Goal: Task Accomplishment & Management: Use online tool/utility

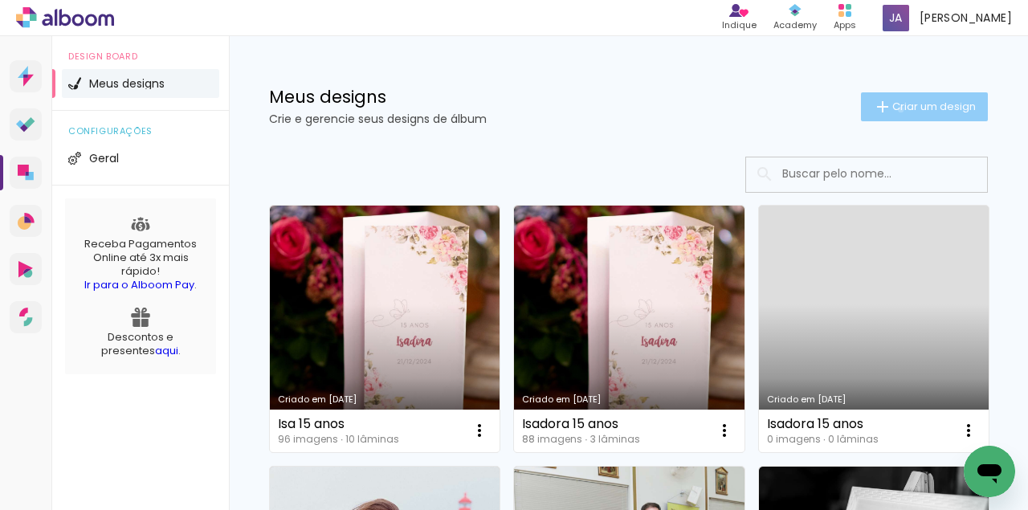
click at [893, 109] on span "Criar um design" at bounding box center [935, 106] width 84 height 10
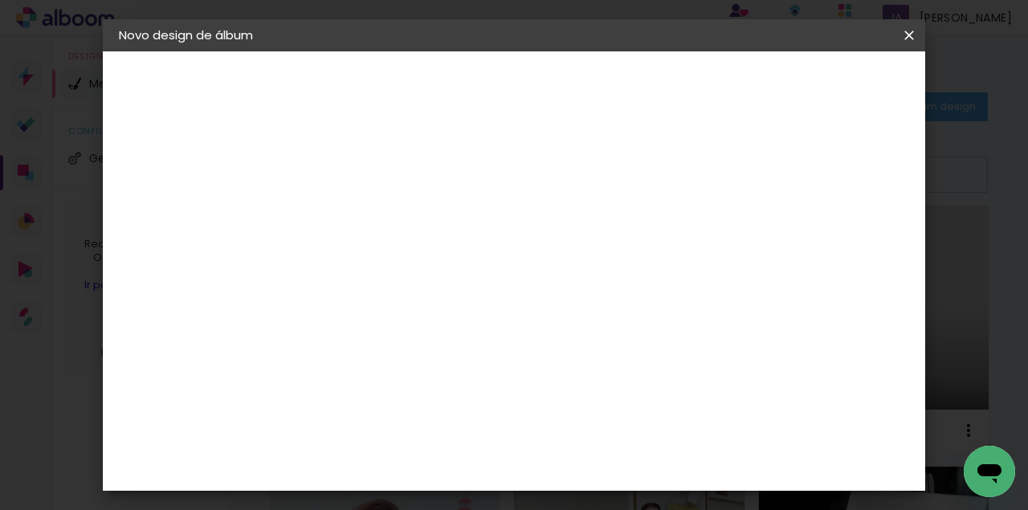
click at [382, 215] on input at bounding box center [382, 215] width 0 height 25
type input "Larissa & Pedro"
type paper-input "Larissa & Pedro"
click at [546, 92] on paper-button "Avançar" at bounding box center [507, 85] width 79 height 27
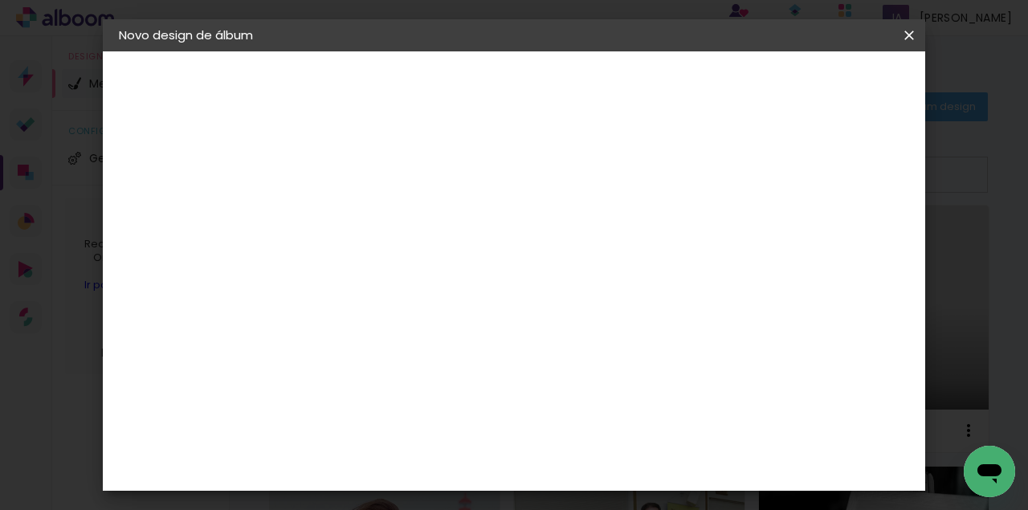
click at [400, 247] on input at bounding box center [422, 253] width 162 height 20
type input "w"
type input "quali"
type paper-input "quali"
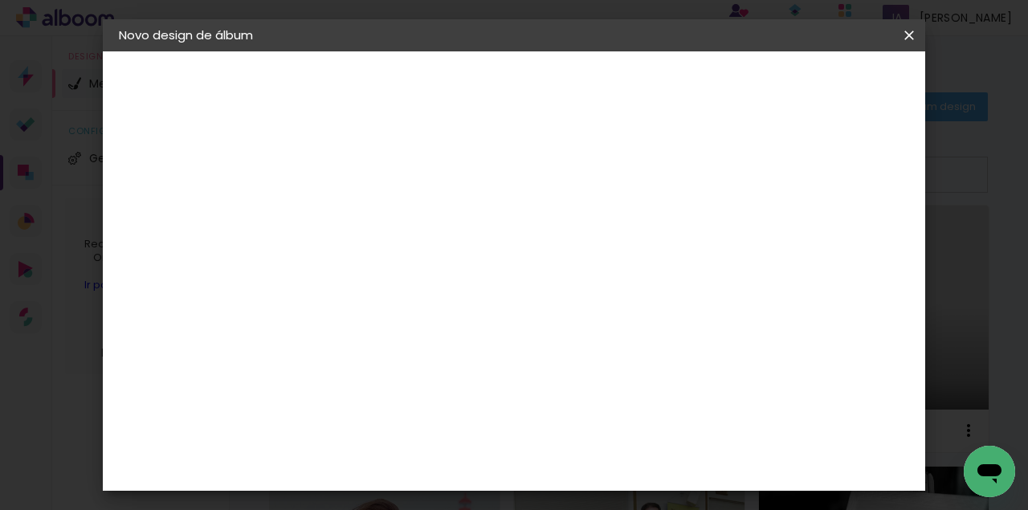
click at [394, 349] on paper-item "Quality" at bounding box center [406, 362] width 141 height 35
click at [640, 96] on paper-button "Avançar" at bounding box center [600, 85] width 79 height 27
click at [464, 292] on div at bounding box center [423, 293] width 82 height 2
click at [0, 0] on slot "Encadernados" at bounding box center [0, 0] width 0 height 0
type input "Encadernados"
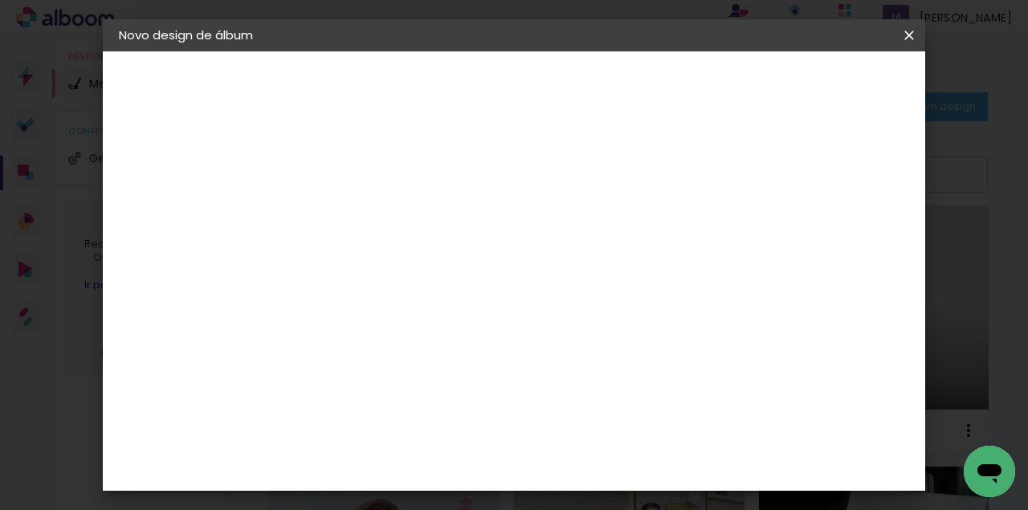
scroll to position [214, 0]
click at [0, 0] on slot "Avançar" at bounding box center [0, 0] width 0 height 0
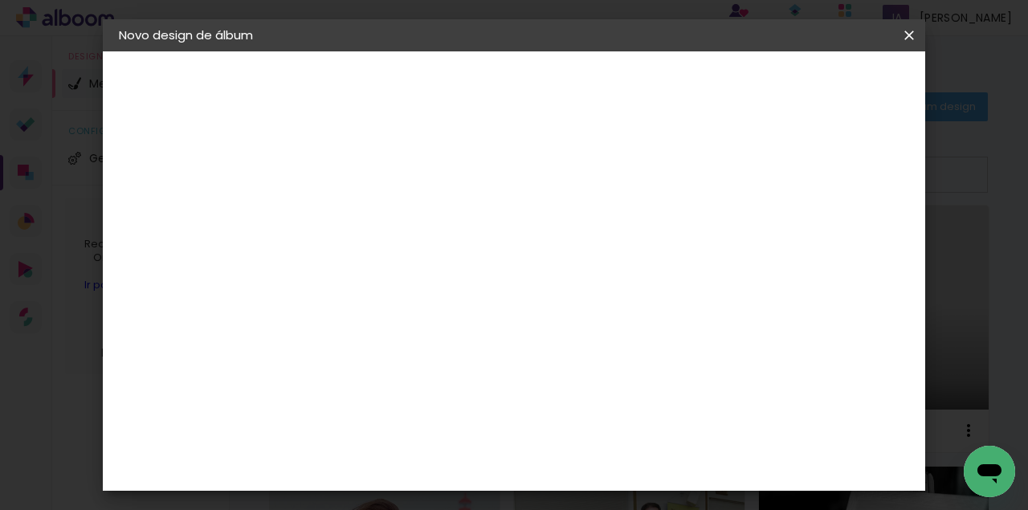
click at [813, 87] on span "Iniciar design" at bounding box center [776, 85] width 73 height 11
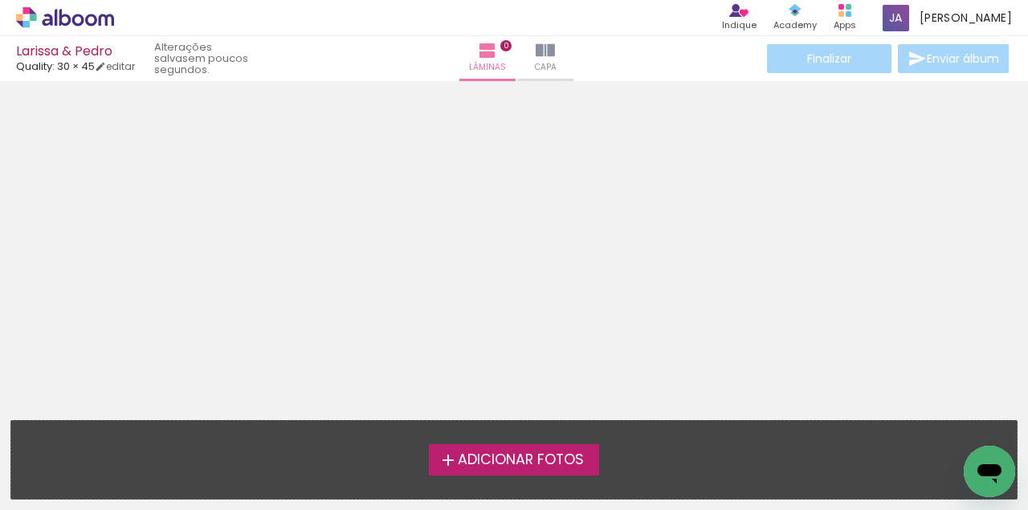
click at [511, 465] on span "Adicionar Fotos" at bounding box center [521, 460] width 126 height 14
click at [0, 0] on input "file" at bounding box center [0, 0] width 0 height 0
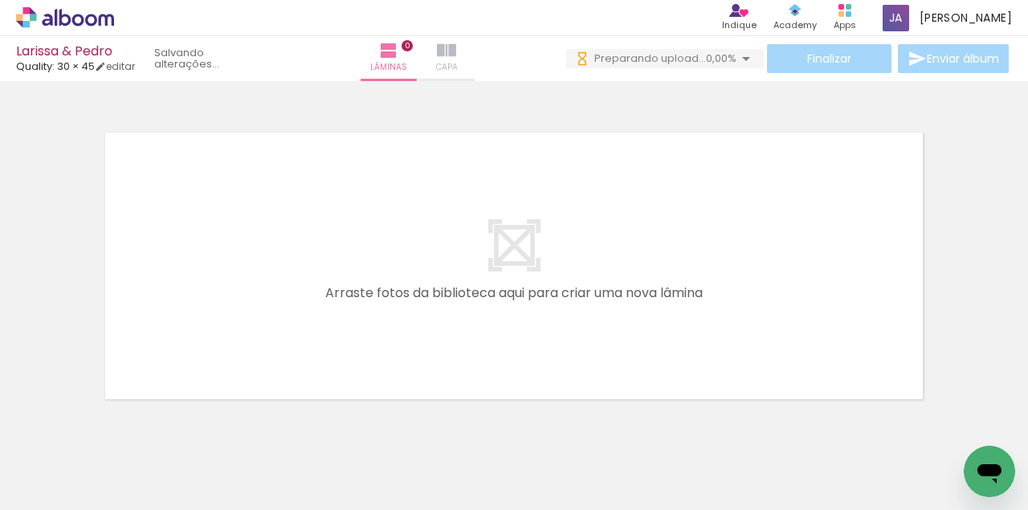
click at [452, 71] on span "Capa" at bounding box center [447, 67] width 22 height 14
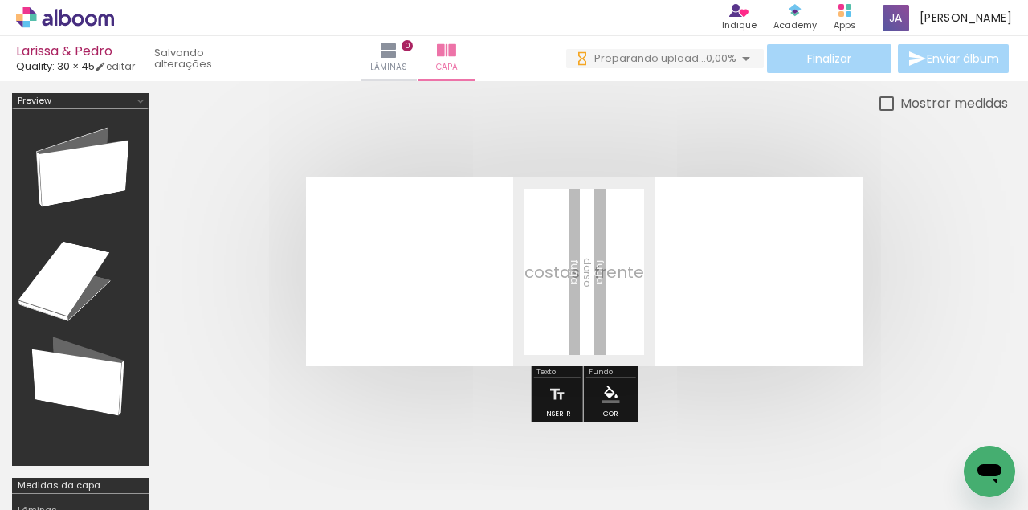
scroll to position [0, 6381]
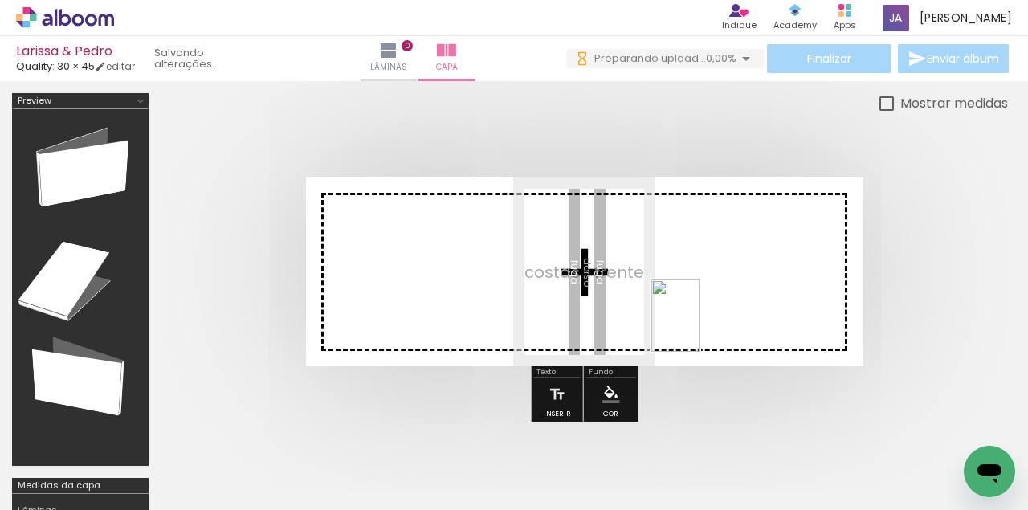
drag, startPoint x: 617, startPoint y: 472, endPoint x: 700, endPoint y: 328, distance: 165.9
click at [700, 328] on quentale-workspace at bounding box center [514, 255] width 1028 height 510
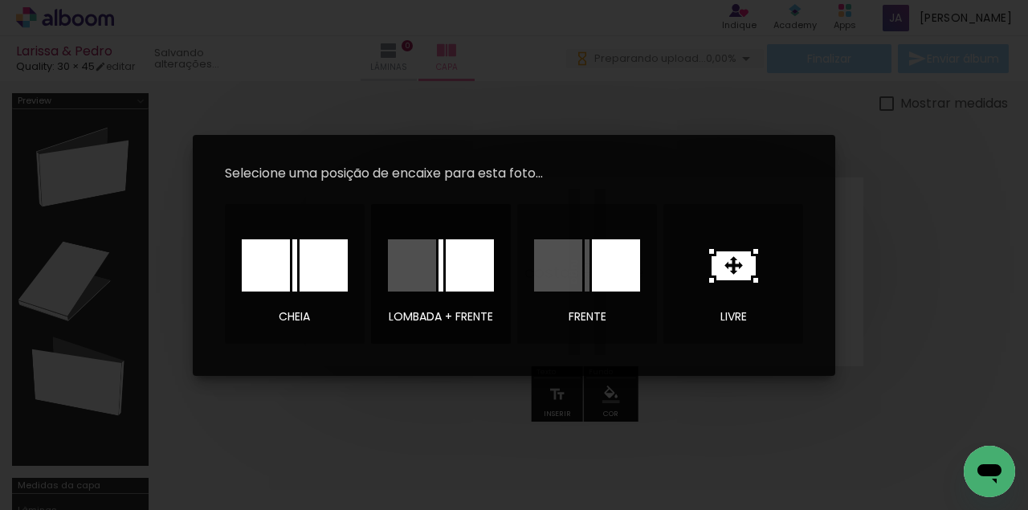
click at [434, 284] on div at bounding box center [412, 265] width 48 height 52
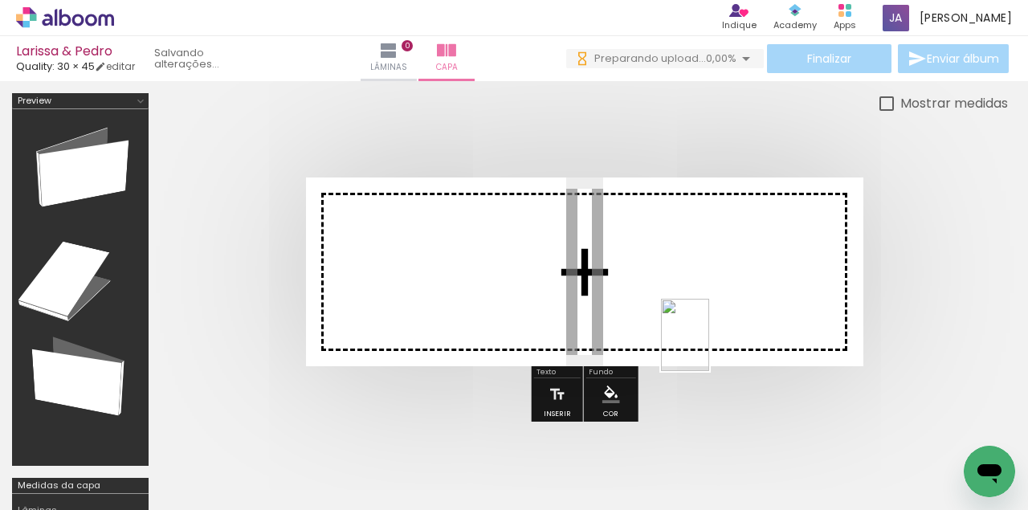
drag, startPoint x: 707, startPoint y: 488, endPoint x: 709, endPoint y: 347, distance: 140.6
click at [709, 347] on quentale-workspace at bounding box center [514, 255] width 1028 height 510
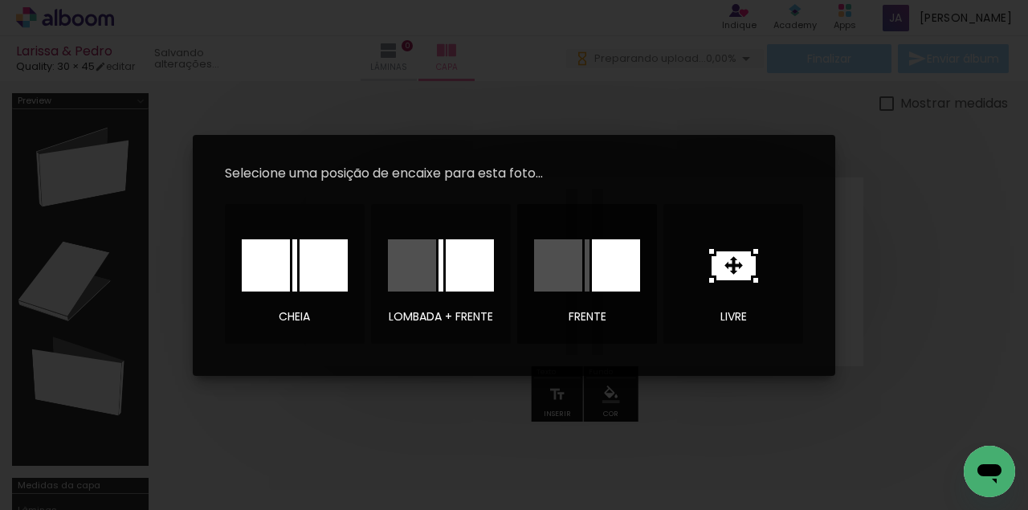
click at [563, 268] on div at bounding box center [558, 265] width 48 height 52
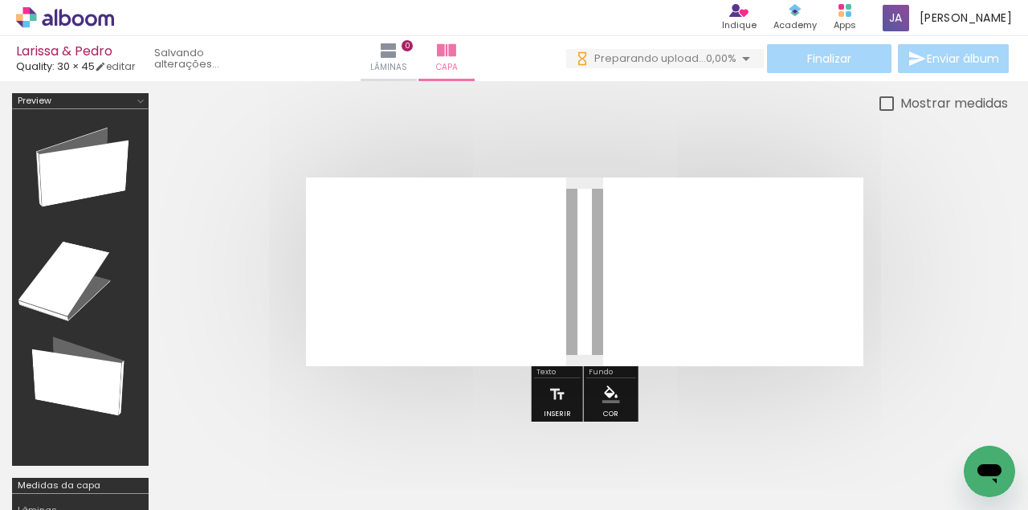
click at [906, 295] on quentale-cover at bounding box center [584, 272] width 719 height 189
click at [403, 66] on span "Lâminas" at bounding box center [388, 67] width 37 height 14
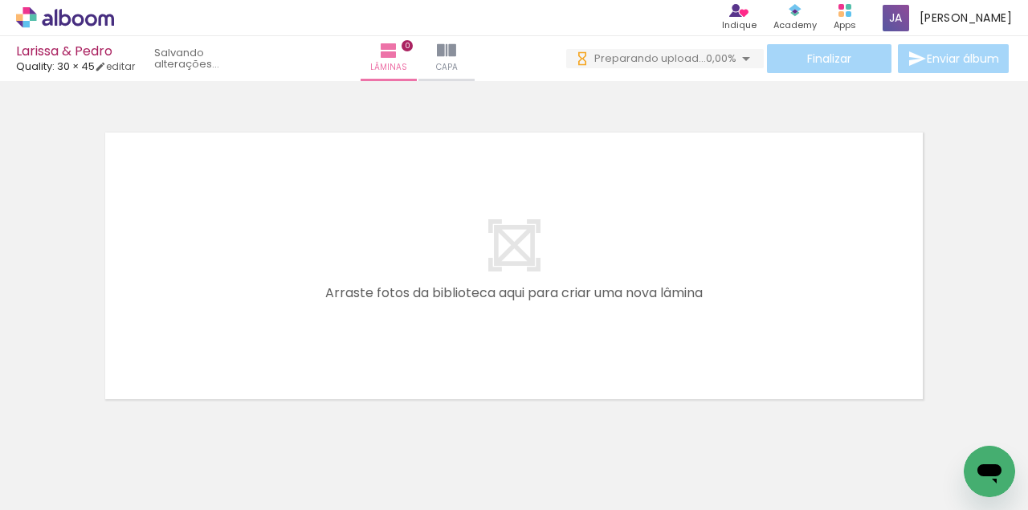
scroll to position [0, 62]
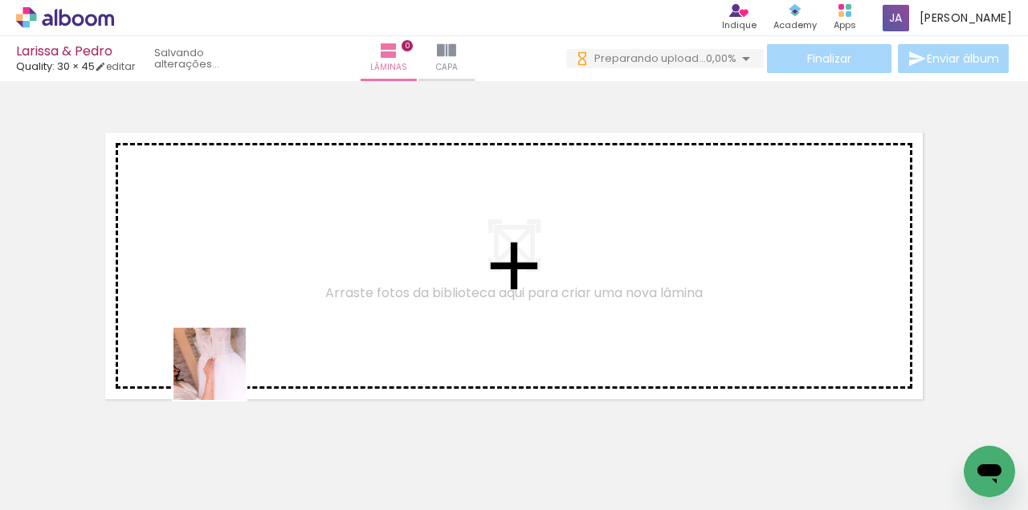
drag, startPoint x: 170, startPoint y: 460, endPoint x: 308, endPoint y: 299, distance: 211.4
click at [308, 299] on quentale-workspace at bounding box center [514, 255] width 1028 height 510
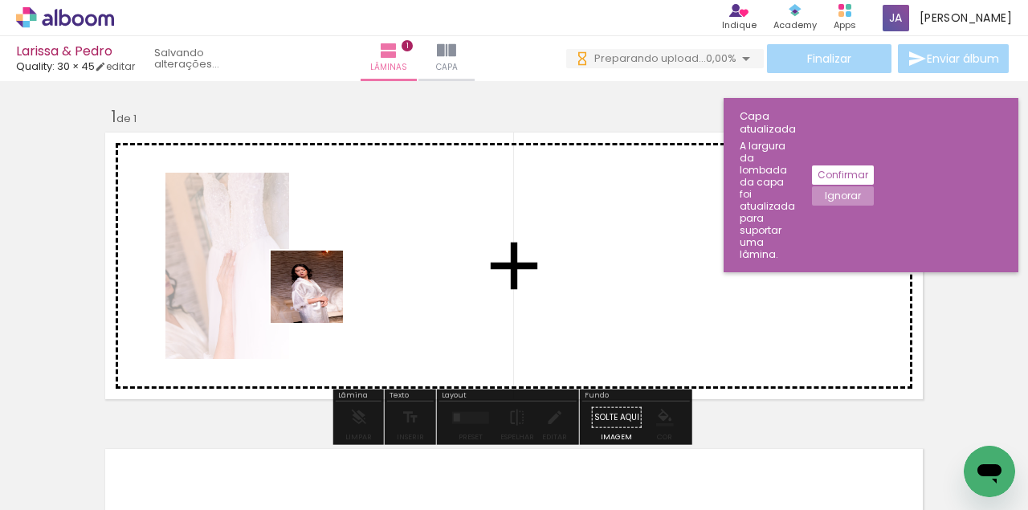
scroll to position [20, 0]
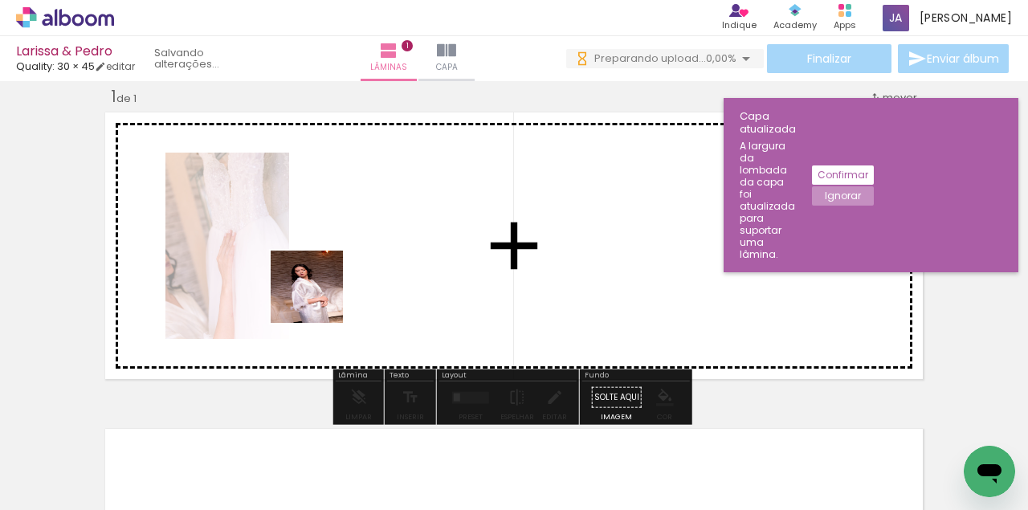
drag, startPoint x: 276, startPoint y: 472, endPoint x: 329, endPoint y: 434, distance: 65.6
click at [328, 289] on quentale-workspace at bounding box center [514, 255] width 1028 height 510
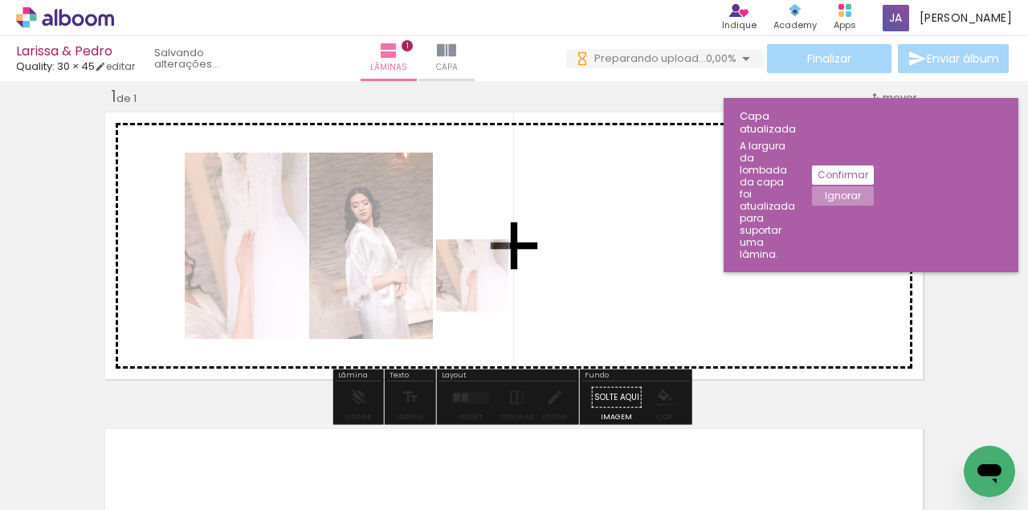
drag, startPoint x: 223, startPoint y: 465, endPoint x: 490, endPoint y: 295, distance: 316.5
click at [579, 281] on quentale-workspace at bounding box center [514, 255] width 1028 height 510
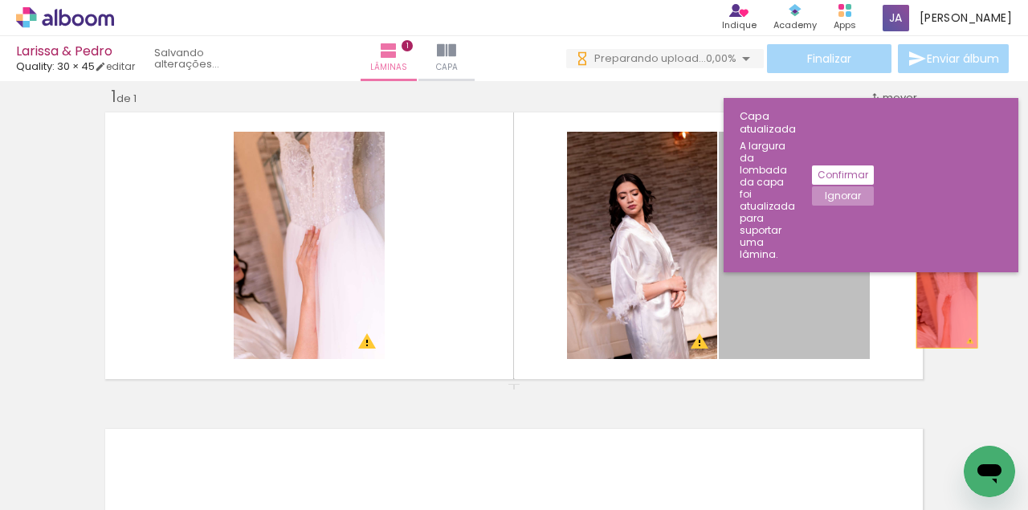
drag, startPoint x: 813, startPoint y: 257, endPoint x: 892, endPoint y: 331, distance: 108.0
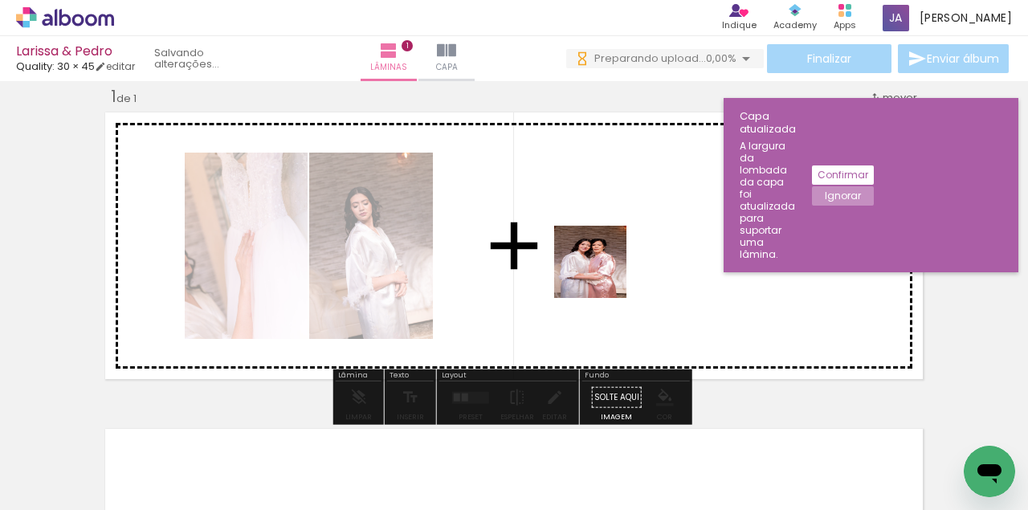
drag, startPoint x: 548, startPoint y: 479, endPoint x: 607, endPoint y: 457, distance: 63.3
click at [603, 272] on quentale-workspace at bounding box center [514, 255] width 1028 height 510
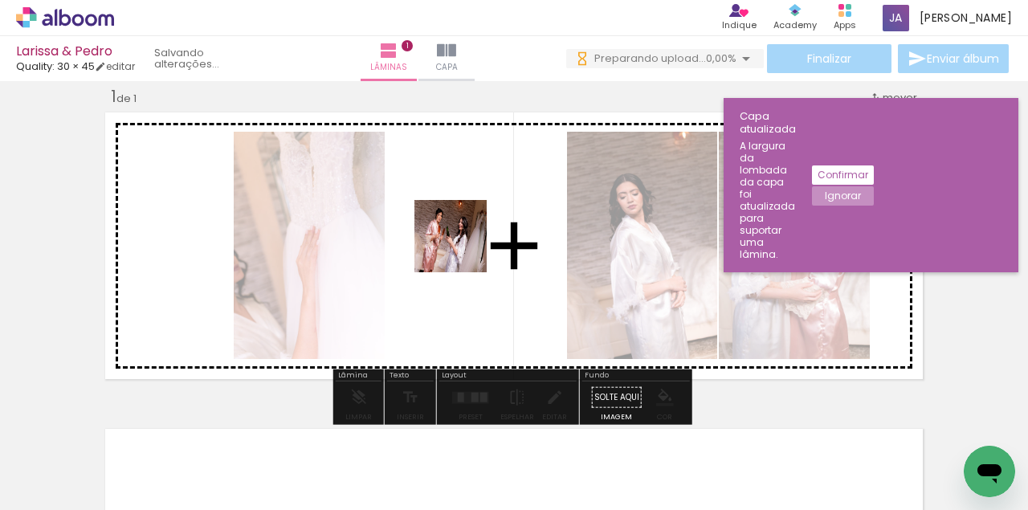
drag, startPoint x: 632, startPoint y: 473, endPoint x: 463, endPoint y: 248, distance: 281.2
click at [463, 248] on quentale-workspace at bounding box center [514, 255] width 1028 height 510
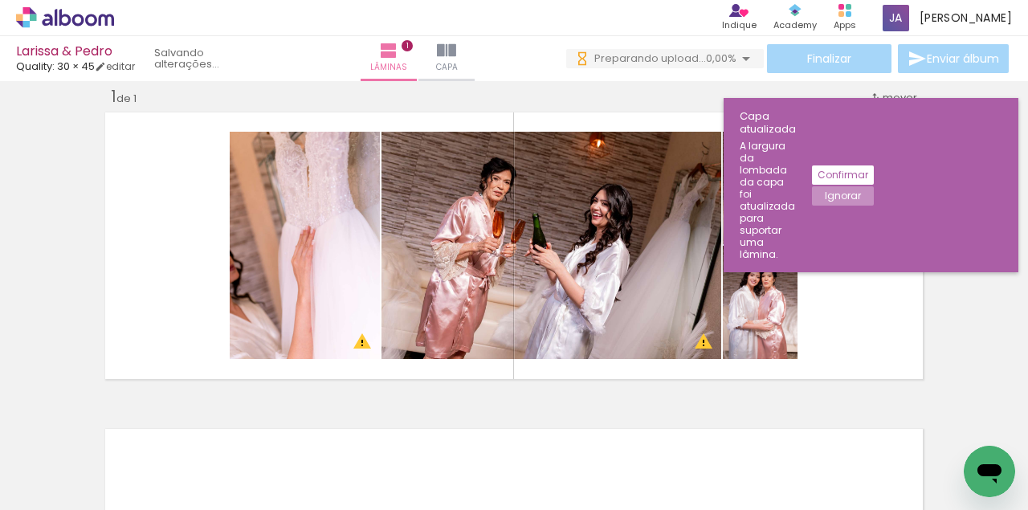
scroll to position [0, 493]
drag, startPoint x: 572, startPoint y: 485, endPoint x: 550, endPoint y: 315, distance: 170.9
click at [550, 315] on quentale-workspace at bounding box center [514, 255] width 1028 height 510
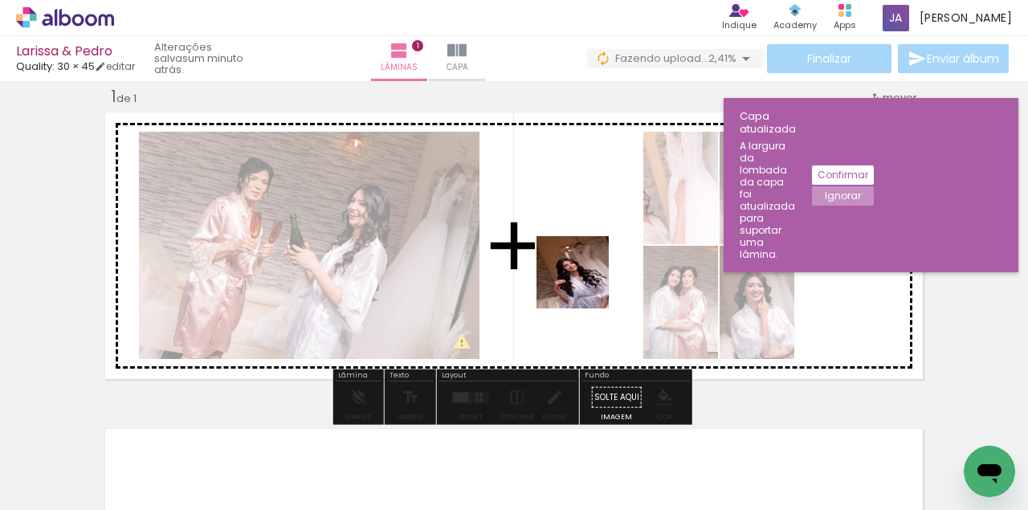
drag, startPoint x: 744, startPoint y: 430, endPoint x: 566, endPoint y: 272, distance: 238.5
click at [566, 272] on quentale-workspace at bounding box center [514, 255] width 1028 height 510
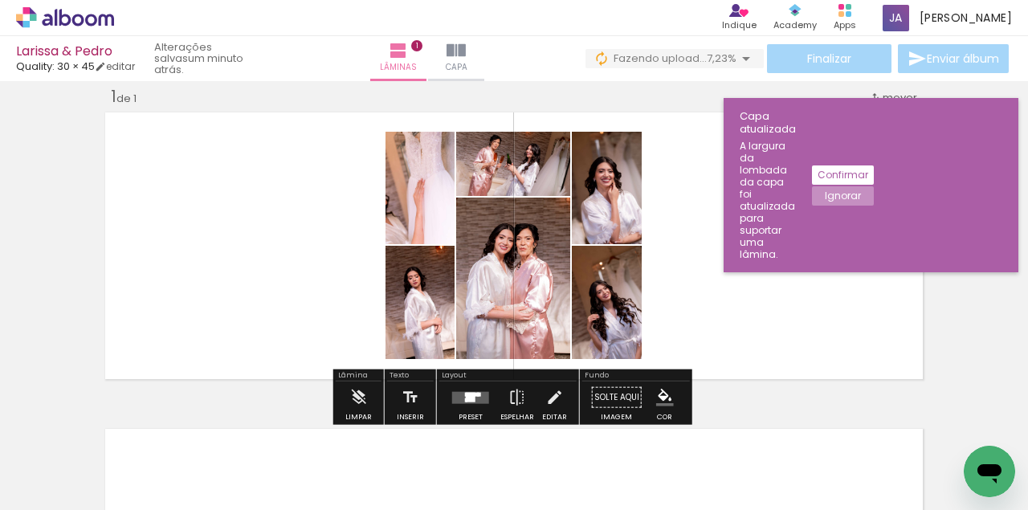
click at [477, 394] on div at bounding box center [478, 394] width 2 height 4
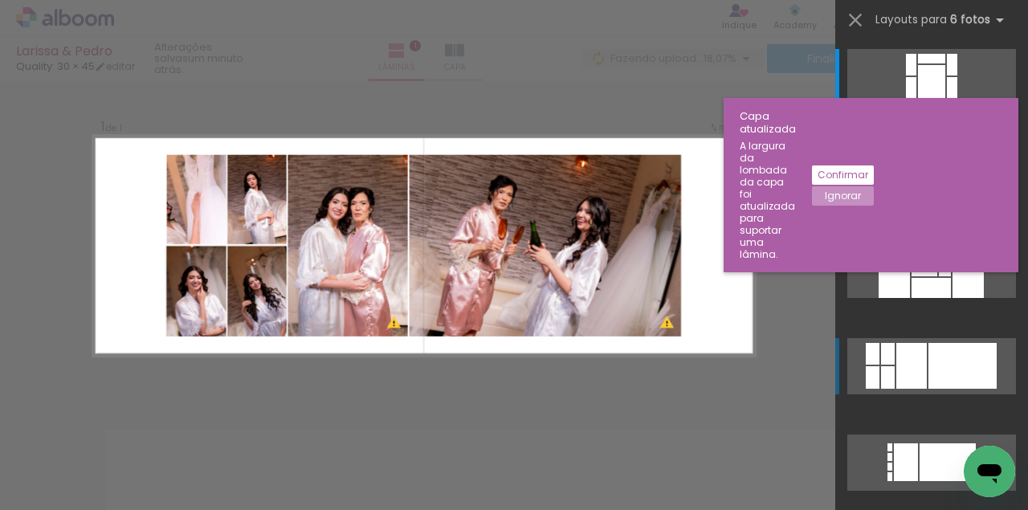
click at [944, 366] on div at bounding box center [963, 366] width 68 height 46
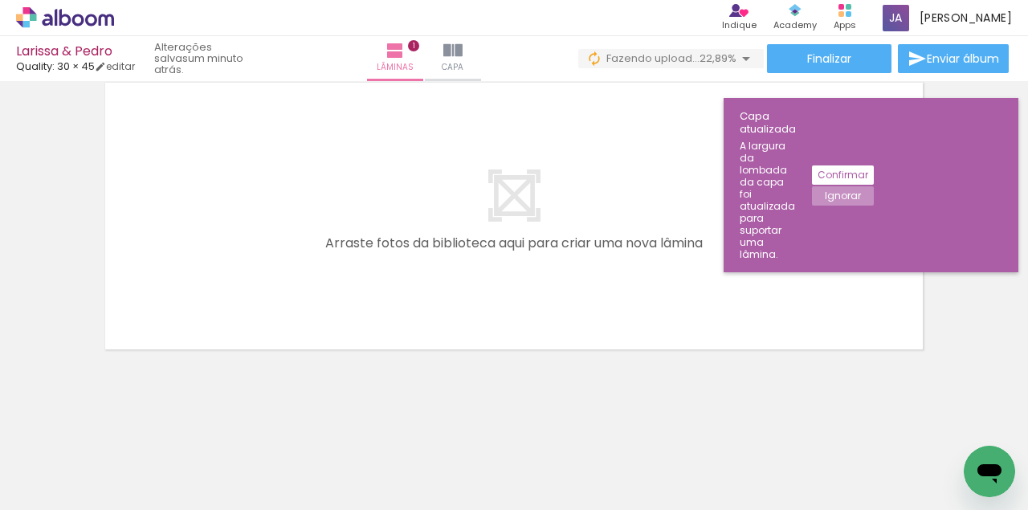
scroll to position [0, 1070]
drag, startPoint x: 444, startPoint y: 479, endPoint x: 378, endPoint y: 324, distance: 168.5
click at [389, 298] on quentale-workspace at bounding box center [514, 255] width 1028 height 510
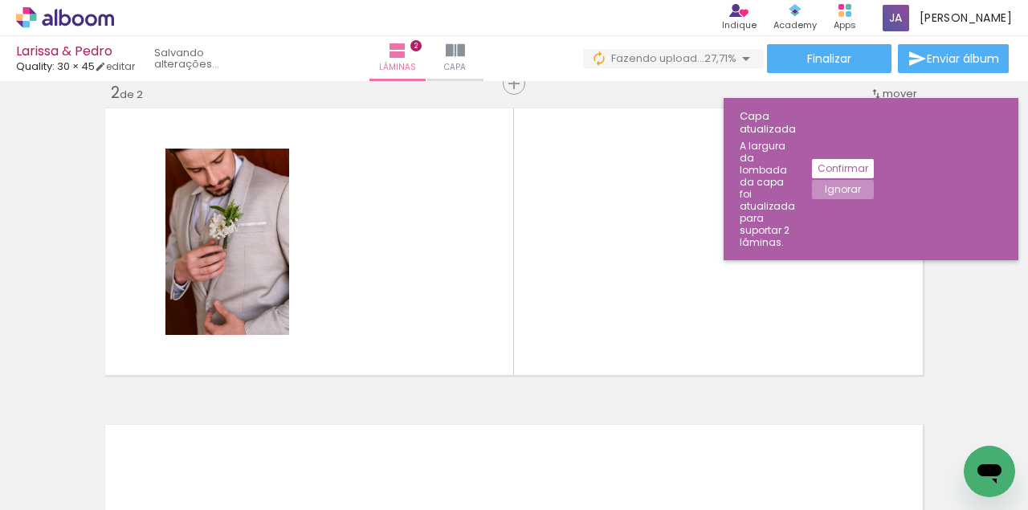
scroll to position [337, 0]
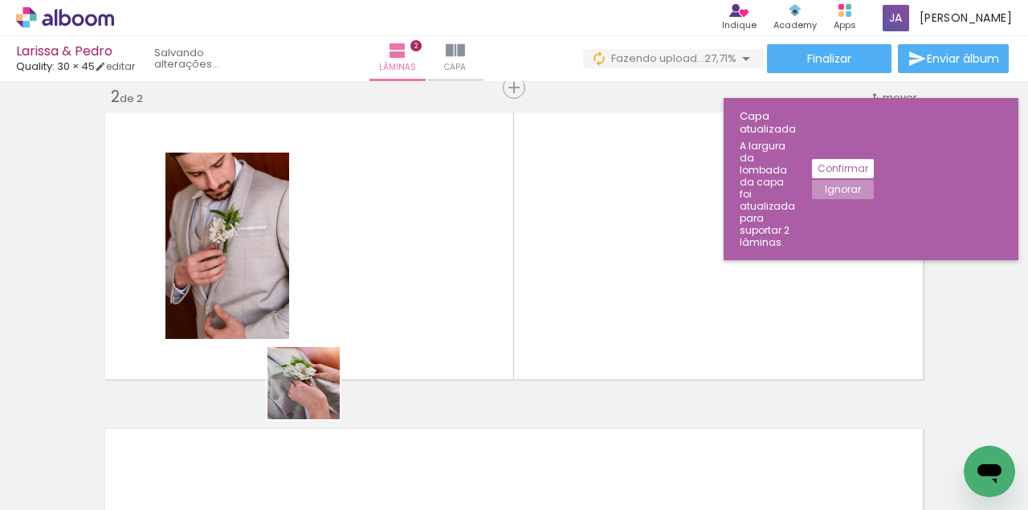
drag, startPoint x: 278, startPoint y: 478, endPoint x: 450, endPoint y: 309, distance: 241.5
click at [417, 252] on quentale-workspace at bounding box center [514, 255] width 1028 height 510
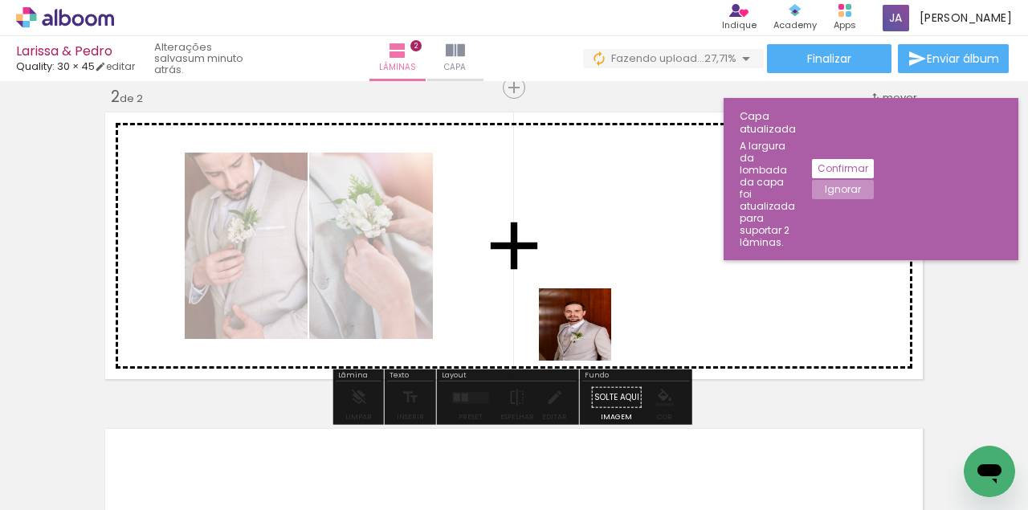
drag, startPoint x: 550, startPoint y: 458, endPoint x: 481, endPoint y: 405, distance: 87.1
click at [620, 284] on quentale-workspace at bounding box center [514, 255] width 1028 height 510
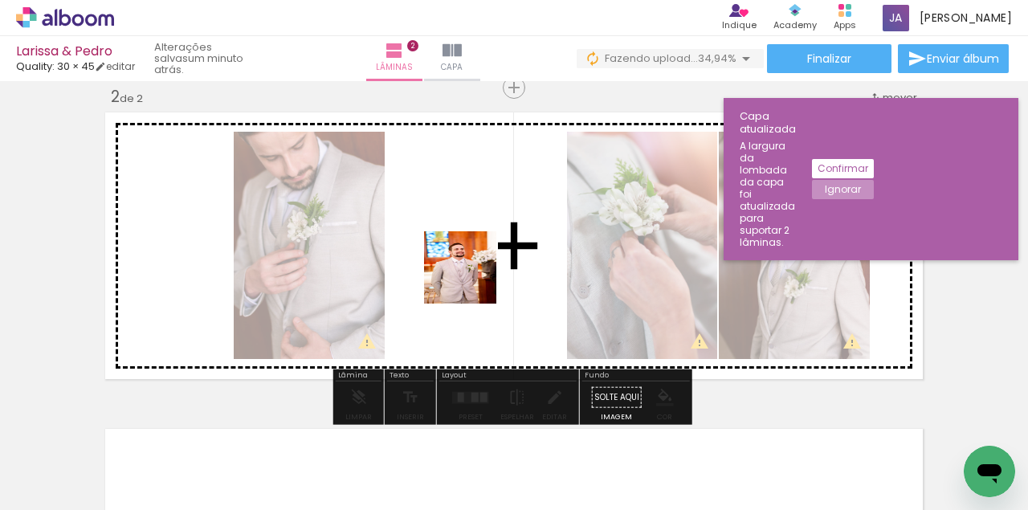
drag, startPoint x: 722, startPoint y: 472, endPoint x: 472, endPoint y: 279, distance: 316.1
click at [472, 279] on quentale-workspace at bounding box center [514, 255] width 1028 height 510
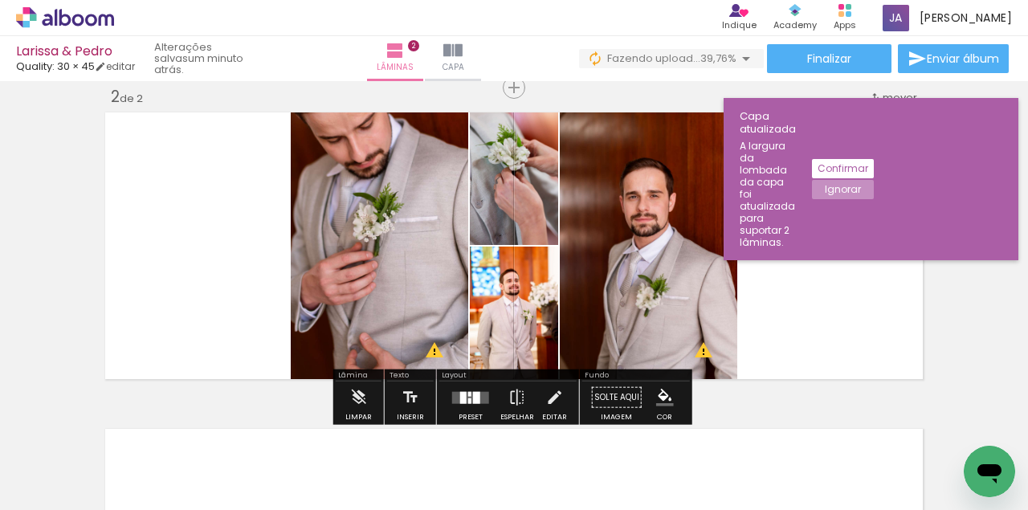
click at [472, 388] on div at bounding box center [470, 398] width 43 height 32
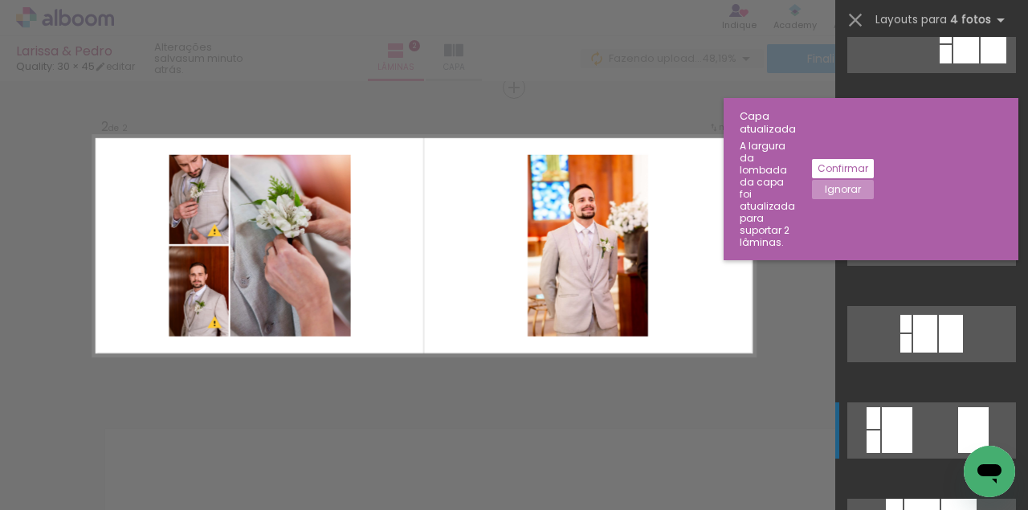
scroll to position [374, 0]
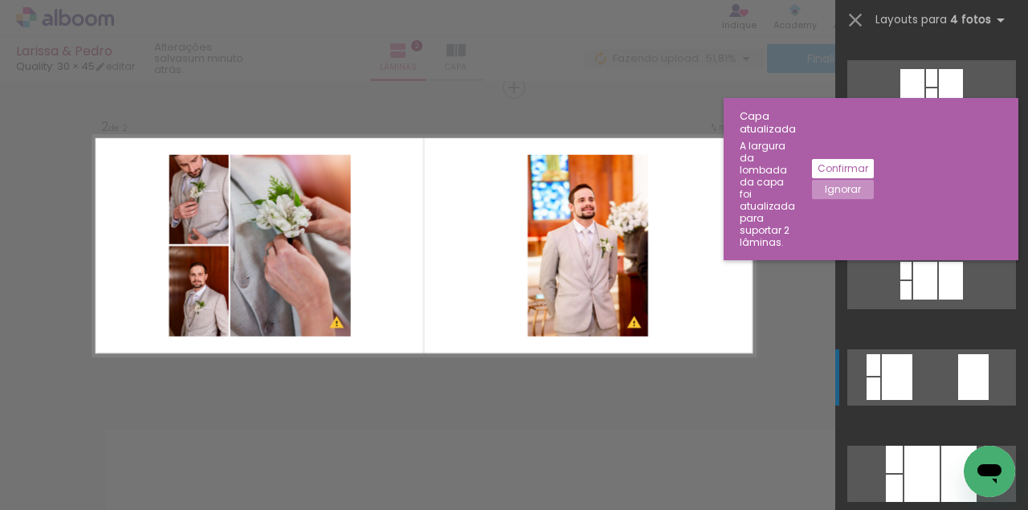
click at [897, 395] on div at bounding box center [897, 377] width 31 height 46
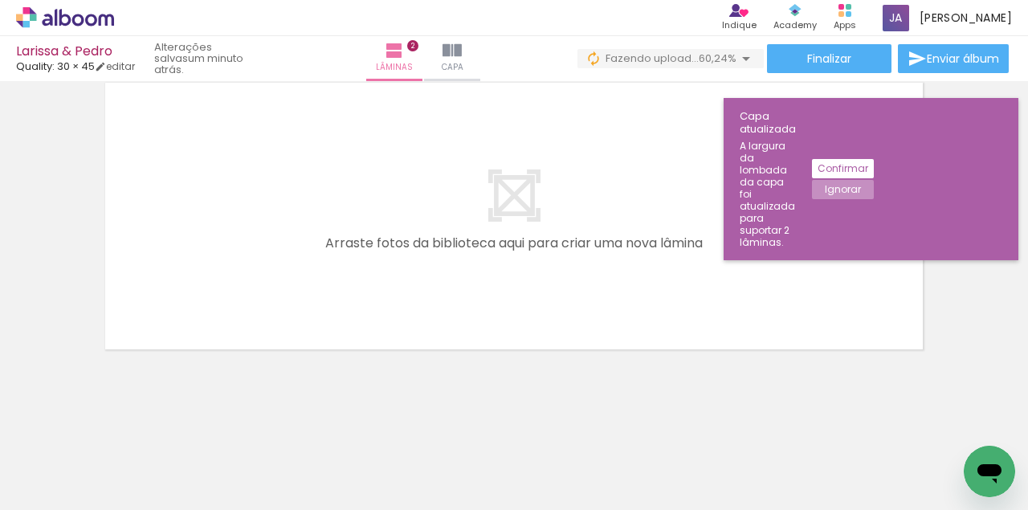
scroll to position [0, 1652]
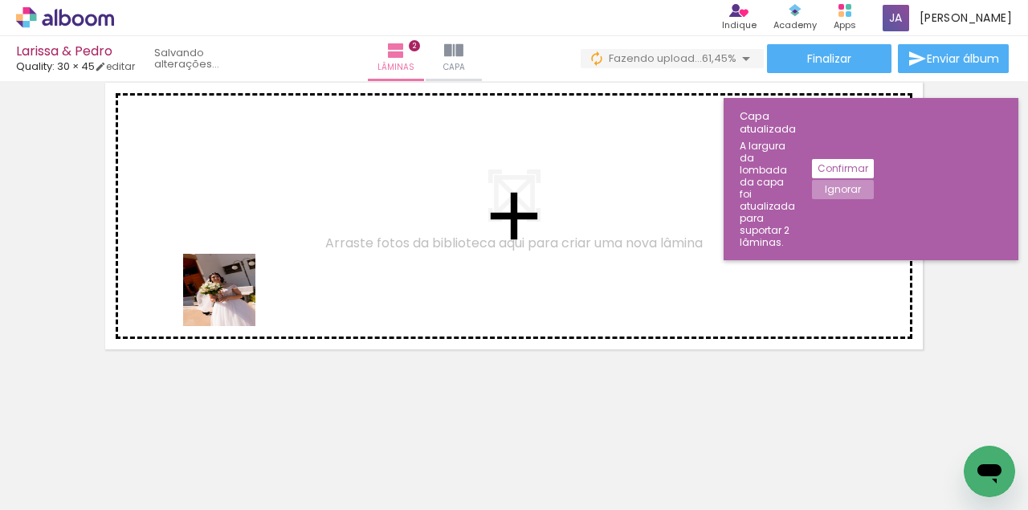
drag, startPoint x: 215, startPoint y: 474, endPoint x: 270, endPoint y: 242, distance: 238.5
click at [256, 222] on quentale-workspace at bounding box center [514, 255] width 1028 height 510
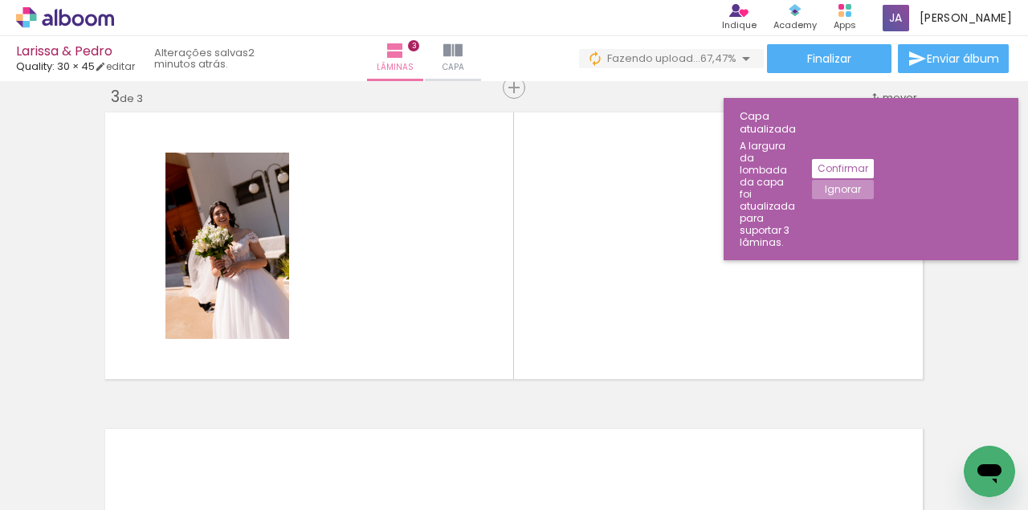
scroll to position [0, 1745]
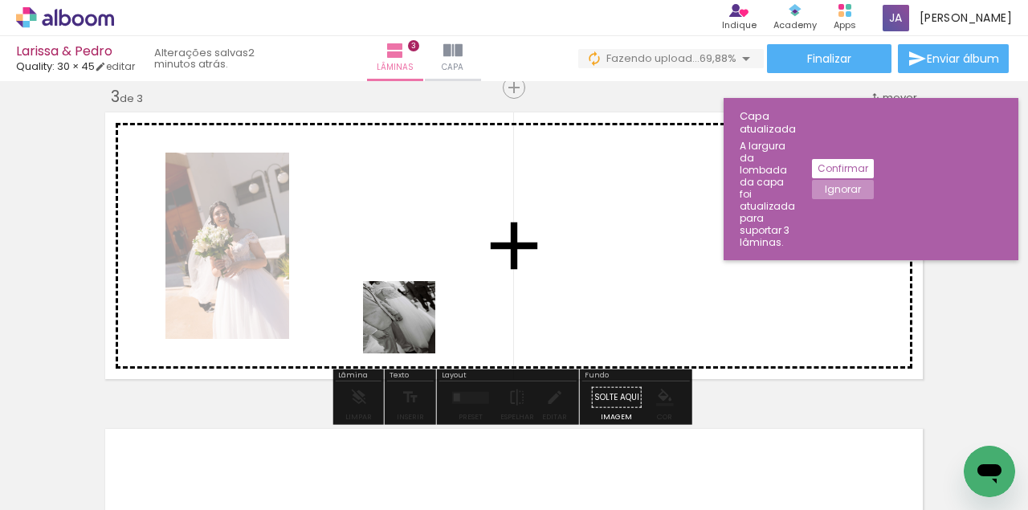
drag, startPoint x: 394, startPoint y: 479, endPoint x: 413, endPoint y: 294, distance: 185.8
click at [413, 294] on quentale-workspace at bounding box center [514, 255] width 1028 height 510
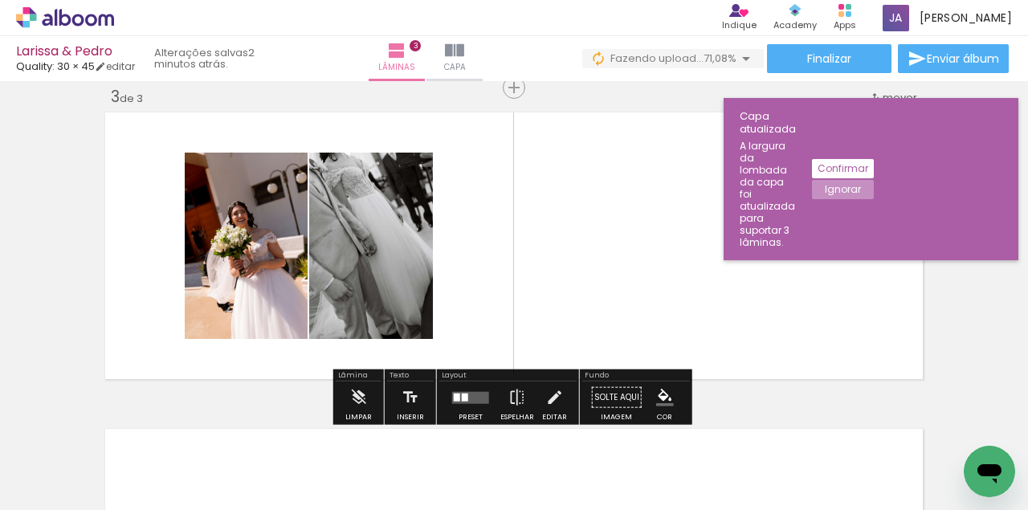
scroll to position [0, 1932]
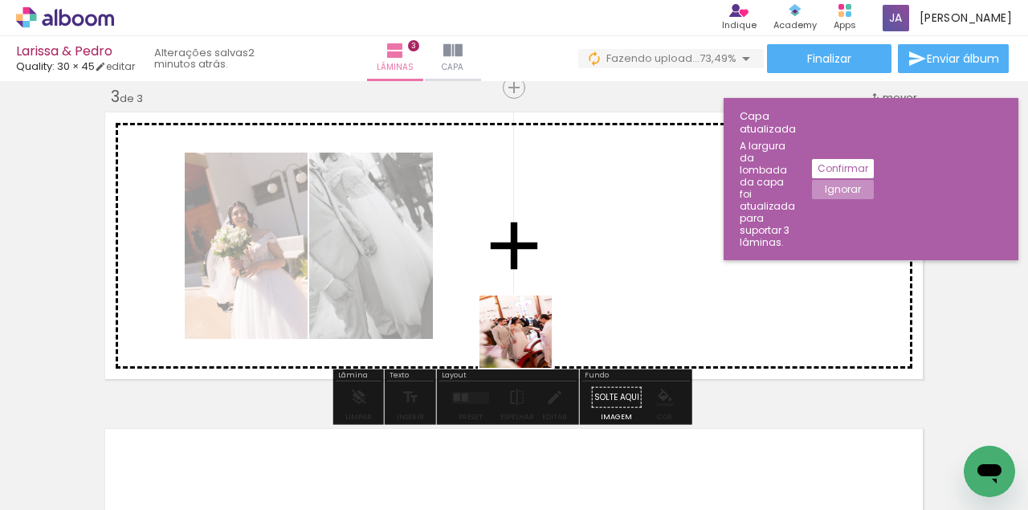
drag, startPoint x: 400, startPoint y: 487, endPoint x: 542, endPoint y: 322, distance: 217.1
click at [542, 327] on quentale-workspace at bounding box center [514, 255] width 1028 height 510
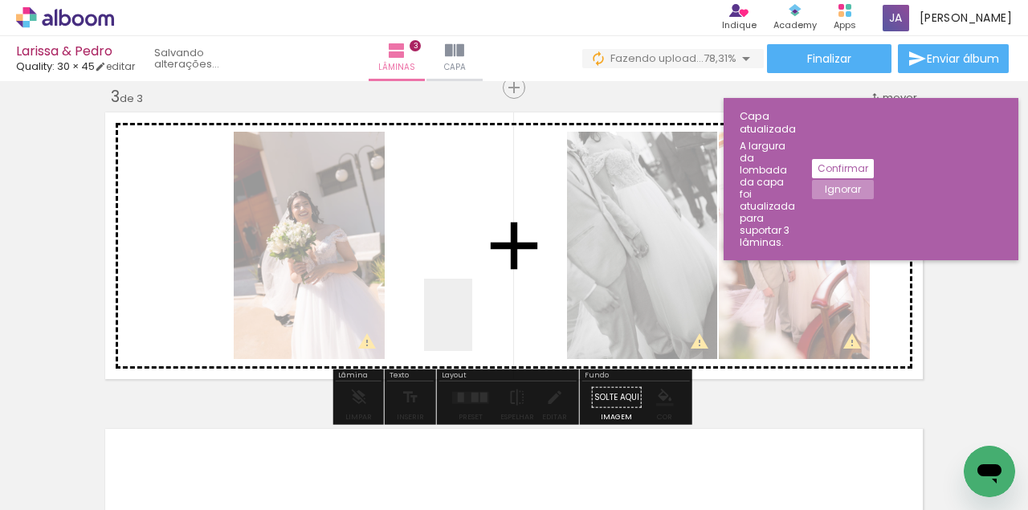
drag, startPoint x: 472, startPoint y: 327, endPoint x: 564, endPoint y: 368, distance: 100.3
click at [466, 320] on quentale-workspace at bounding box center [514, 255] width 1028 height 510
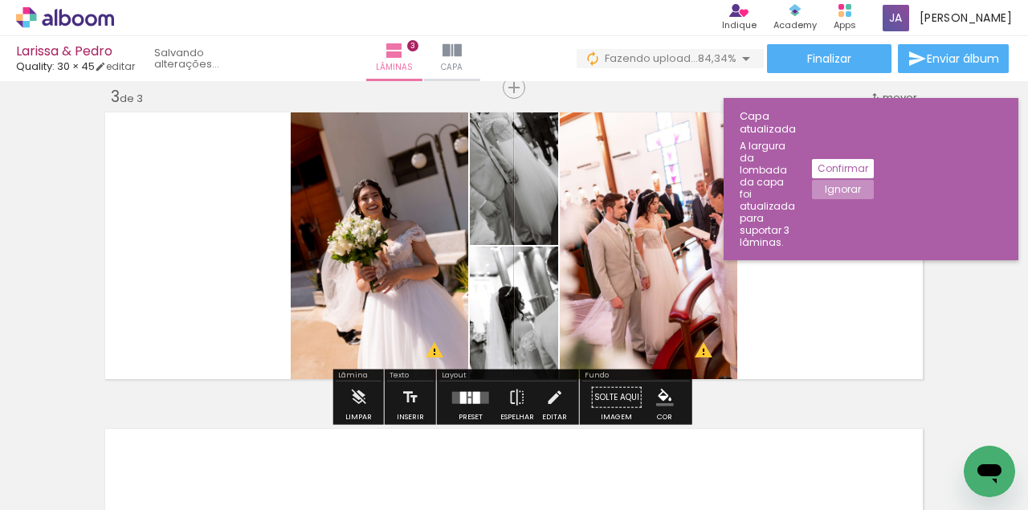
click at [472, 389] on div at bounding box center [470, 398] width 43 height 32
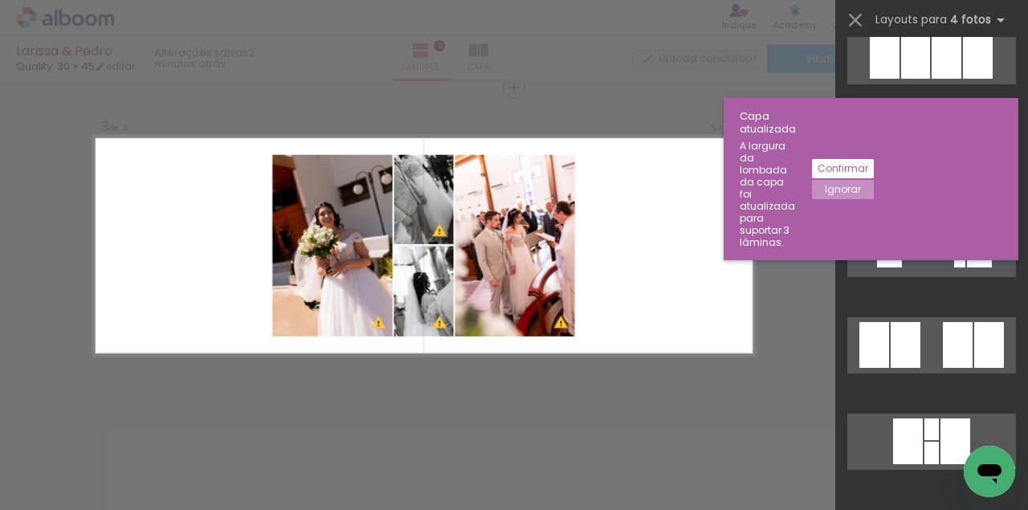
scroll to position [1286, 0]
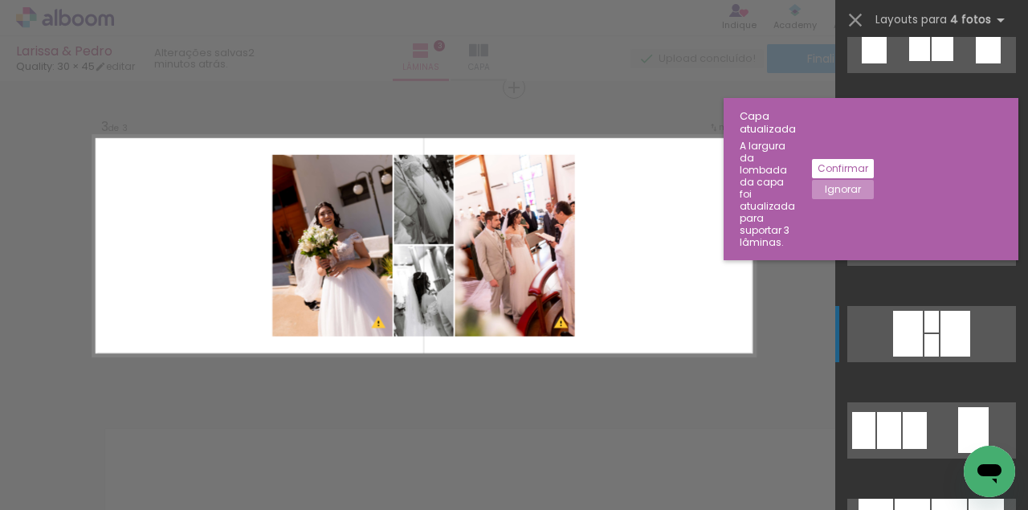
click at [933, 349] on div at bounding box center [932, 345] width 14 height 22
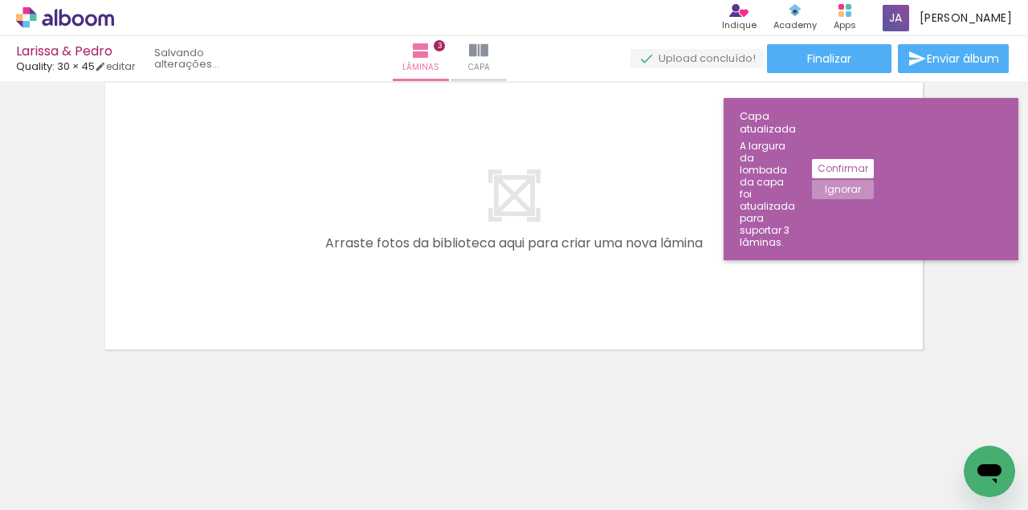
scroll to position [0, 3042]
drag, startPoint x: 559, startPoint y: 473, endPoint x: 523, endPoint y: 309, distance: 168.6
click at [529, 297] on quentale-workspace at bounding box center [514, 255] width 1028 height 510
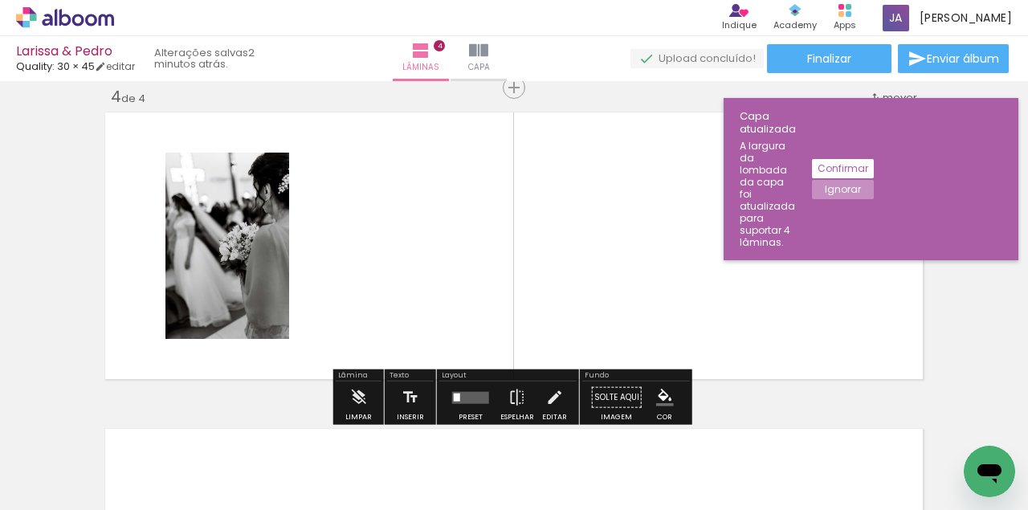
scroll to position [0, 3322]
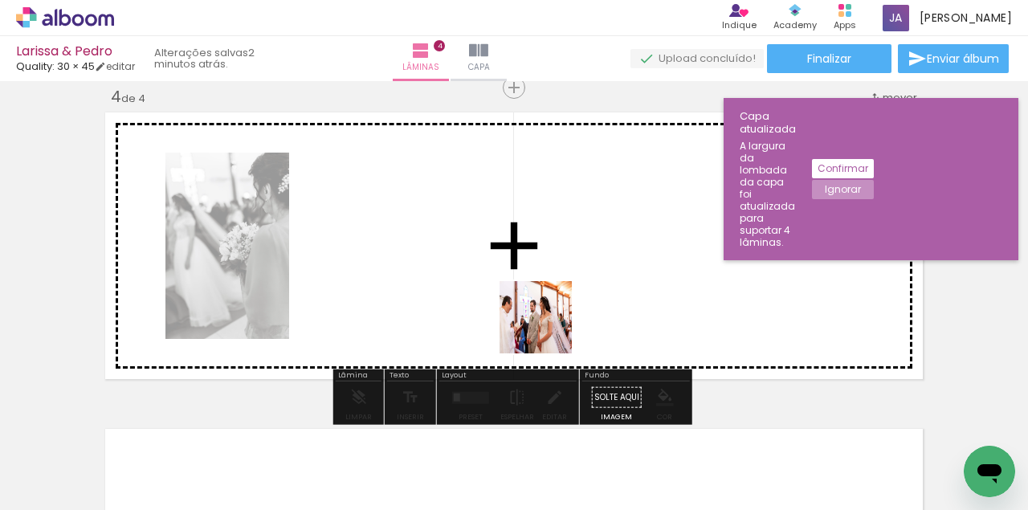
drag, startPoint x: 550, startPoint y: 464, endPoint x: 548, endPoint y: 295, distance: 169.5
click at [548, 295] on quentale-workspace at bounding box center [514, 255] width 1028 height 510
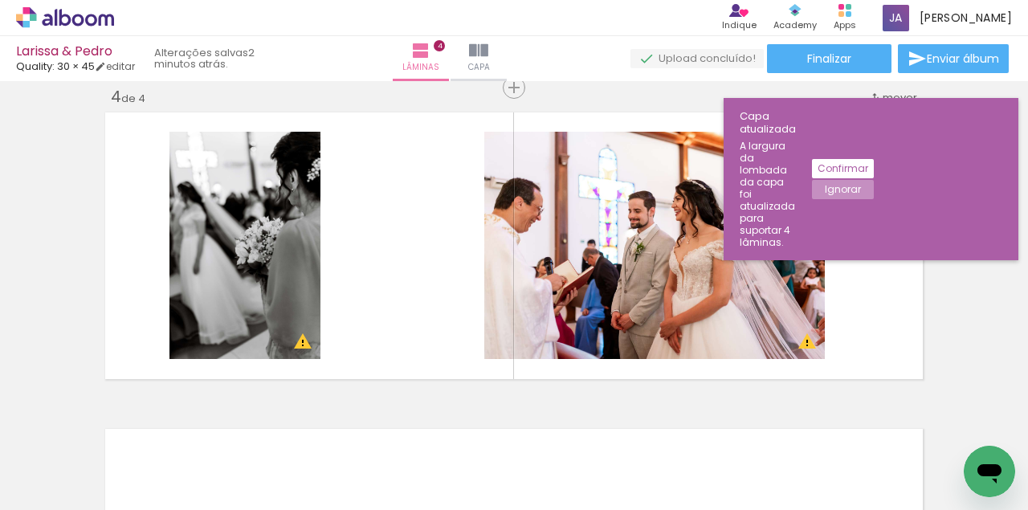
scroll to position [0, 3504]
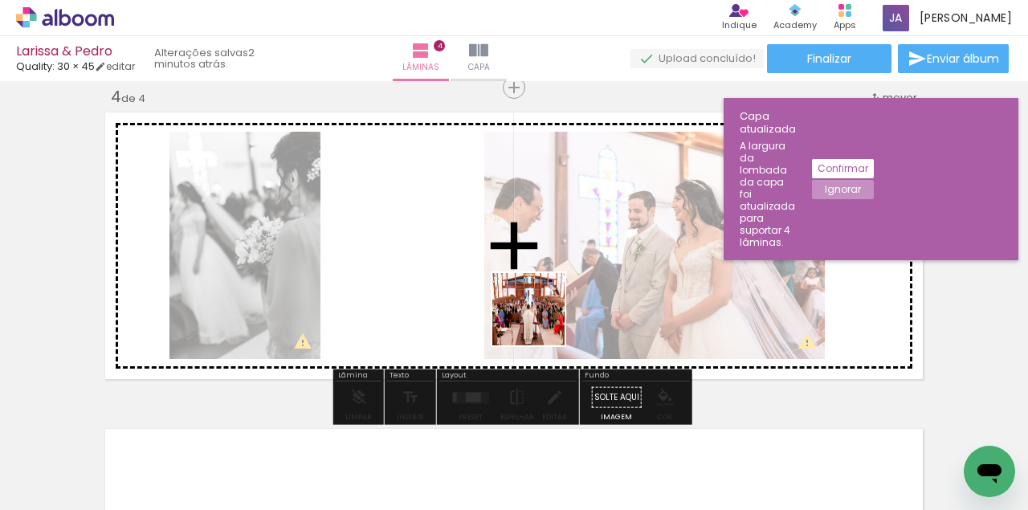
drag, startPoint x: 562, startPoint y: 472, endPoint x: 541, endPoint y: 321, distance: 152.6
click at [541, 321] on quentale-workspace at bounding box center [514, 255] width 1028 height 510
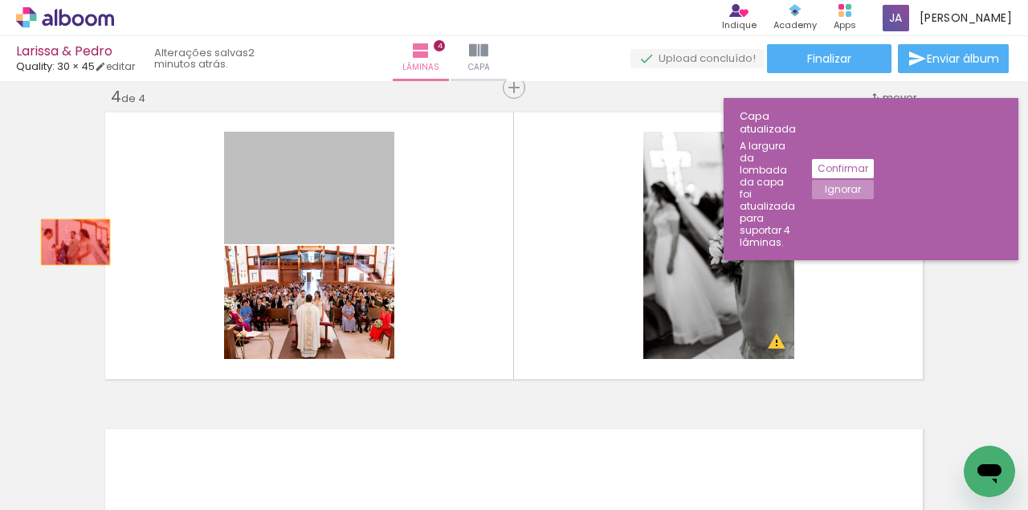
drag, startPoint x: 345, startPoint y: 208, endPoint x: 64, endPoint y: 241, distance: 282.3
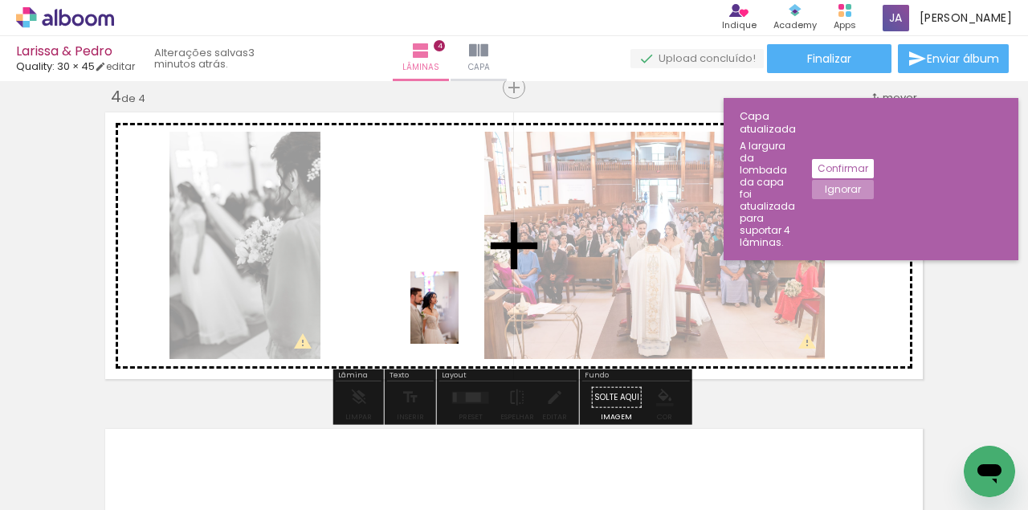
drag, startPoint x: 877, startPoint y: 477, endPoint x: 448, endPoint y: 316, distance: 457.7
click at [448, 316] on quentale-workspace at bounding box center [514, 255] width 1028 height 510
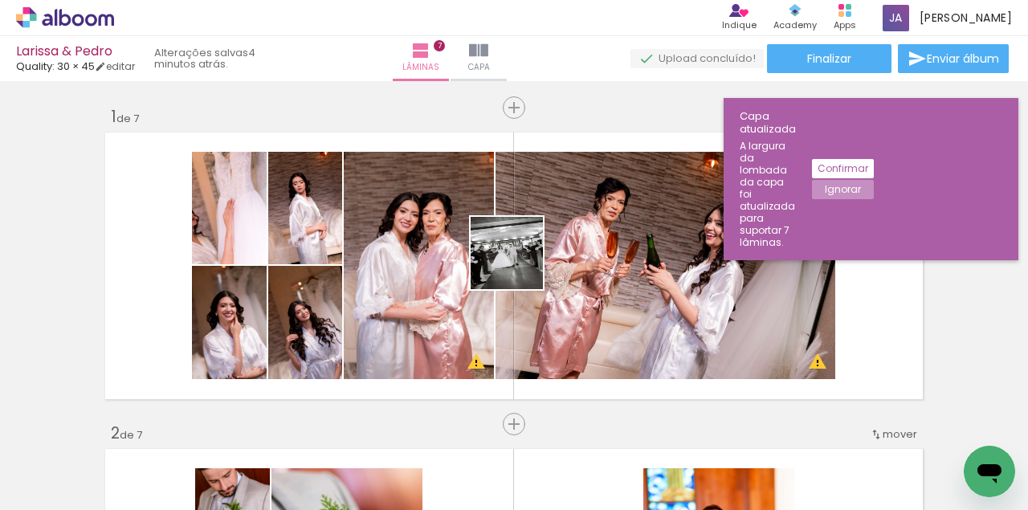
drag, startPoint x: 546, startPoint y: 471, endPoint x: 518, endPoint y: 262, distance: 210.8
click at [518, 264] on quentale-workspace at bounding box center [514, 255] width 1028 height 510
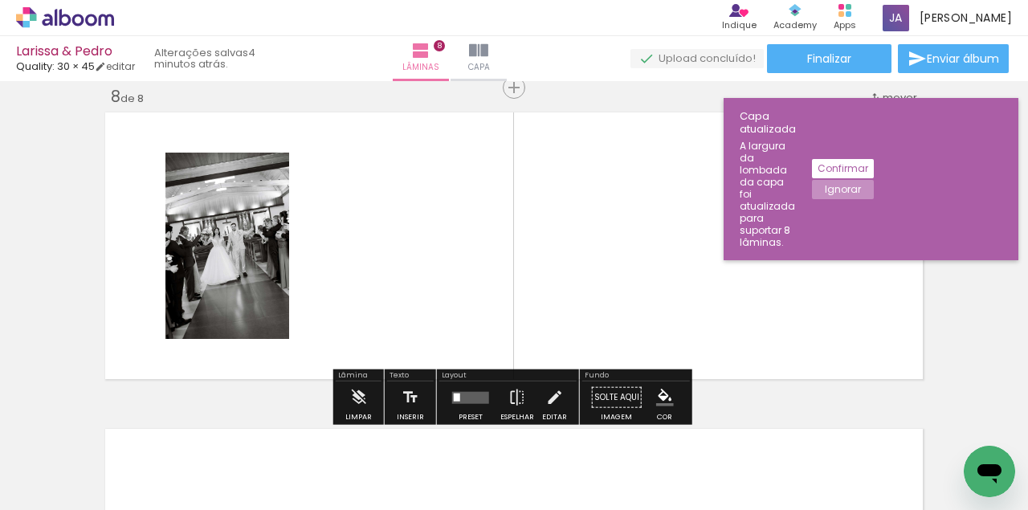
scroll to position [0, 6577]
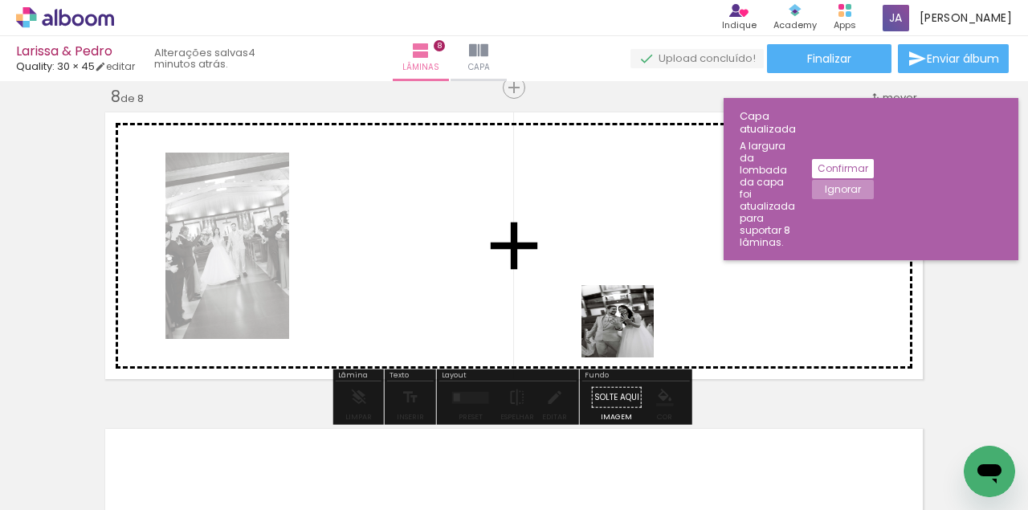
drag, startPoint x: 705, startPoint y: 463, endPoint x: 554, endPoint y: 256, distance: 255.8
click at [554, 256] on quentale-workspace at bounding box center [514, 255] width 1028 height 510
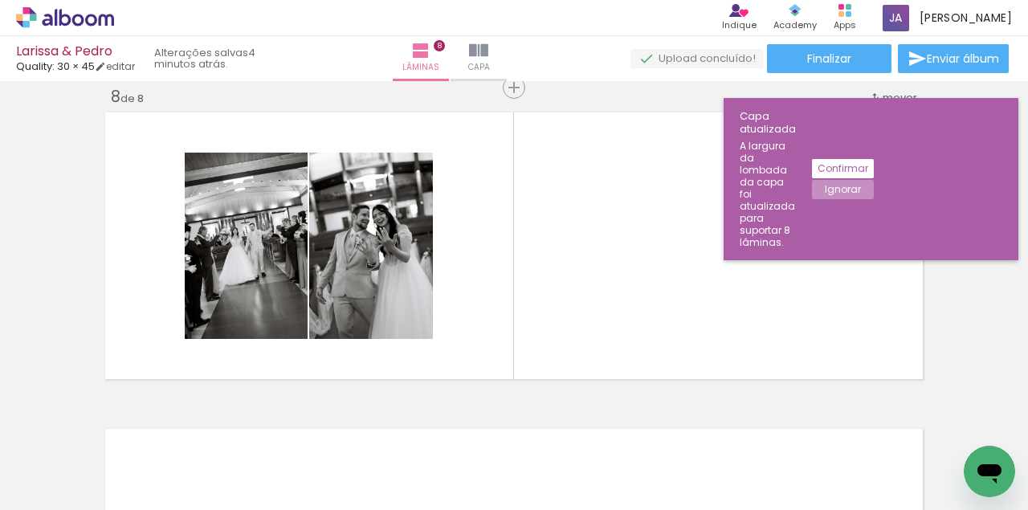
drag, startPoint x: 879, startPoint y: 474, endPoint x: 756, endPoint y: 282, distance: 228.0
click at [756, 282] on quentale-workspace at bounding box center [514, 255] width 1028 height 510
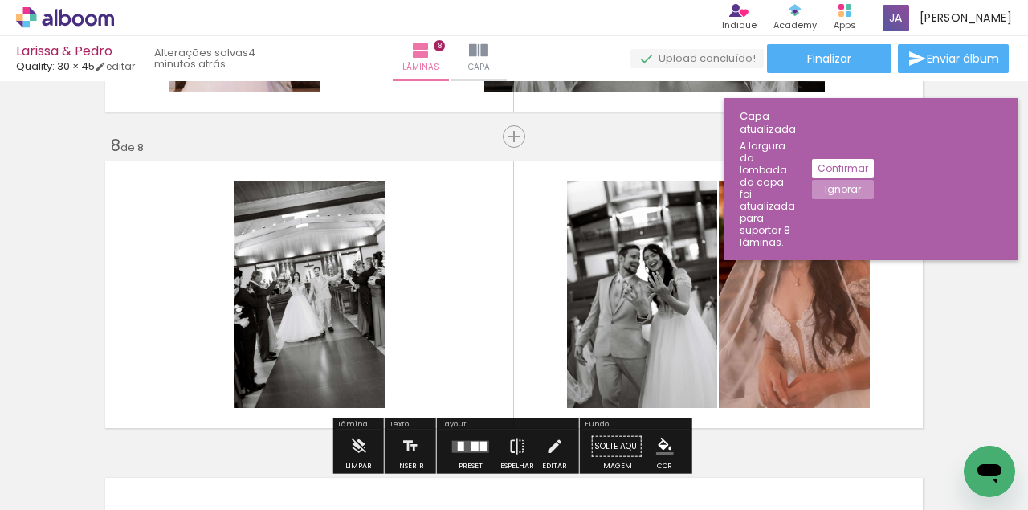
scroll to position [2182, 0]
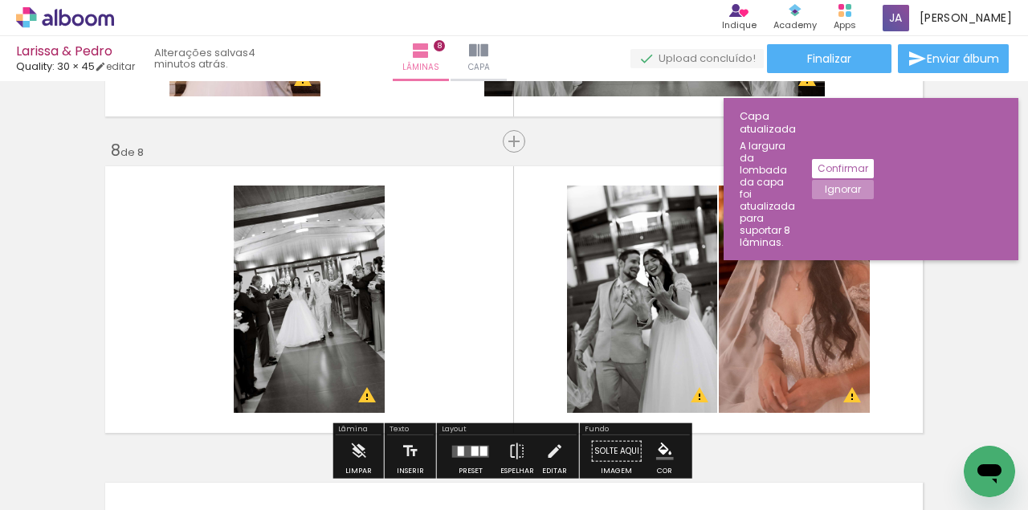
click at [0, 0] on slot "P&B" at bounding box center [0, 0] width 0 height 0
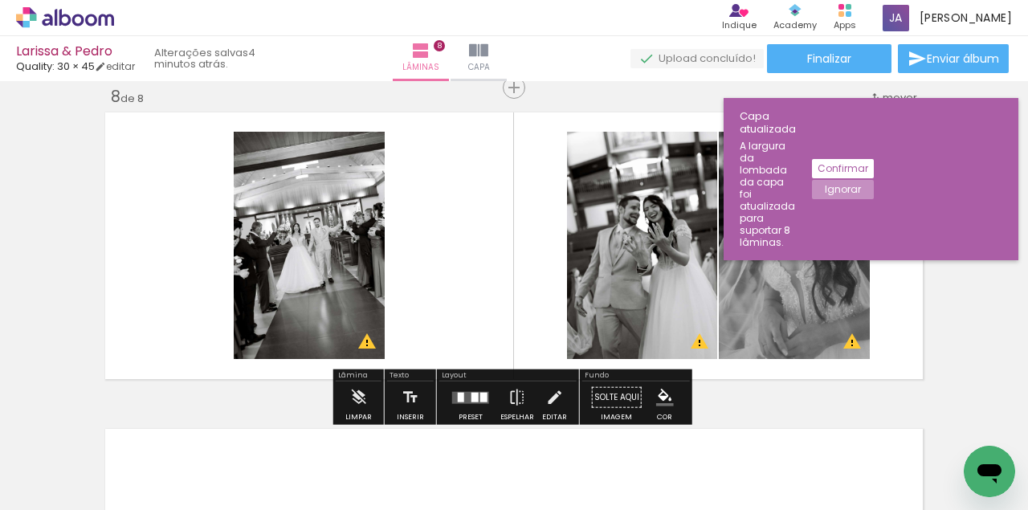
scroll to position [2451, 0]
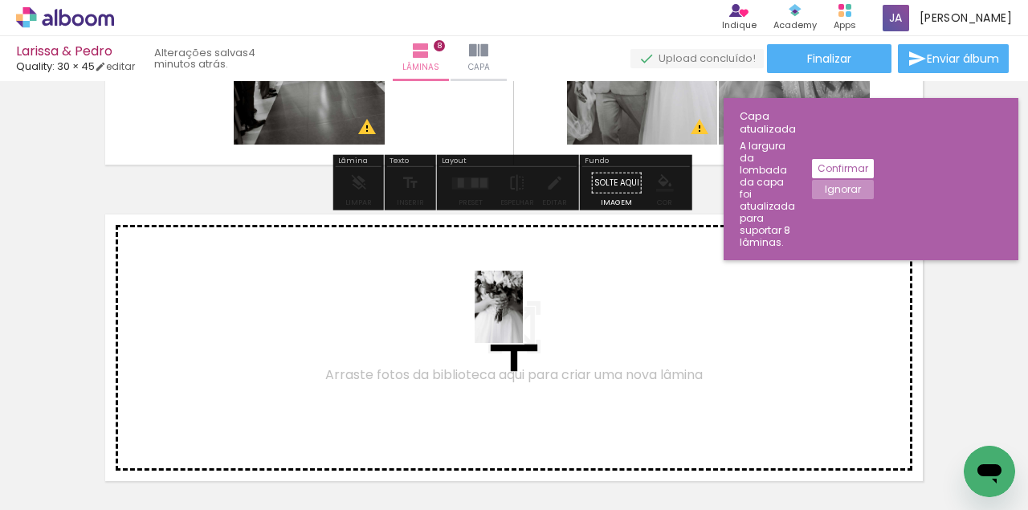
drag, startPoint x: 969, startPoint y: 439, endPoint x: 444, endPoint y: 329, distance: 535.9
click at [444, 329] on quentale-workspace at bounding box center [514, 255] width 1028 height 510
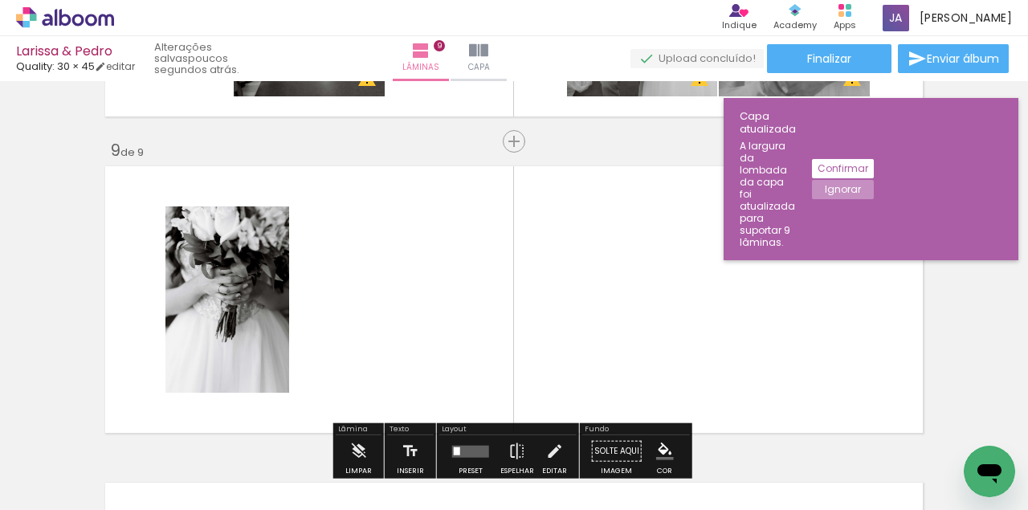
scroll to position [0, 6667]
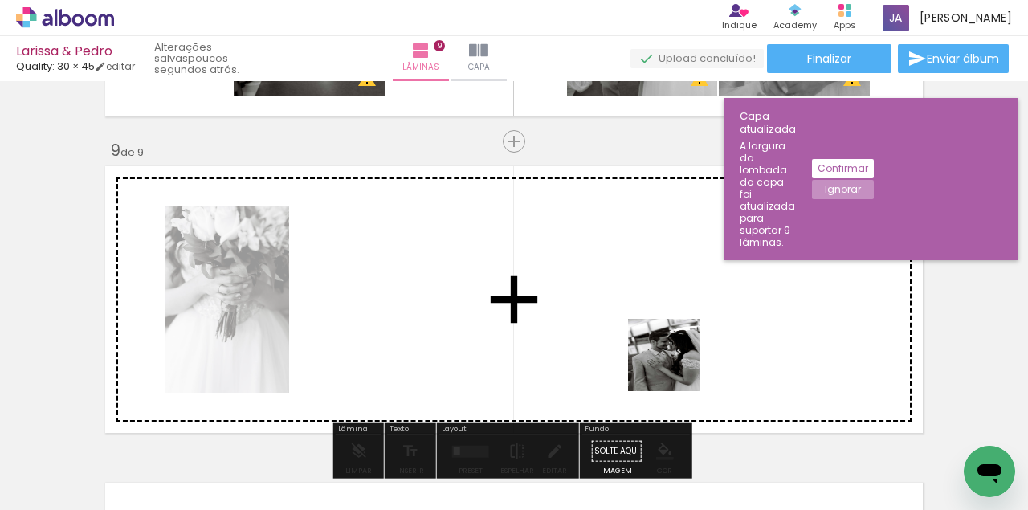
drag, startPoint x: 955, startPoint y: 453, endPoint x: 515, endPoint y: 321, distance: 458.8
click at [516, 321] on quentale-workspace at bounding box center [514, 255] width 1028 height 510
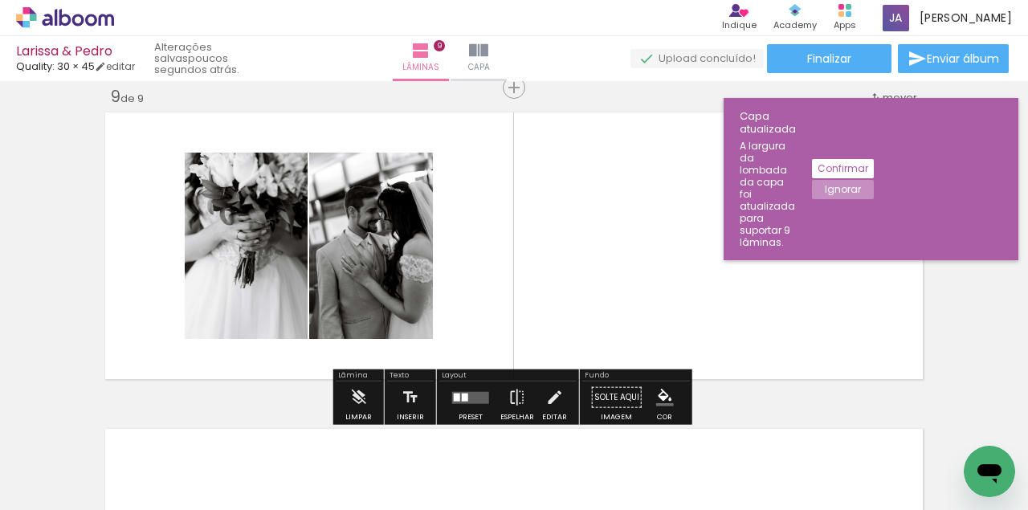
scroll to position [0, 6757]
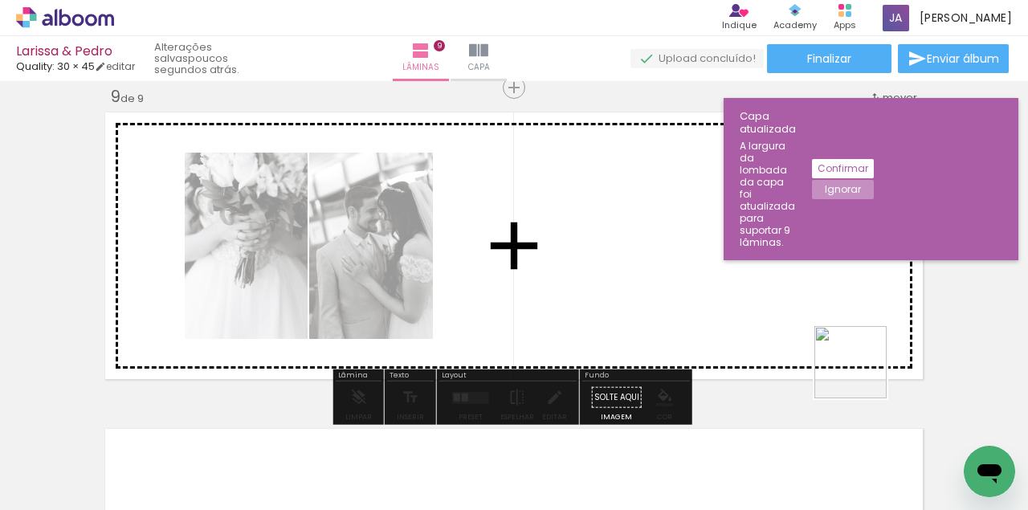
drag, startPoint x: 8, startPoint y: 9, endPoint x: 730, endPoint y: 297, distance: 777.1
click at [730, 297] on quentale-workspace at bounding box center [514, 255] width 1028 height 510
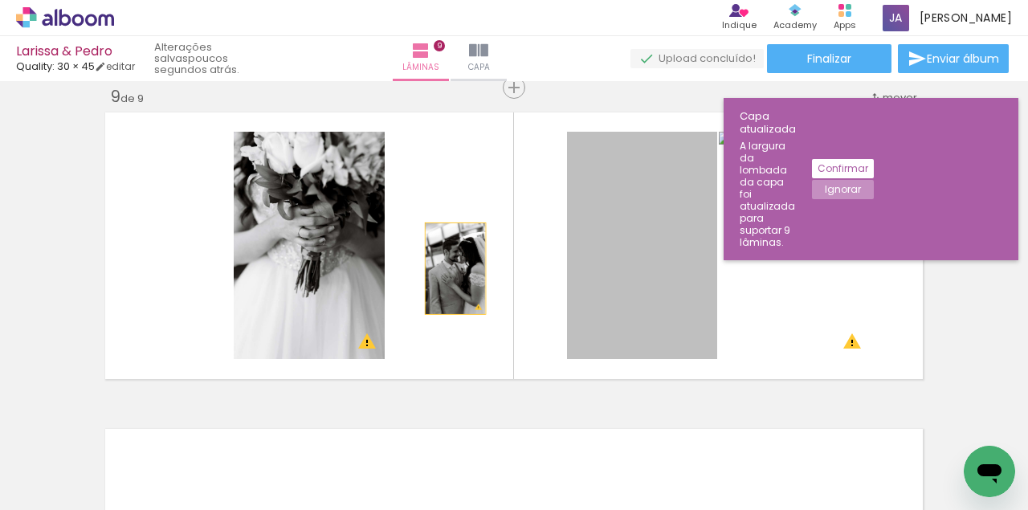
drag, startPoint x: 681, startPoint y: 280, endPoint x: 439, endPoint y: 267, distance: 243.0
click at [439, 267] on quentale-layouter at bounding box center [514, 246] width 828 height 276
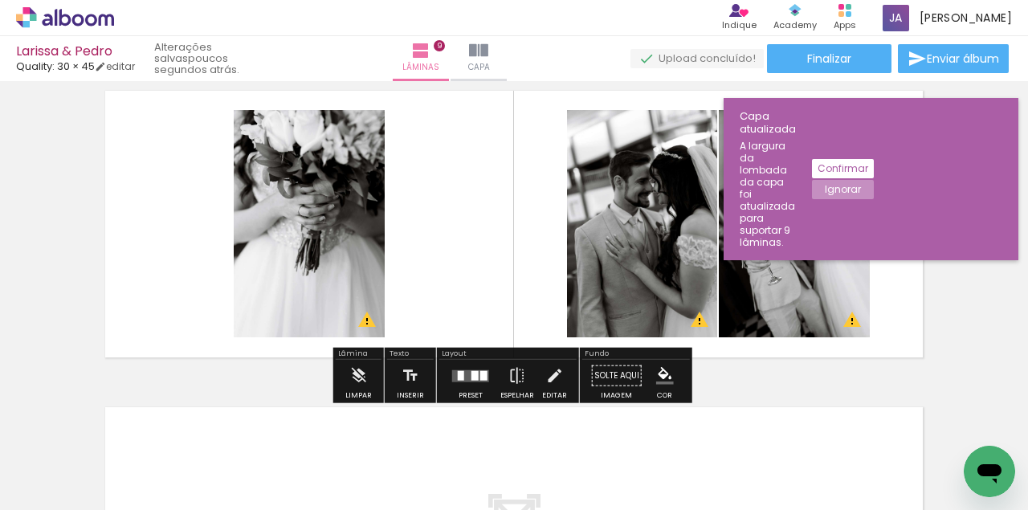
scroll to position [2607, 0]
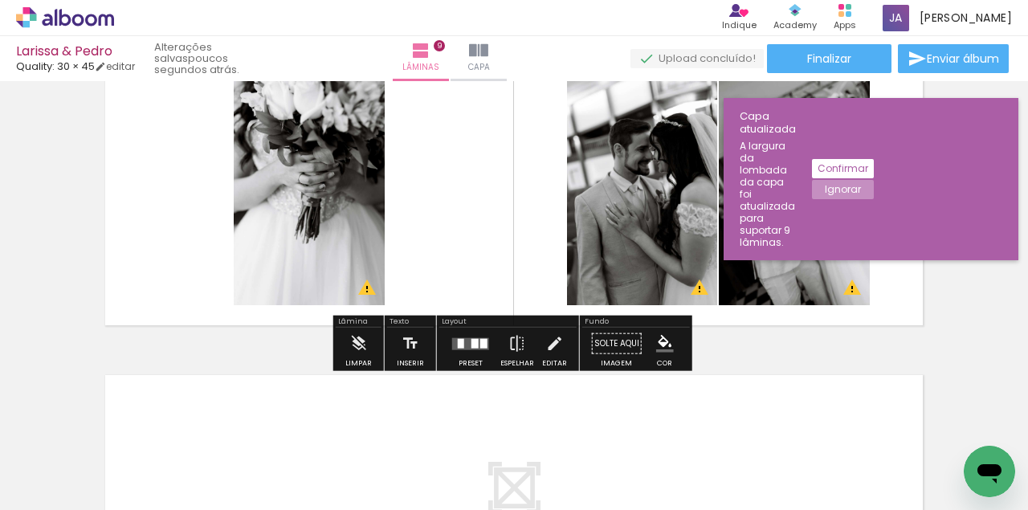
click at [472, 339] on div at bounding box center [475, 343] width 7 height 10
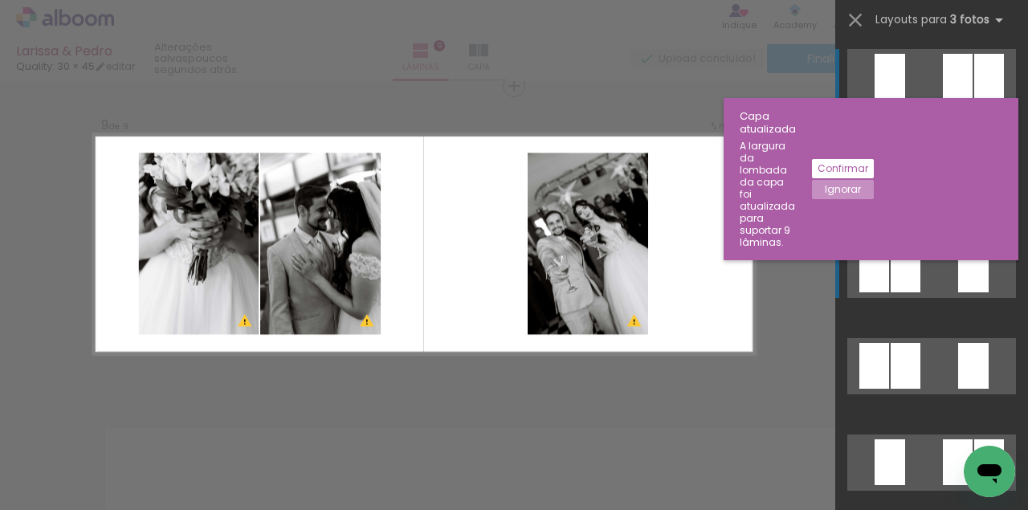
scroll to position [2553, 0]
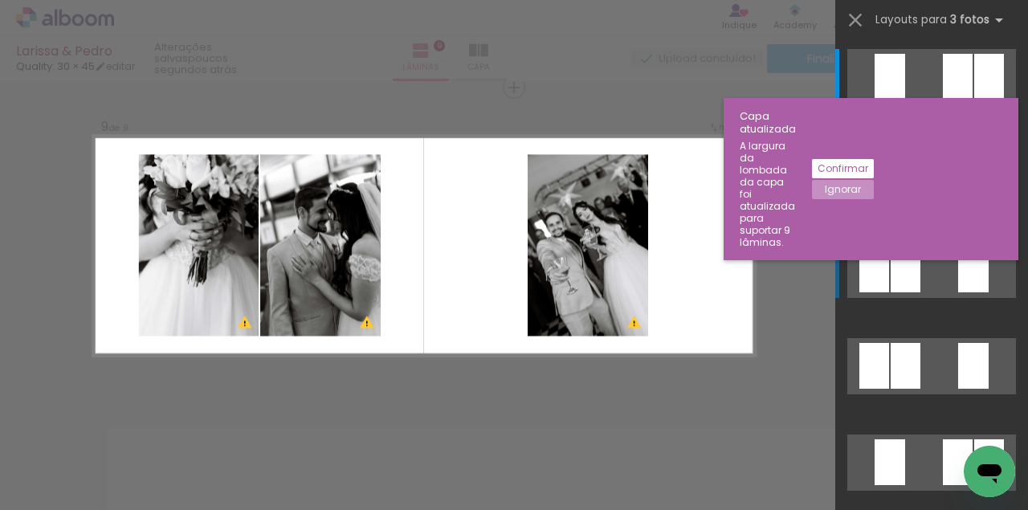
scroll to position [0, 6757]
click at [919, 275] on quentale-layouter at bounding box center [932, 270] width 169 height 56
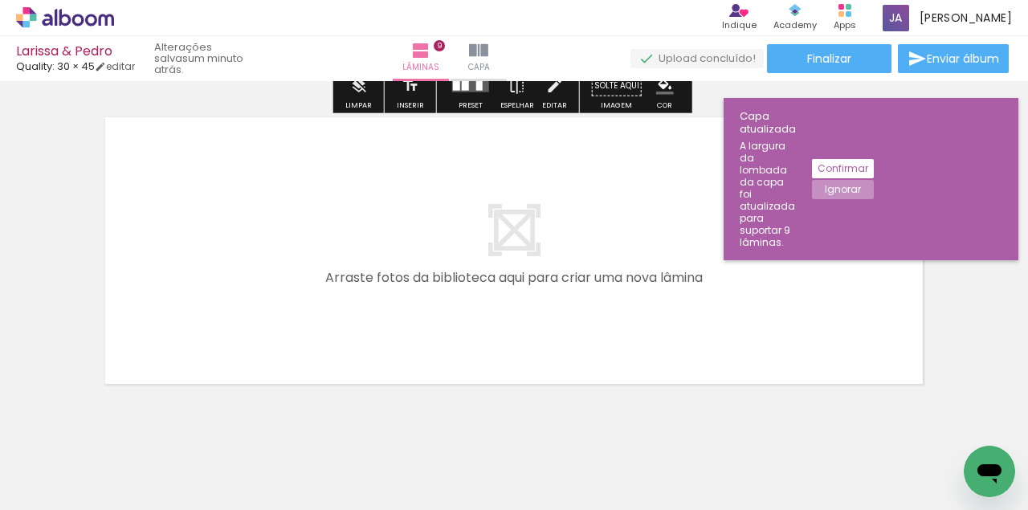
scroll to position [2846, 0]
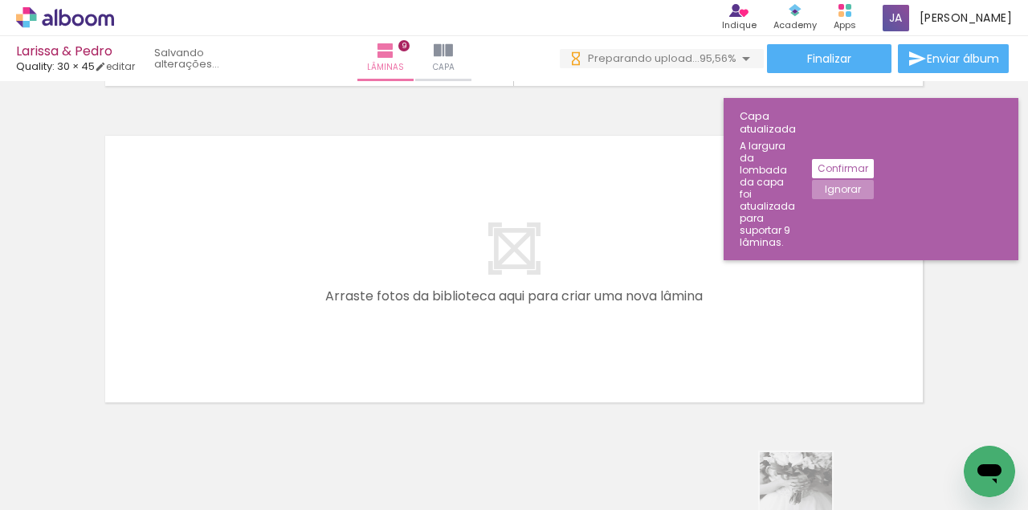
drag, startPoint x: 763, startPoint y: 501, endPoint x: 808, endPoint y: 501, distance: 45.0
click at [809, 501] on quentale-thumb at bounding box center [783, 456] width 90 height 92
click at [285, 468] on div at bounding box center [258, 456] width 80 height 53
click at [289, 465] on div at bounding box center [258, 456] width 80 height 53
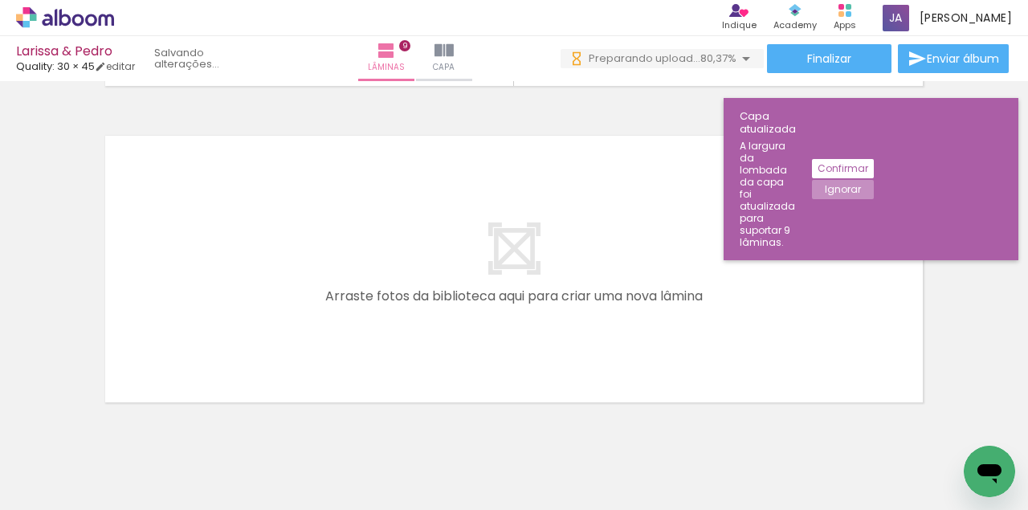
drag, startPoint x: 289, startPoint y: 465, endPoint x: 346, endPoint y: 462, distance: 57.1
click at [360, 336] on quentale-workspace at bounding box center [514, 255] width 1028 height 510
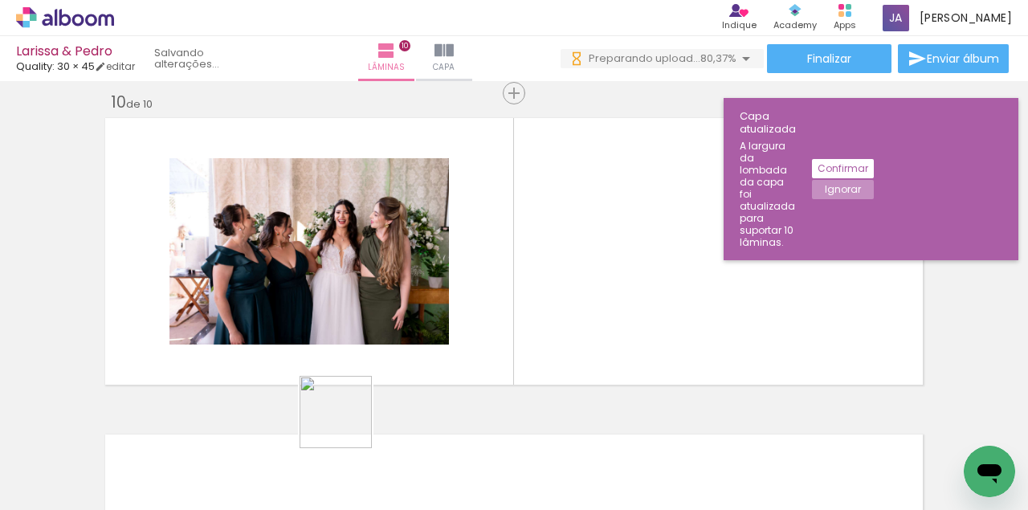
drag, startPoint x: 346, startPoint y: 462, endPoint x: 399, endPoint y: 431, distance: 61.2
click at [386, 340] on quentale-workspace at bounding box center [514, 255] width 1028 height 510
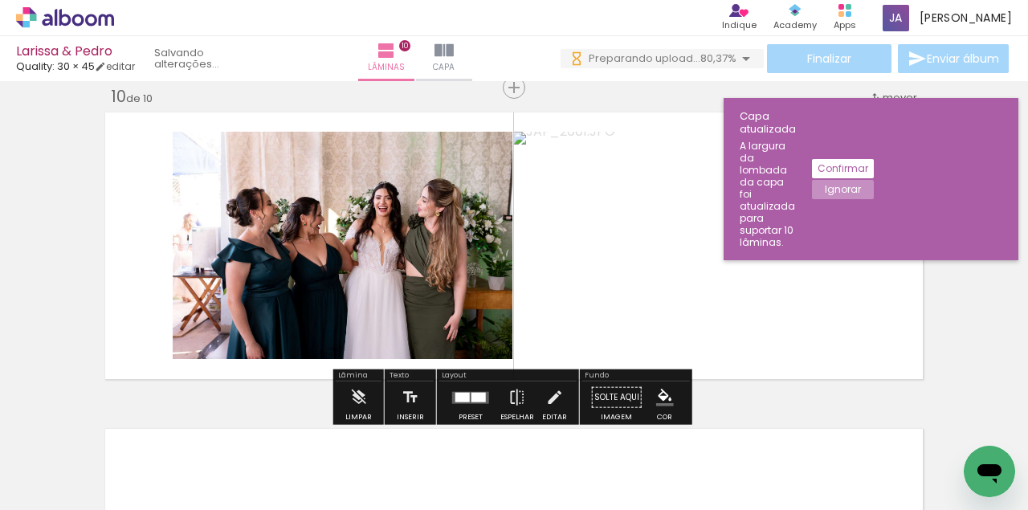
drag, startPoint x: 423, startPoint y: 461, endPoint x: 495, endPoint y: 450, distance: 73.2
click at [436, 331] on quentale-workspace at bounding box center [514, 255] width 1028 height 510
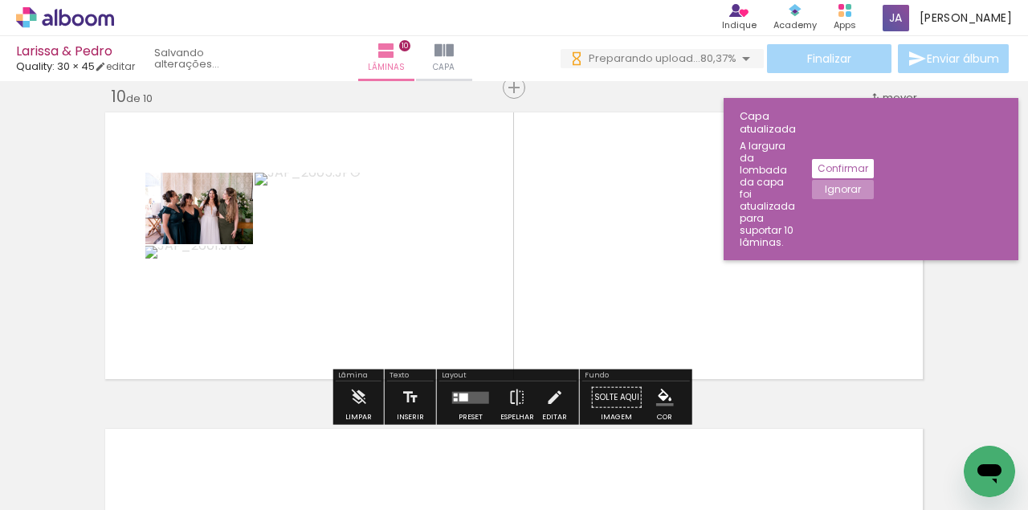
drag, startPoint x: 535, startPoint y: 464, endPoint x: 599, endPoint y: 448, distance: 66.5
click at [540, 291] on quentale-workspace at bounding box center [514, 255] width 1028 height 510
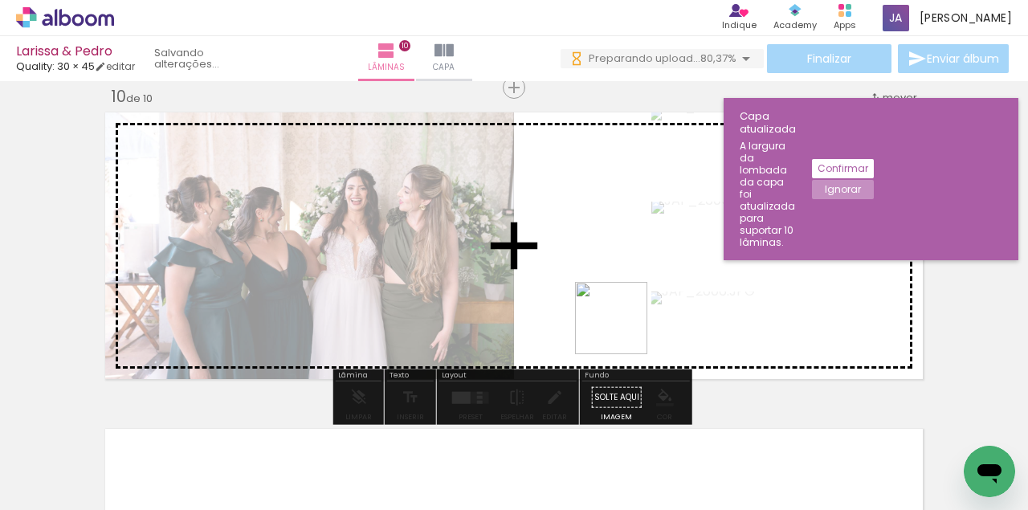
drag, startPoint x: 618, startPoint y: 461, endPoint x: 702, endPoint y: 456, distance: 84.5
click at [626, 302] on quentale-workspace at bounding box center [514, 255] width 1028 height 510
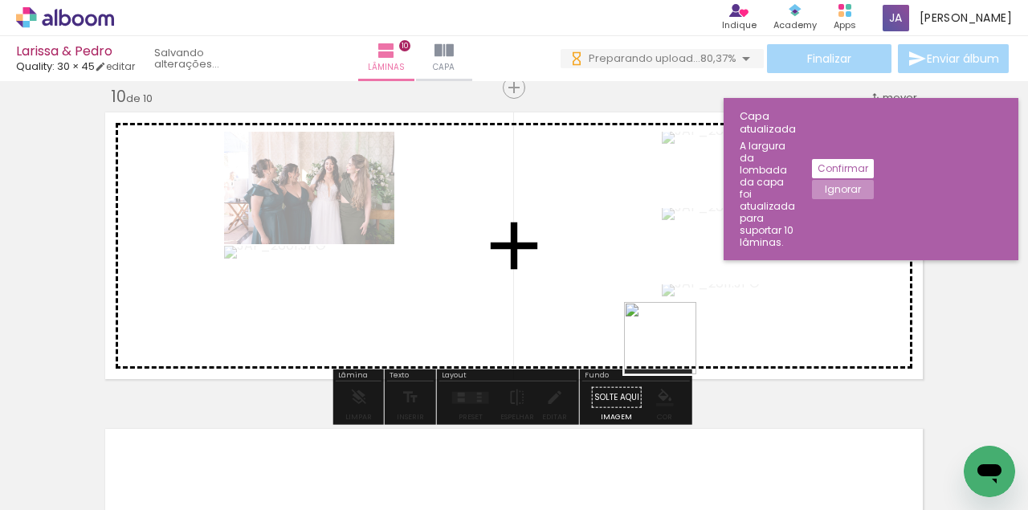
drag, startPoint x: 718, startPoint y: 472, endPoint x: 771, endPoint y: 427, distance: 70.1
click at [654, 268] on quentale-workspace at bounding box center [514, 255] width 1028 height 510
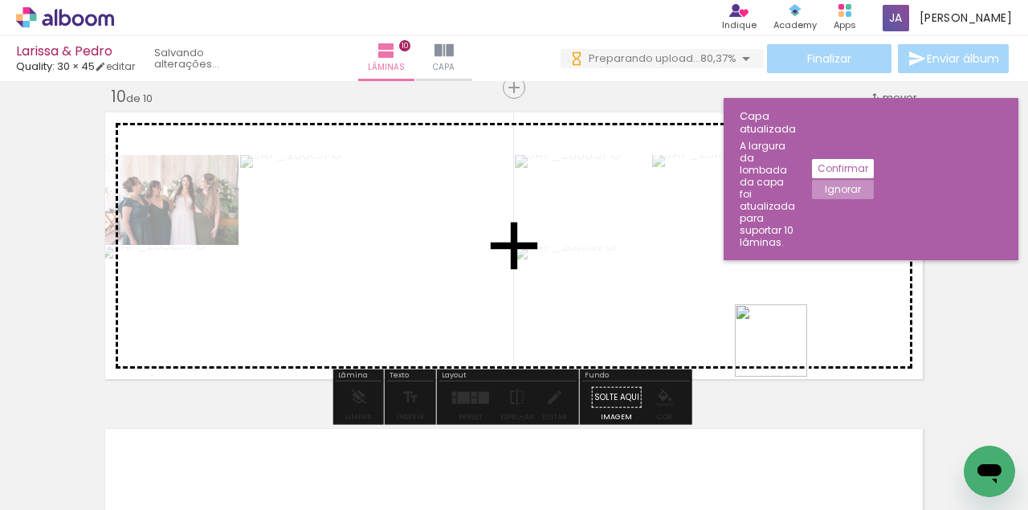
drag, startPoint x: 783, startPoint y: 353, endPoint x: 795, endPoint y: 429, distance: 77.3
click at [762, 260] on quentale-workspace at bounding box center [514, 255] width 1028 height 510
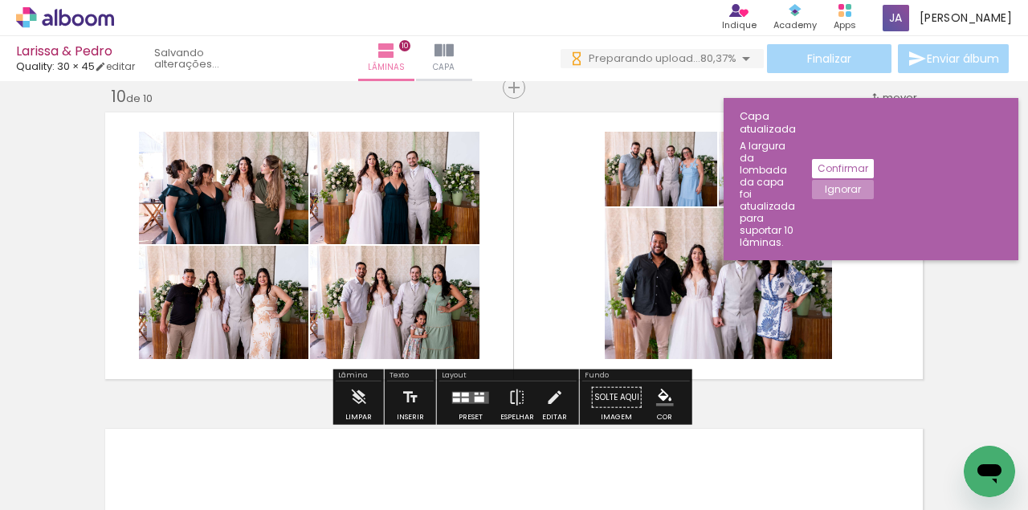
drag, startPoint x: 892, startPoint y: 472, endPoint x: 657, endPoint y: 495, distance: 235.7
click at [776, 315] on quentale-workspace at bounding box center [514, 255] width 1028 height 510
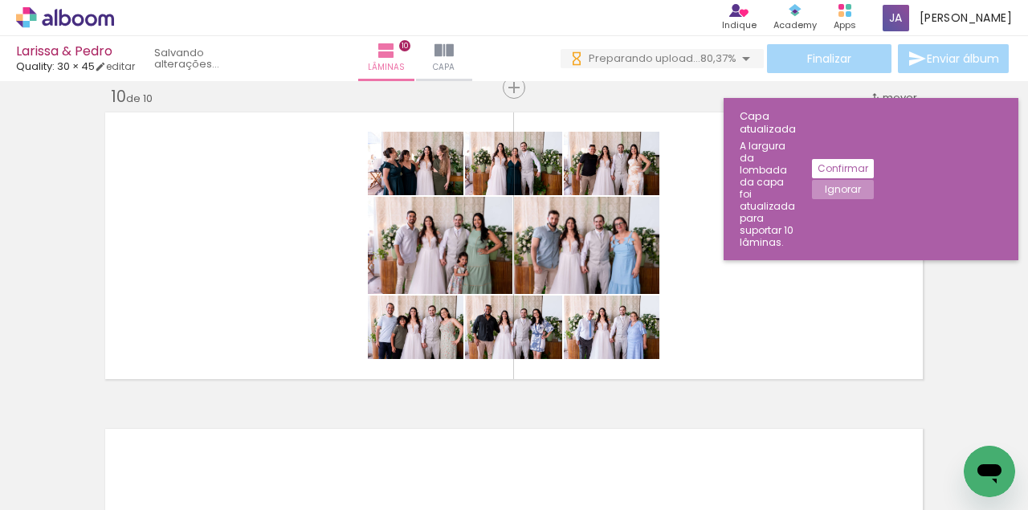
scroll to position [0, 7924]
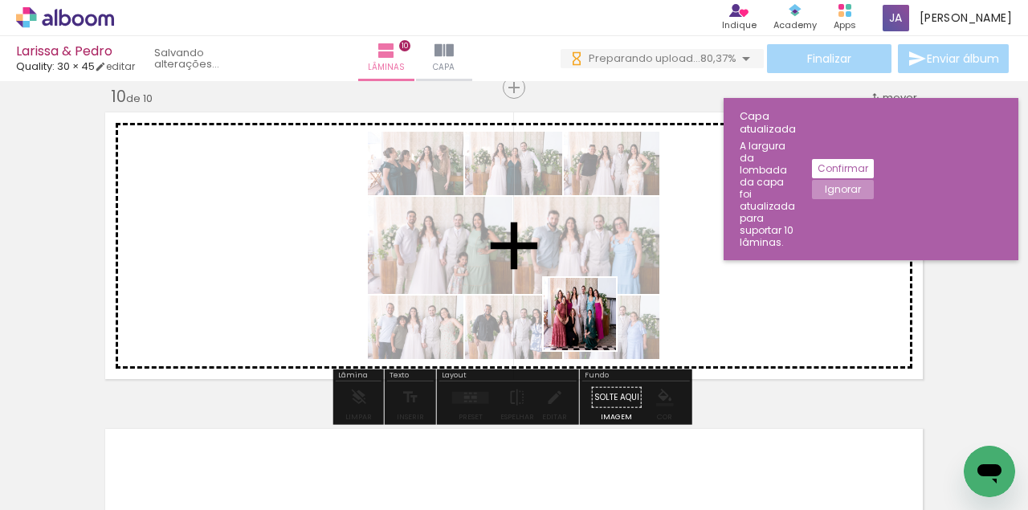
drag, startPoint x: 609, startPoint y: 464, endPoint x: 636, endPoint y: 411, distance: 59.7
click at [591, 320] on quentale-workspace at bounding box center [514, 255] width 1028 height 510
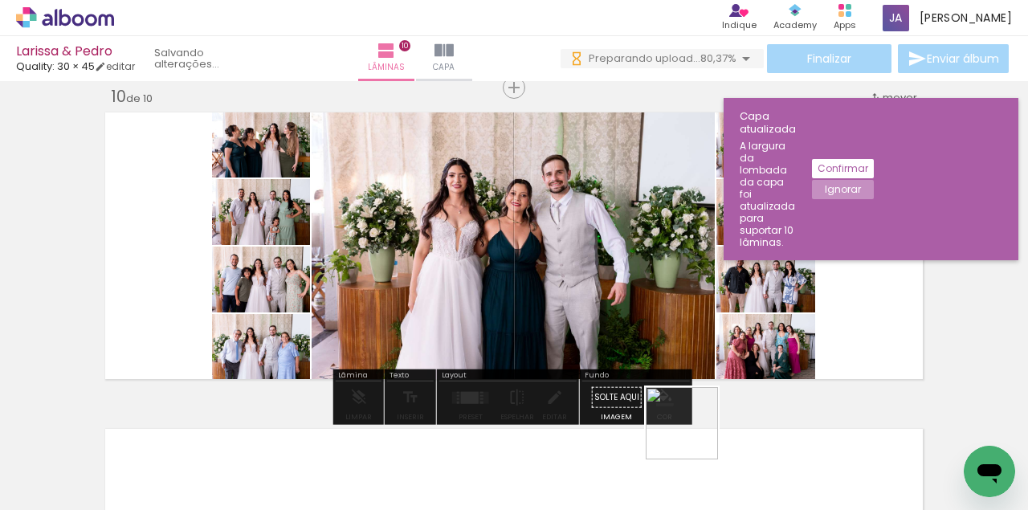
drag, startPoint x: 694, startPoint y: 435, endPoint x: 715, endPoint y: 380, distance: 59.2
click at [640, 257] on quentale-workspace at bounding box center [514, 255] width 1028 height 510
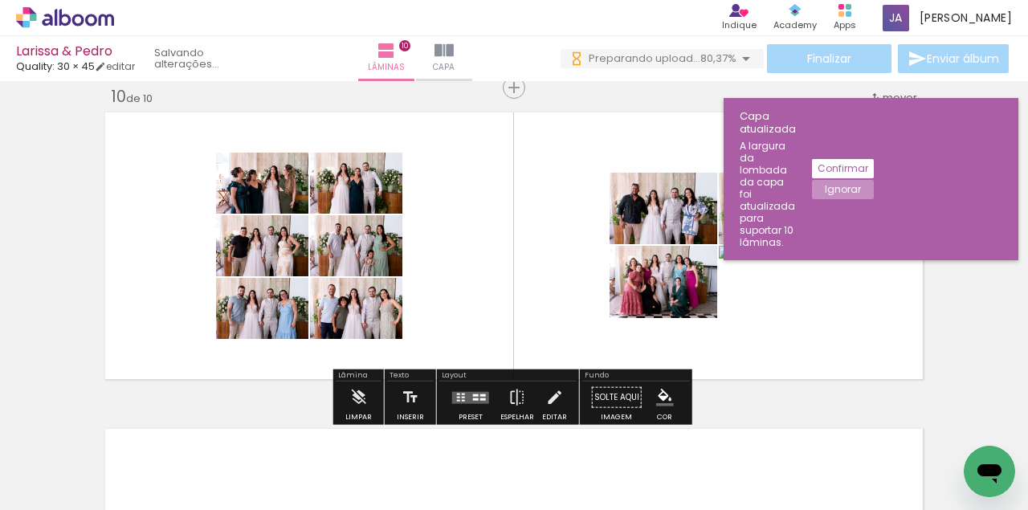
drag, startPoint x: 786, startPoint y: 474, endPoint x: 800, endPoint y: 398, distance: 77.7
click at [675, 273] on quentale-workspace at bounding box center [514, 255] width 1028 height 510
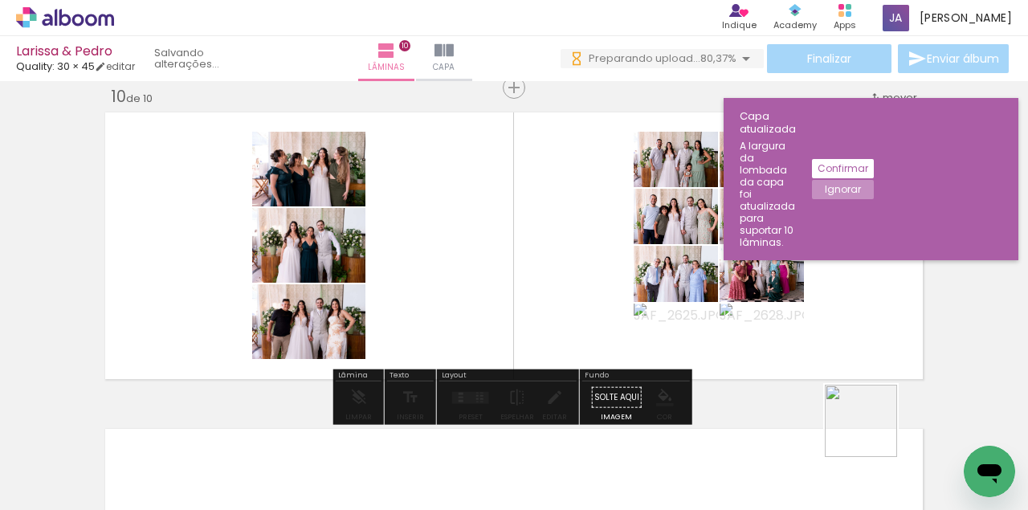
drag, startPoint x: 873, startPoint y: 433, endPoint x: 855, endPoint y: 399, distance: 39.2
click at [742, 281] on quentale-workspace at bounding box center [514, 255] width 1028 height 510
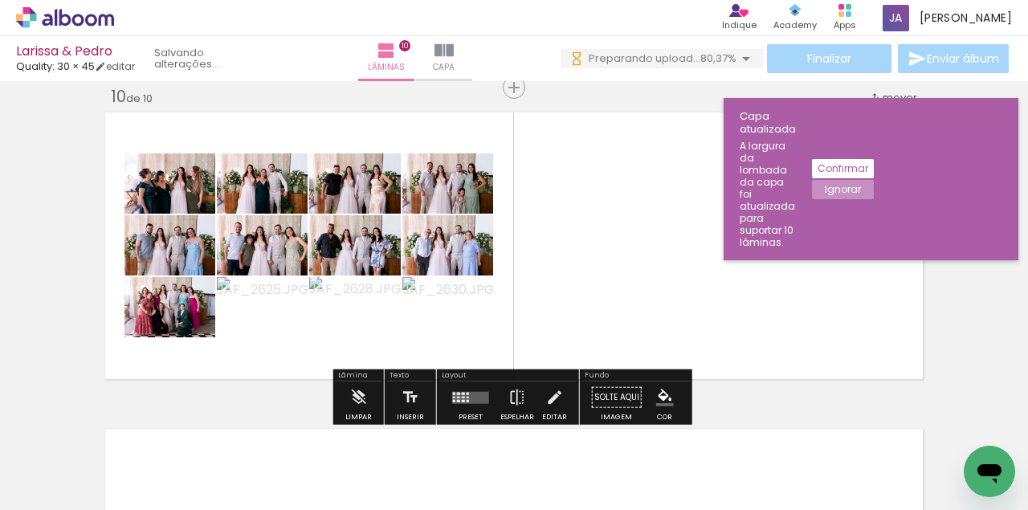
scroll to position [0, 8508]
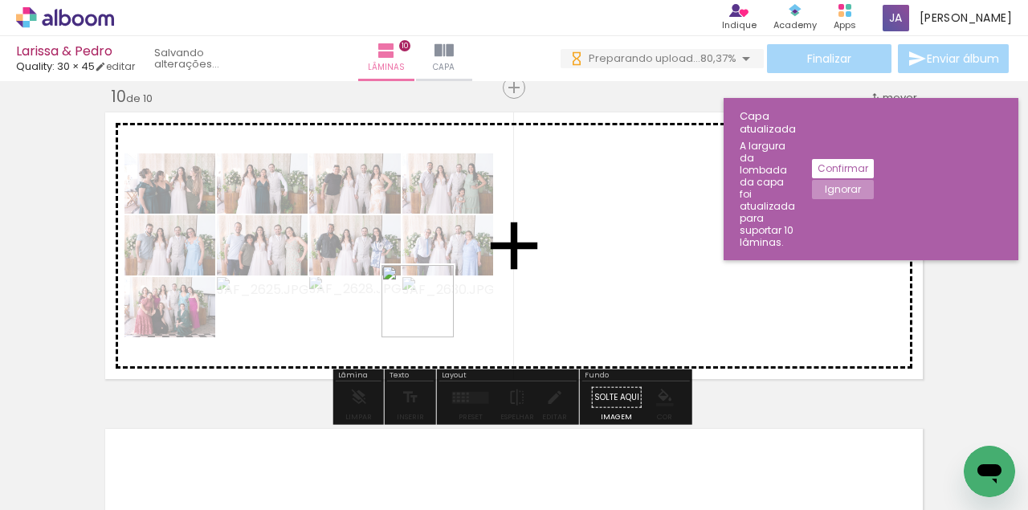
drag, startPoint x: 399, startPoint y: 479, endPoint x: 433, endPoint y: 304, distance: 178.4
click at [433, 304] on quentale-workspace at bounding box center [514, 255] width 1028 height 510
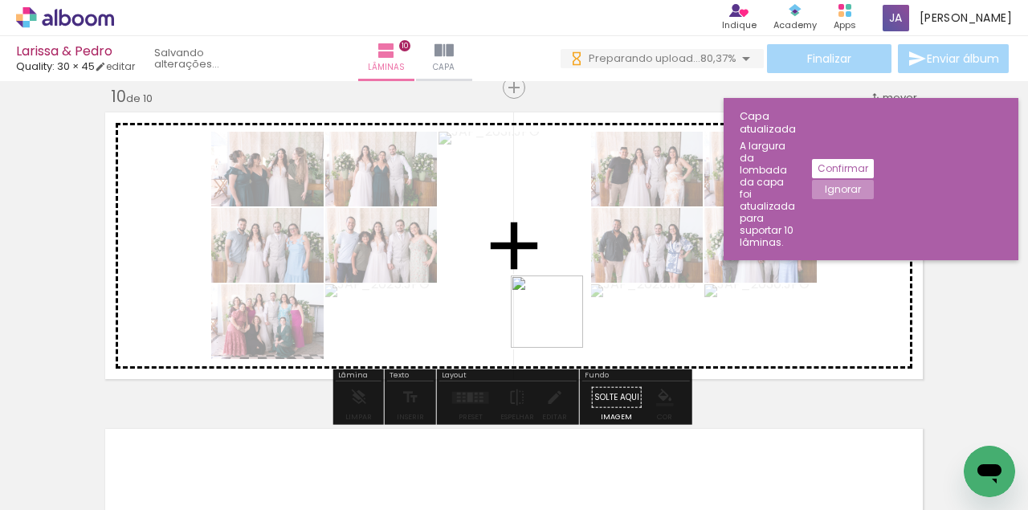
drag, startPoint x: 492, startPoint y: 472, endPoint x: 611, endPoint y: 378, distance: 151.6
click at [574, 292] on quentale-workspace at bounding box center [514, 255] width 1028 height 510
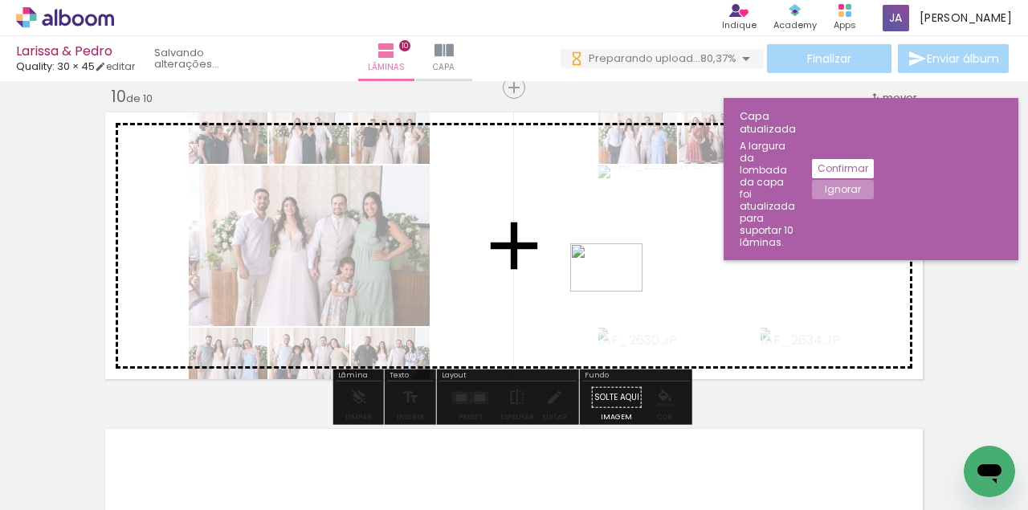
drag, startPoint x: 584, startPoint y: 465, endPoint x: 619, endPoint y: 292, distance: 177.0
click at [619, 292] on quentale-workspace at bounding box center [514, 255] width 1028 height 510
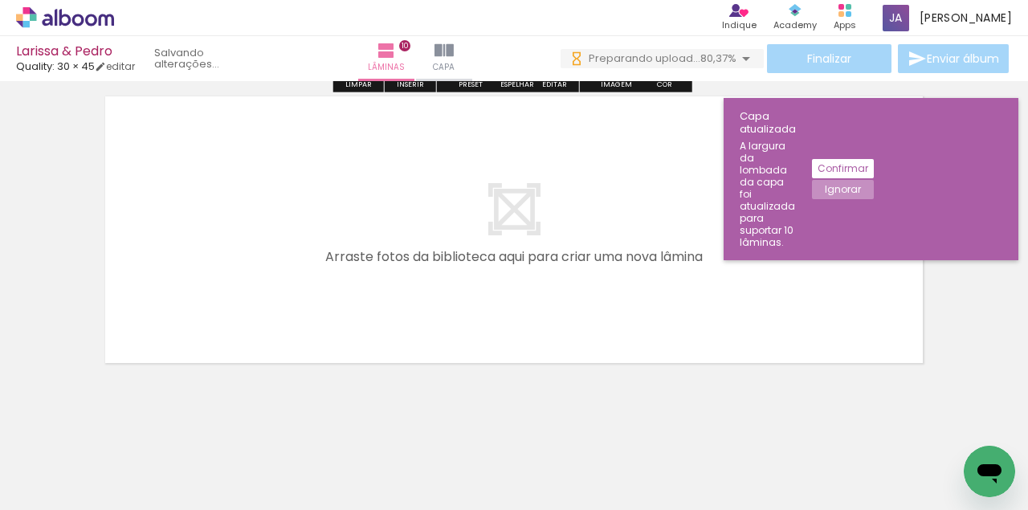
scroll to position [3216, 0]
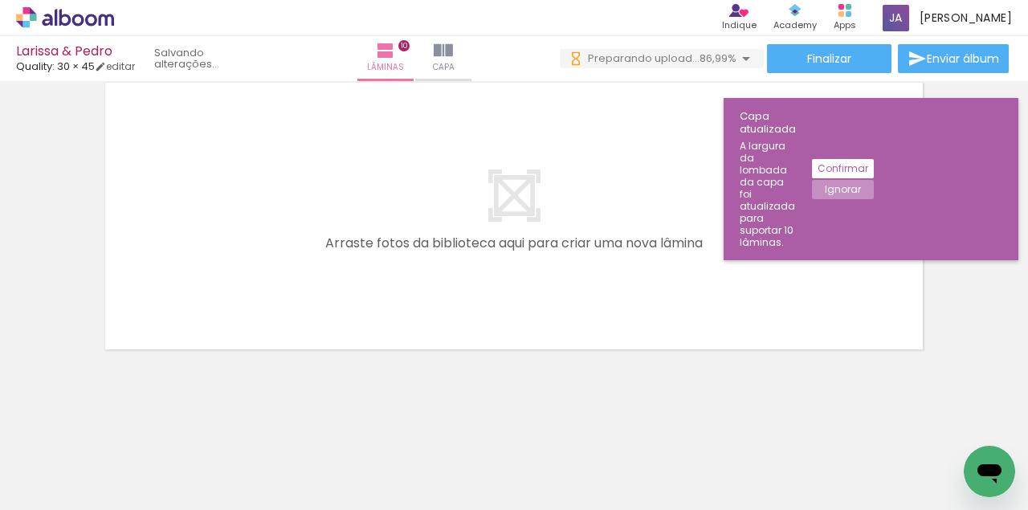
scroll to position [0, 9717]
drag, startPoint x: 198, startPoint y: 473, endPoint x: 279, endPoint y: 292, distance: 198.2
click at [278, 291] on quentale-workspace at bounding box center [514, 255] width 1028 height 510
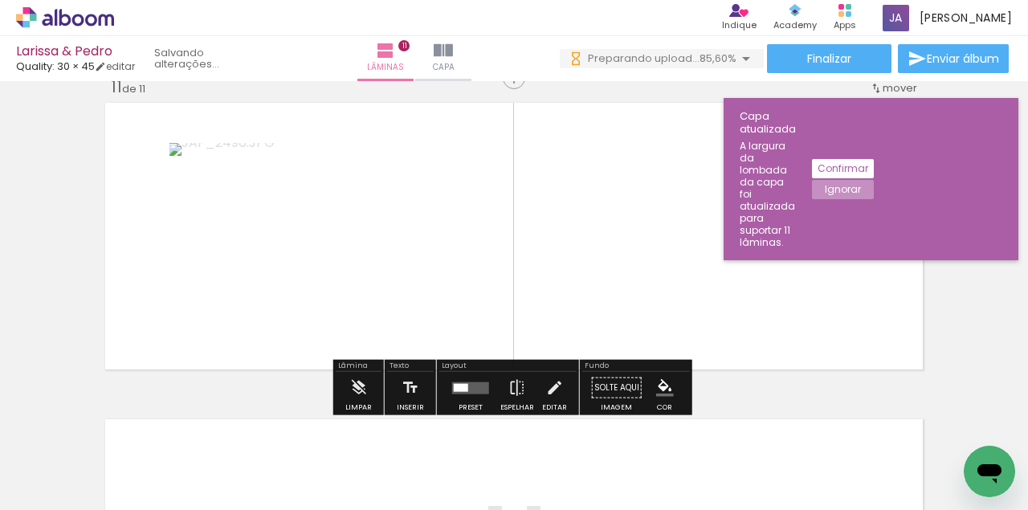
scroll to position [3186, 0]
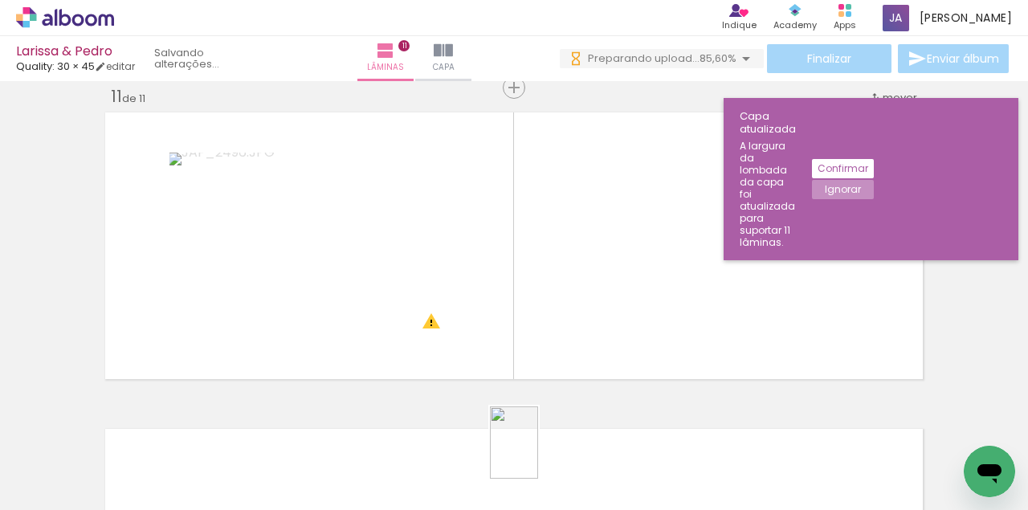
drag, startPoint x: 530, startPoint y: 485, endPoint x: 566, endPoint y: 465, distance: 41.4
click at [538, 460] on div at bounding box center [523, 456] width 48 height 72
drag, startPoint x: 616, startPoint y: 476, endPoint x: 707, endPoint y: 423, distance: 105.6
click at [620, 323] on quentale-workspace at bounding box center [514, 255] width 1028 height 510
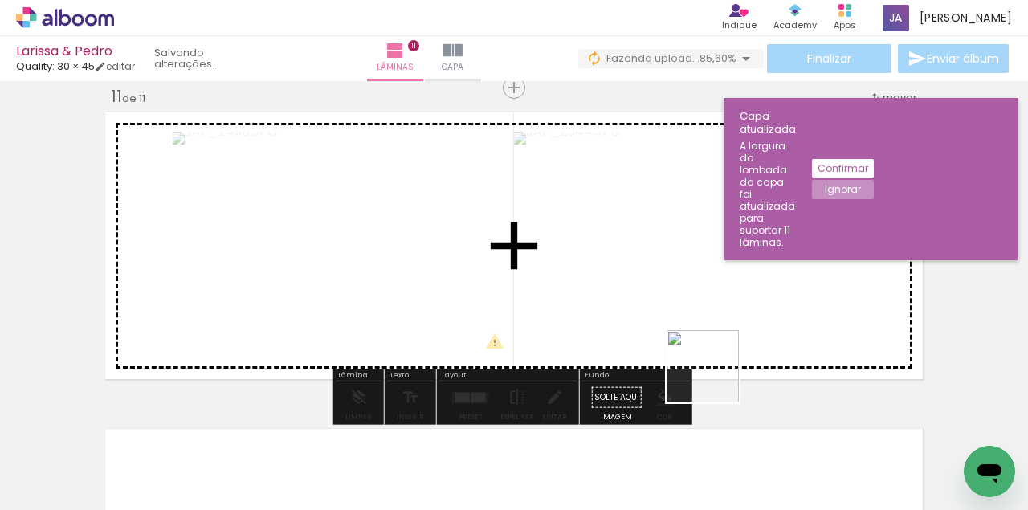
drag, startPoint x: 726, startPoint y: 466, endPoint x: 756, endPoint y: 403, distance: 69.7
click at [696, 318] on quentale-workspace at bounding box center [514, 255] width 1028 height 510
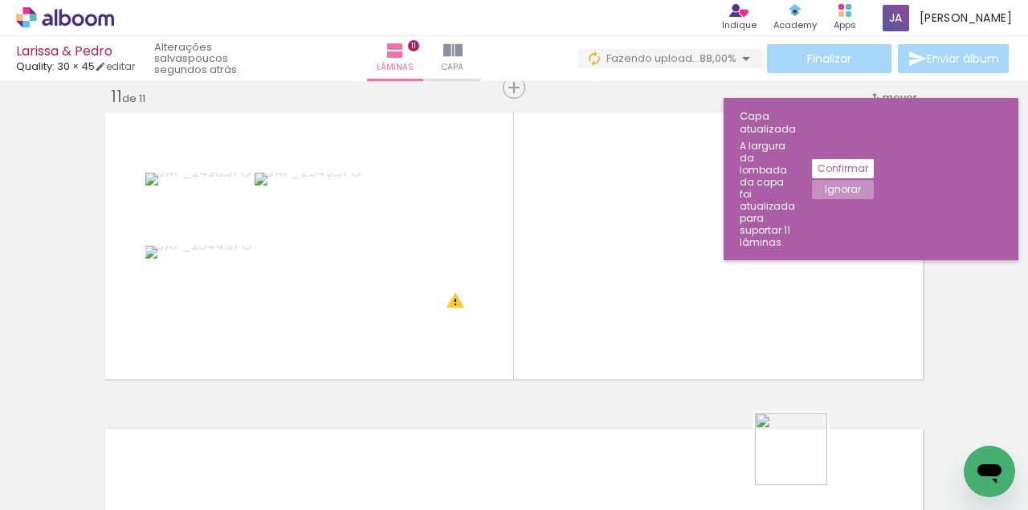
drag, startPoint x: 807, startPoint y: 486, endPoint x: 864, endPoint y: 445, distance: 70.2
click at [731, 302] on quentale-workspace at bounding box center [514, 255] width 1028 height 510
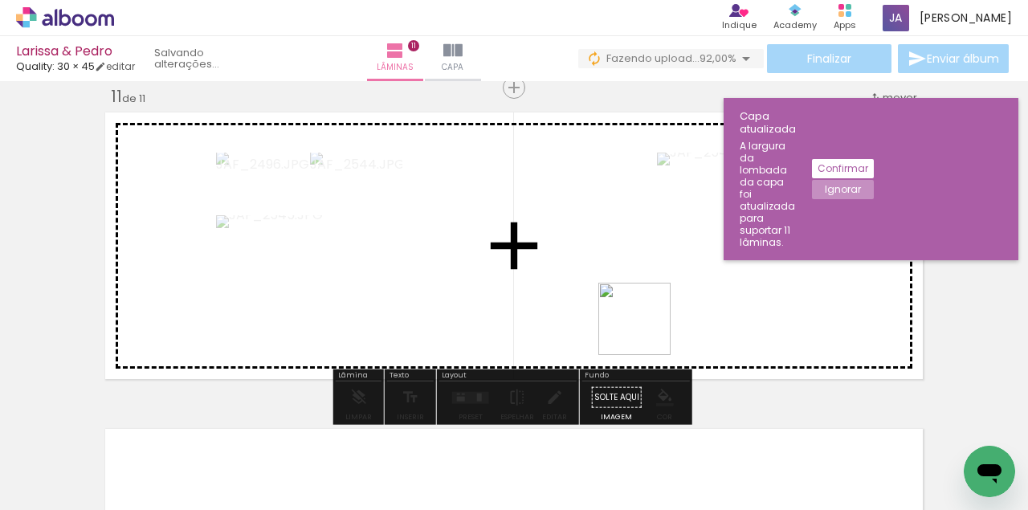
drag, startPoint x: 882, startPoint y: 477, endPoint x: 624, endPoint y: 349, distance: 288.2
click at [629, 322] on quentale-workspace at bounding box center [514, 255] width 1028 height 510
drag, startPoint x: 946, startPoint y: 468, endPoint x: 532, endPoint y: 284, distance: 452.5
click at [534, 270] on quentale-workspace at bounding box center [514, 255] width 1028 height 510
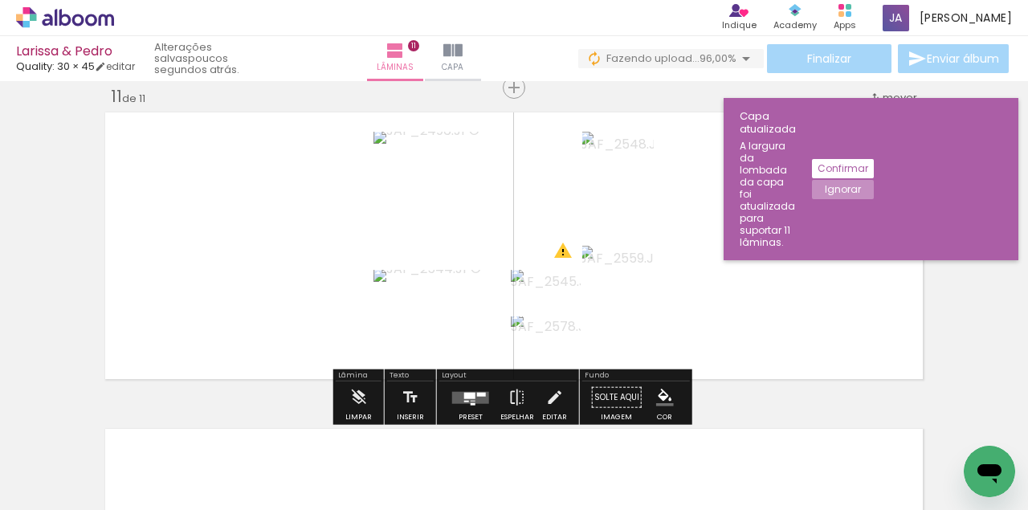
click at [464, 395] on div at bounding box center [469, 395] width 11 height 6
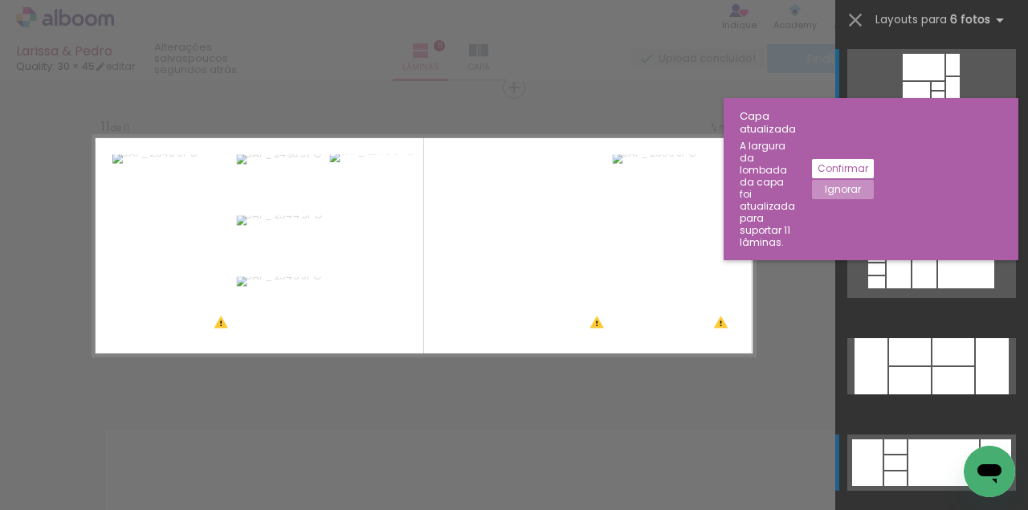
click at [931, 450] on div at bounding box center [944, 463] width 71 height 47
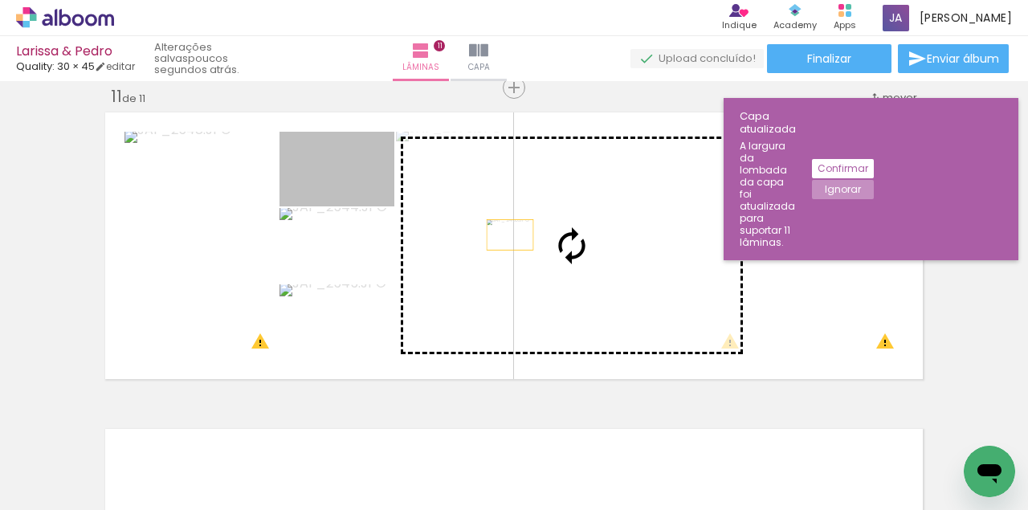
drag, startPoint x: 355, startPoint y: 193, endPoint x: 506, endPoint y: 235, distance: 156.7
click at [0, 0] on slot at bounding box center [0, 0] width 0 height 0
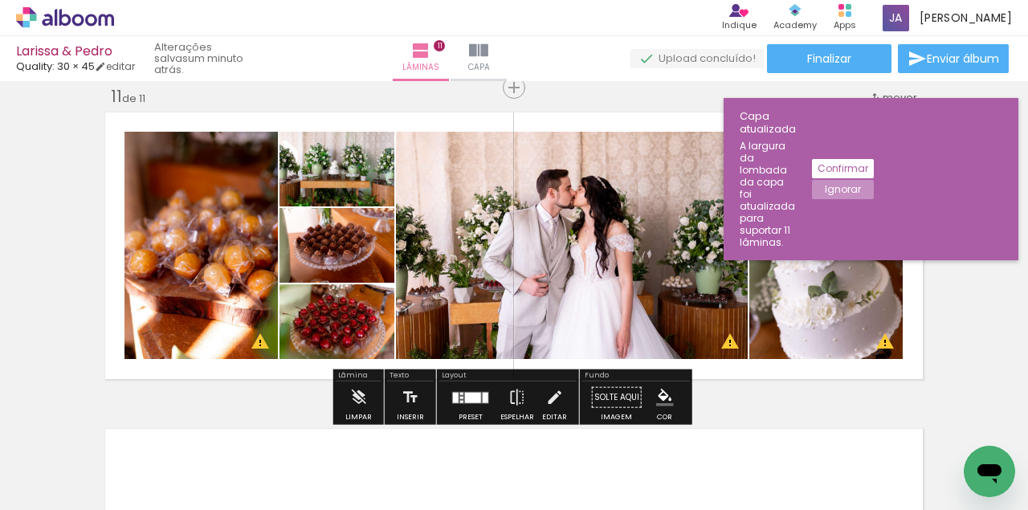
click at [476, 393] on div at bounding box center [473, 397] width 16 height 10
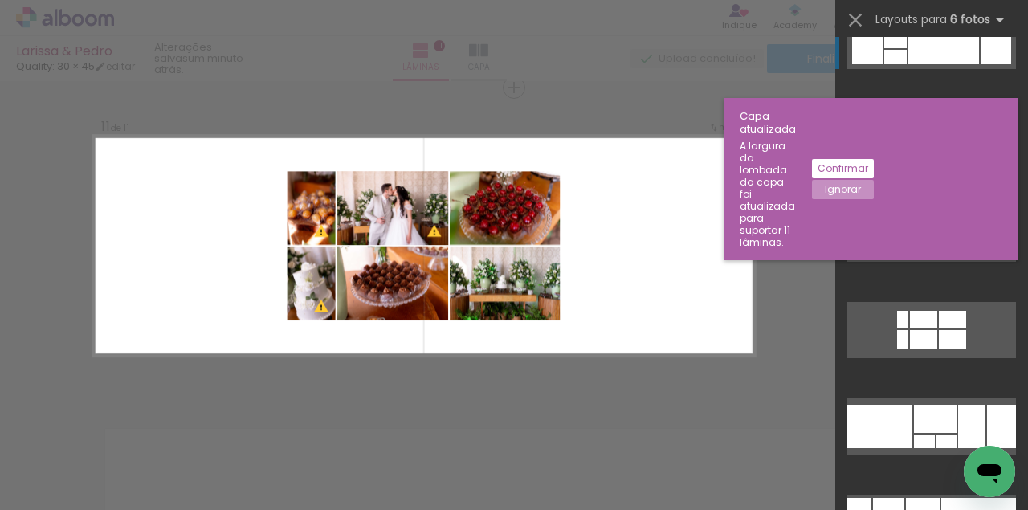
scroll to position [439, 0]
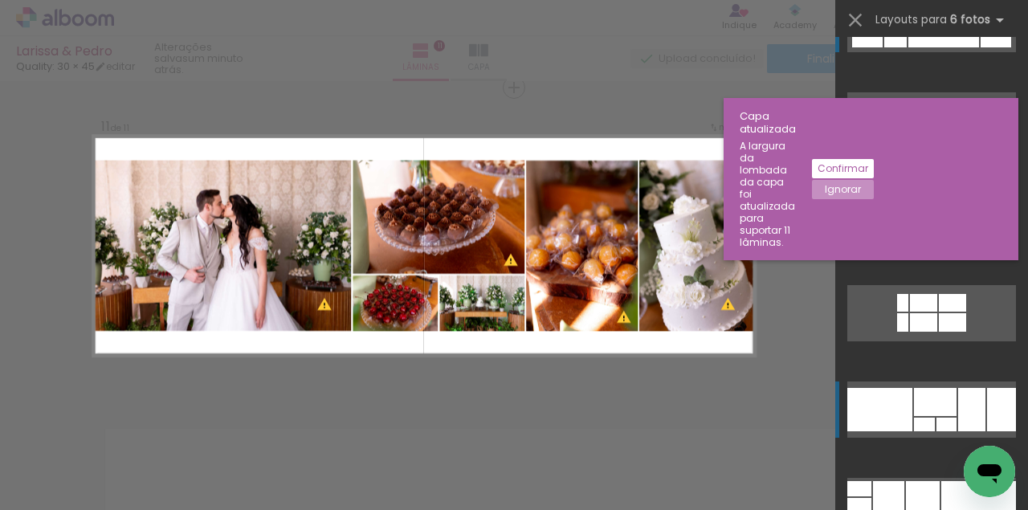
click at [914, 412] on div at bounding box center [935, 402] width 43 height 28
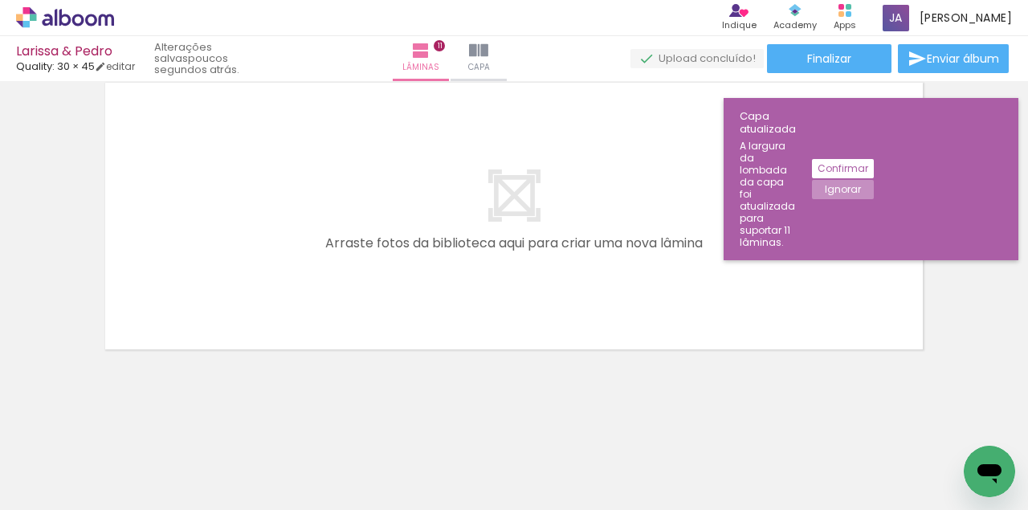
scroll to position [0, 10357]
click at [820, 455] on quentale-thumb at bounding box center [783, 456] width 90 height 92
click at [958, 445] on div at bounding box center [962, 456] width 53 height 80
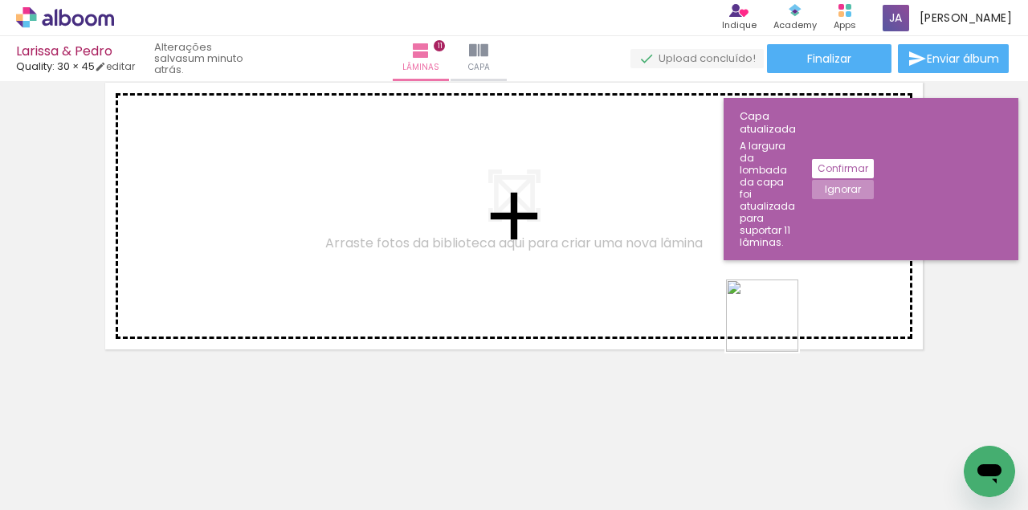
drag, startPoint x: 876, startPoint y: 462, endPoint x: 795, endPoint y: 444, distance: 82.4
click at [730, 264] on quentale-workspace at bounding box center [514, 255] width 1028 height 510
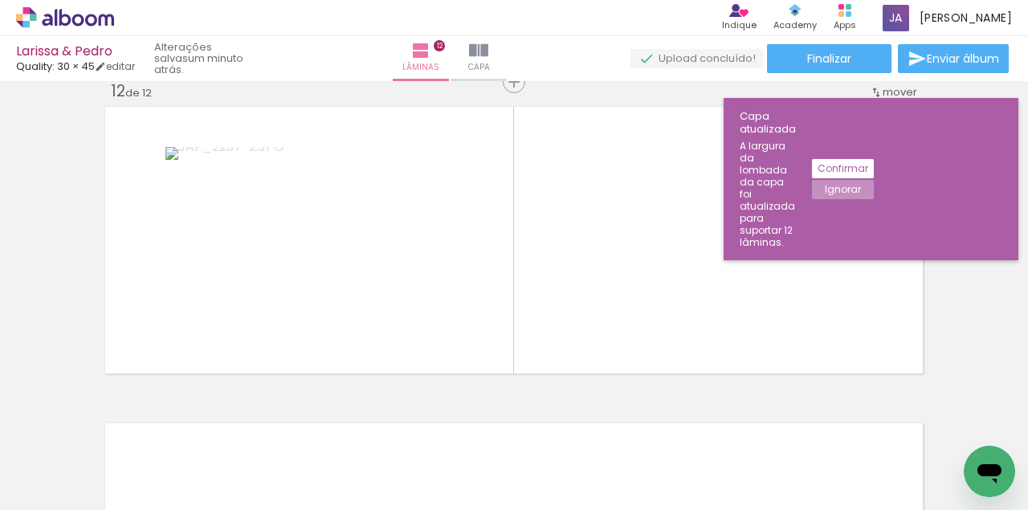
scroll to position [3502, 0]
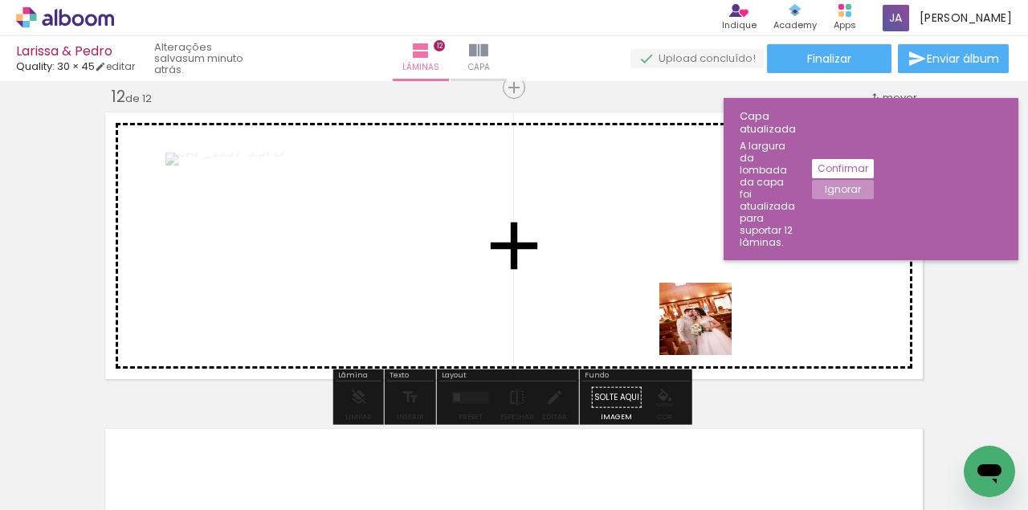
drag, startPoint x: 789, startPoint y: 453, endPoint x: 903, endPoint y: 408, distance: 122.6
click at [683, 293] on quentale-workspace at bounding box center [514, 255] width 1028 height 510
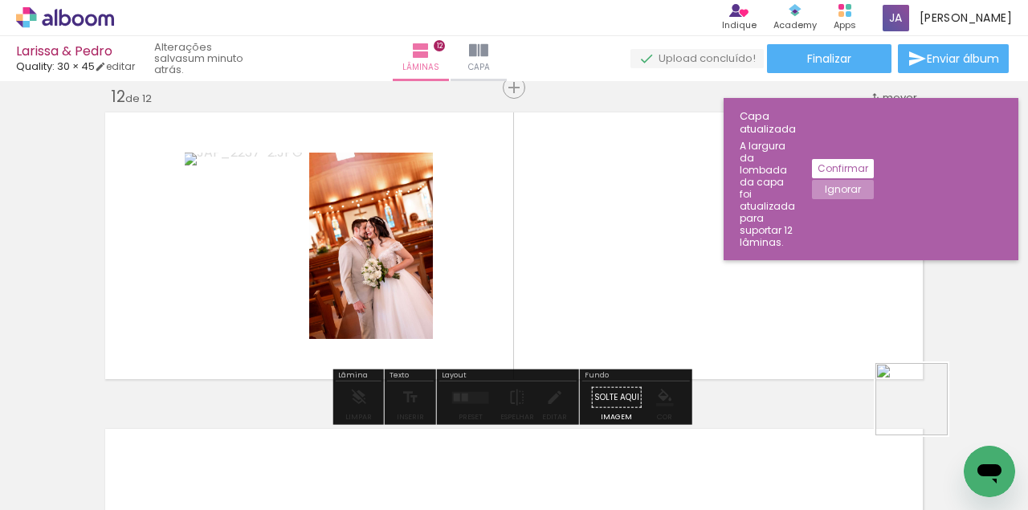
drag, startPoint x: 924, startPoint y: 411, endPoint x: 586, endPoint y: 191, distance: 403.6
click at [586, 191] on quentale-workspace at bounding box center [514, 255] width 1028 height 510
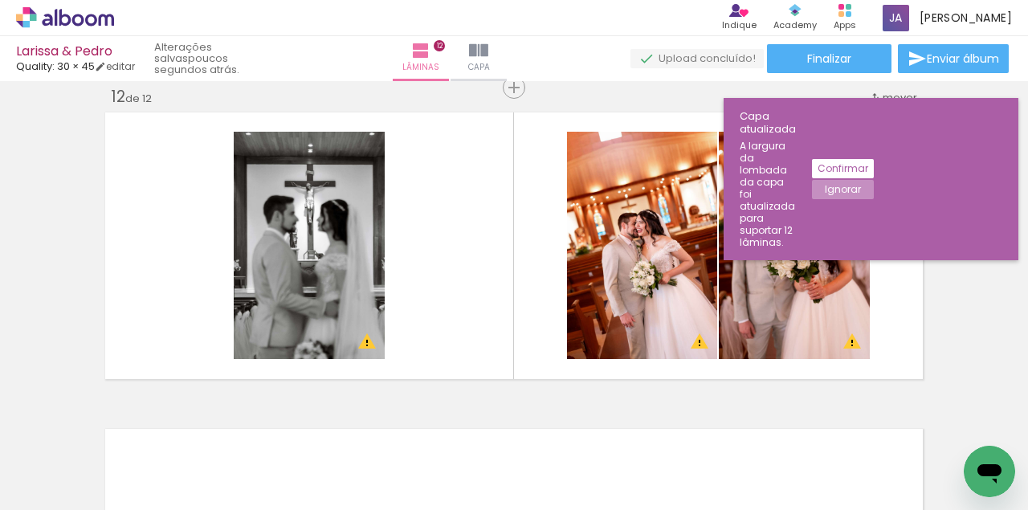
scroll to position [0, 10627]
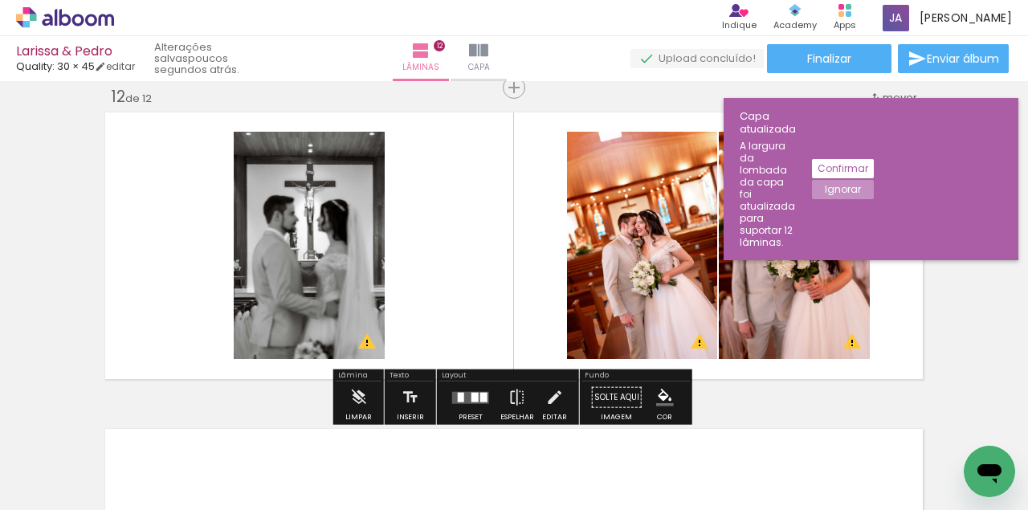
click at [919, 291] on quentale-layouter at bounding box center [514, 246] width 828 height 276
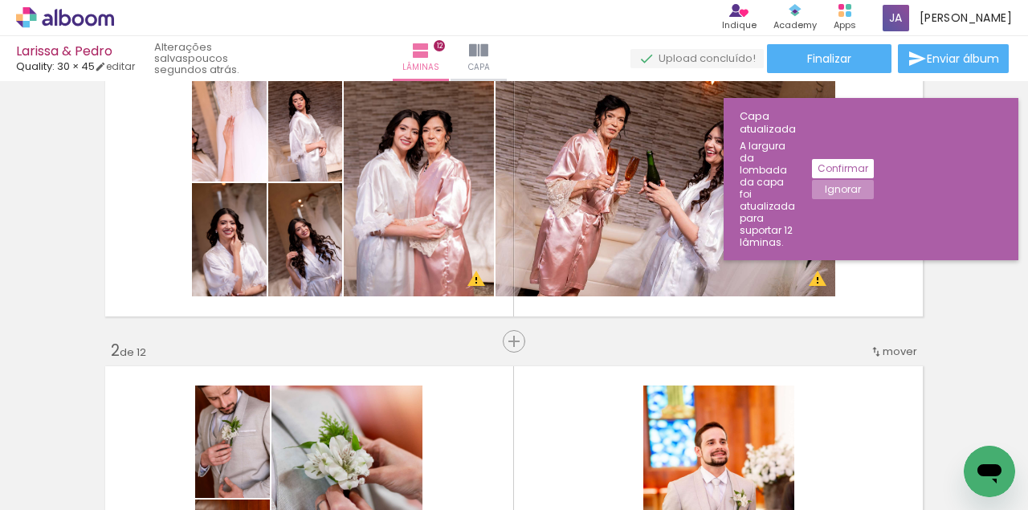
scroll to position [0, 0]
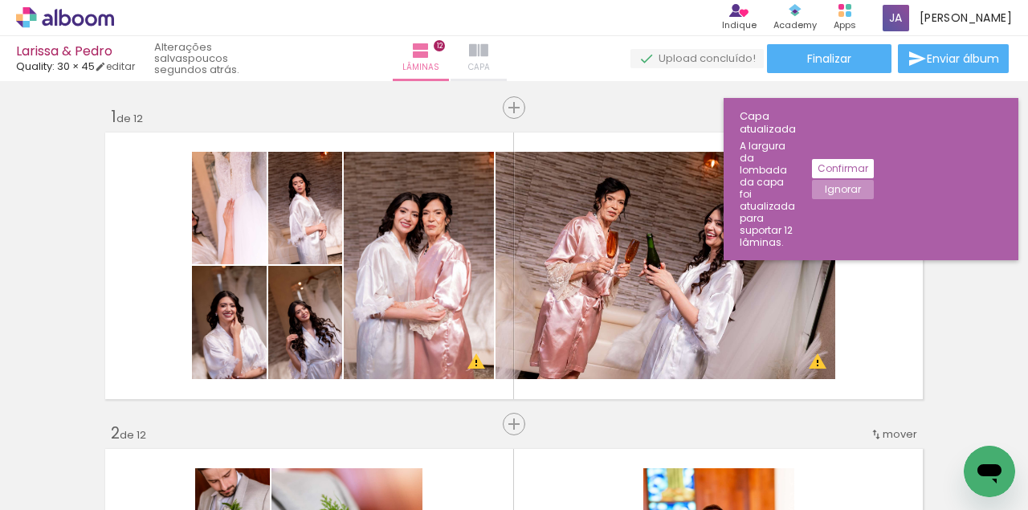
click at [507, 63] on paper-button "Capa" at bounding box center [479, 58] width 56 height 45
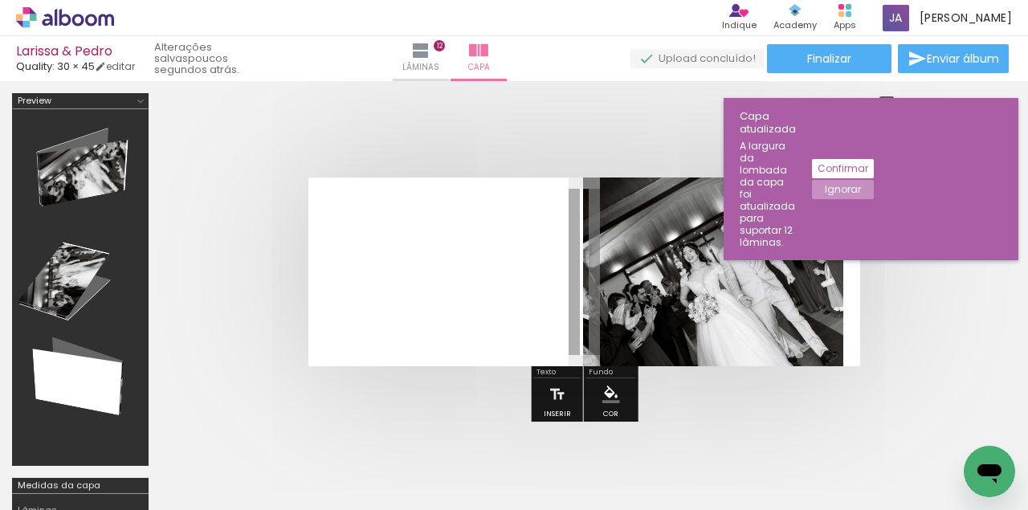
click at [712, 246] on quentale-photo at bounding box center [713, 272] width 261 height 189
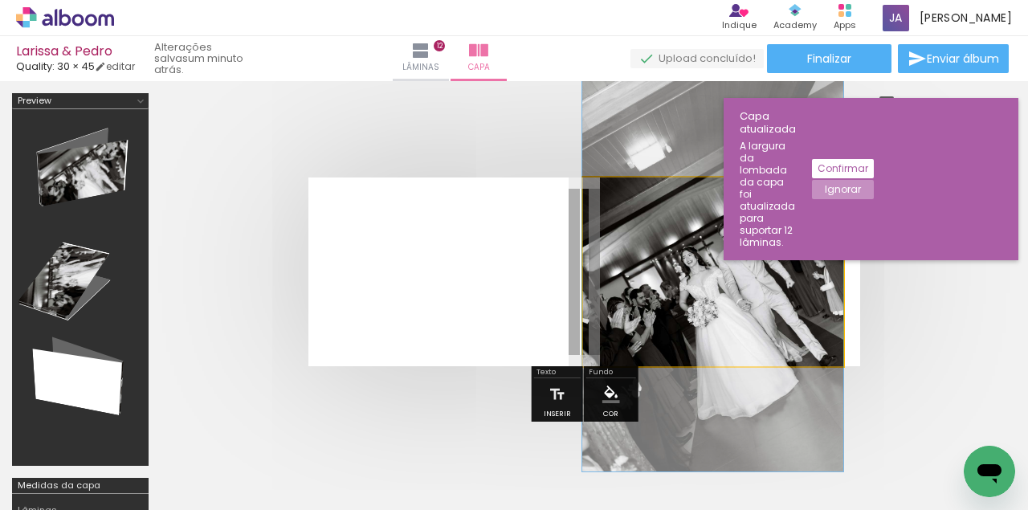
drag, startPoint x: 721, startPoint y: 261, endPoint x: 686, endPoint y: 265, distance: 34.8
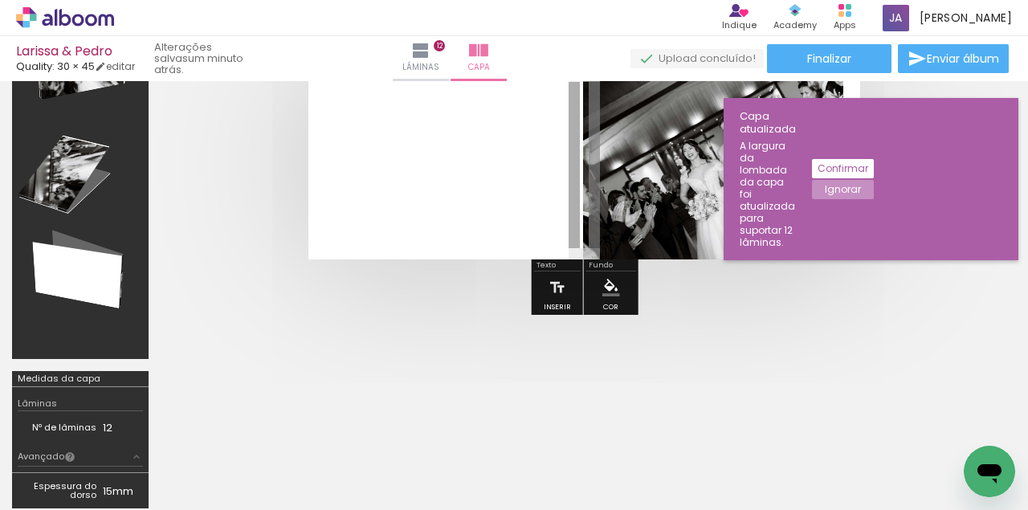
click at [713, 228] on quentale-photo at bounding box center [713, 165] width 261 height 189
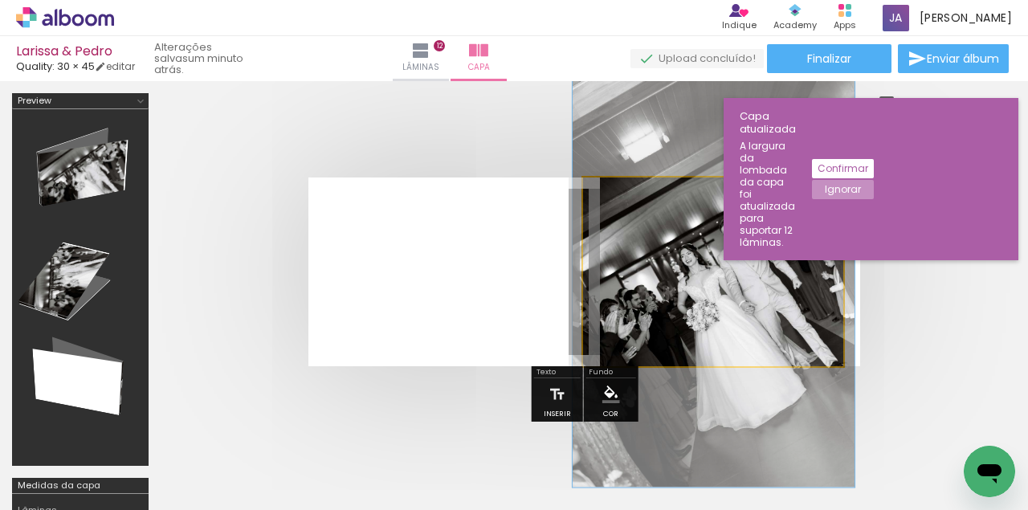
type paper-slider "108"
click at [660, 220] on div at bounding box center [649, 219] width 26 height 26
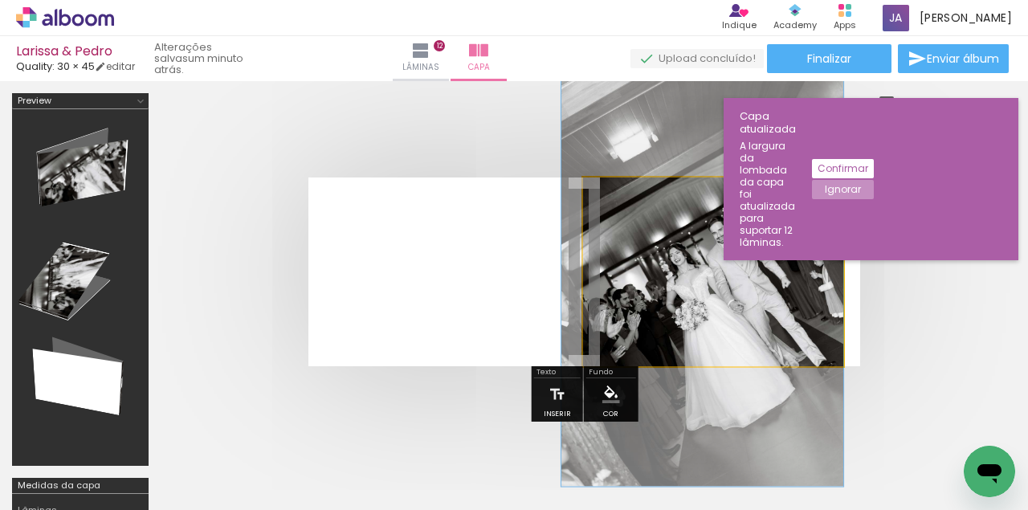
drag, startPoint x: 762, startPoint y: 276, endPoint x: 741, endPoint y: 275, distance: 20.9
click at [741, 276] on quentale-photo at bounding box center [713, 272] width 261 height 189
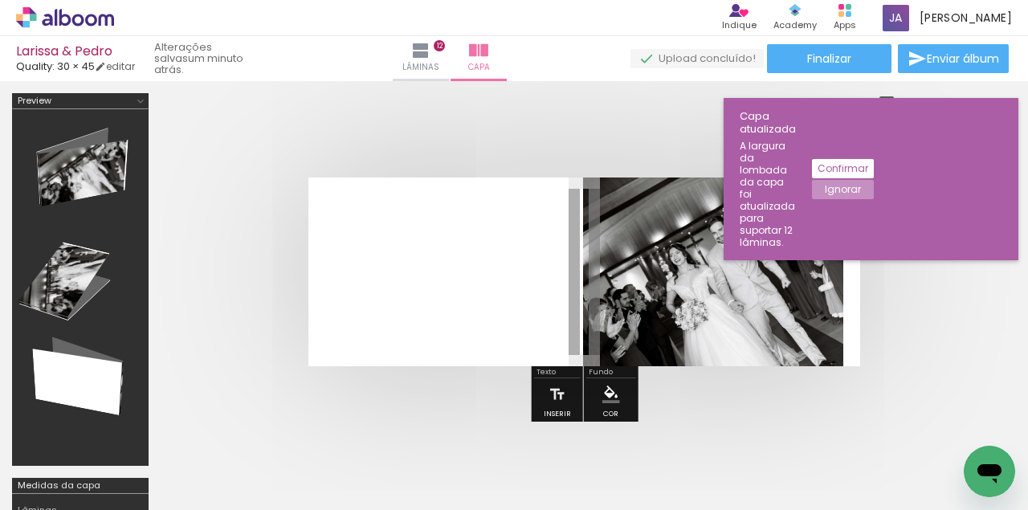
click at [915, 310] on quentale-cover at bounding box center [584, 272] width 719 height 189
click at [0, 0] on slot "Confirmar" at bounding box center [0, 0] width 0 height 0
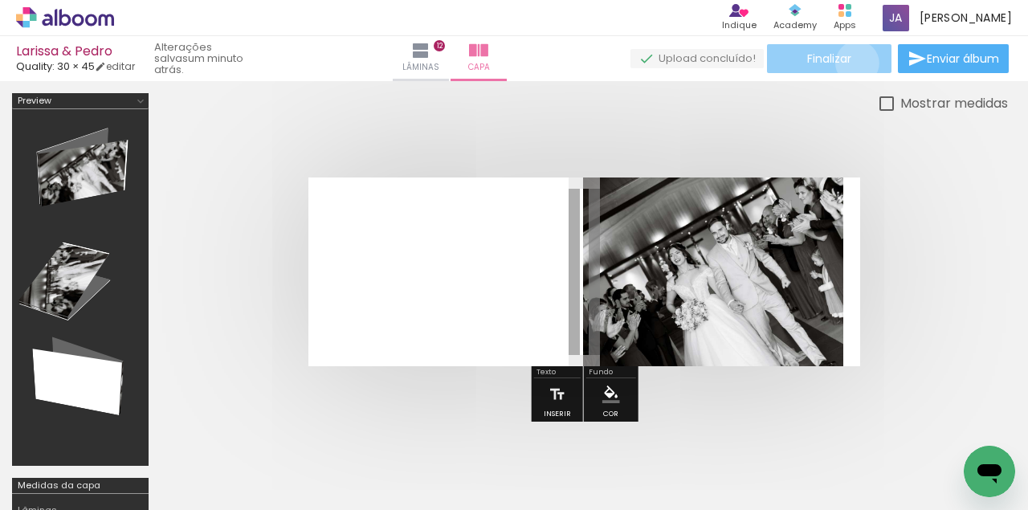
click at [852, 63] on paper-button "Finalizar" at bounding box center [829, 58] width 125 height 29
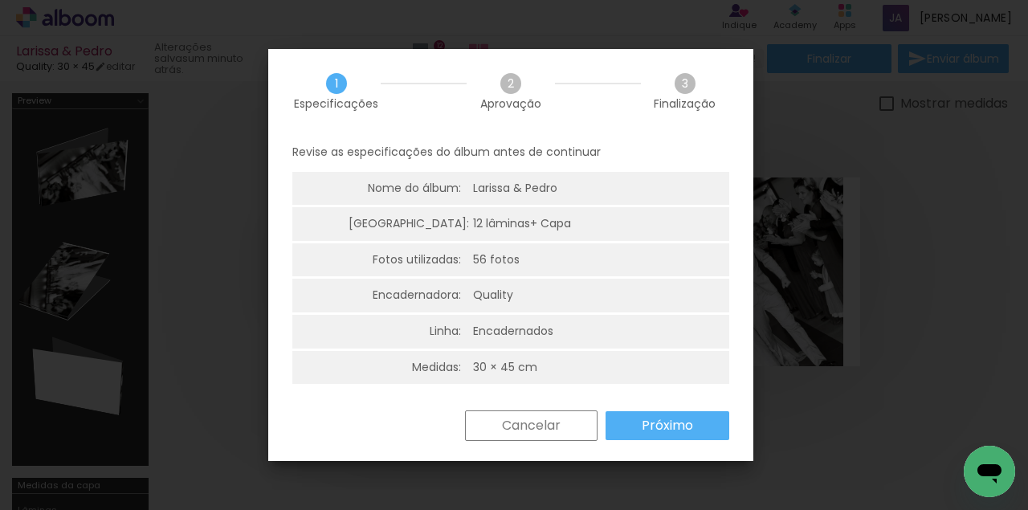
click at [668, 413] on paper-button "Próximo" at bounding box center [668, 425] width 124 height 29
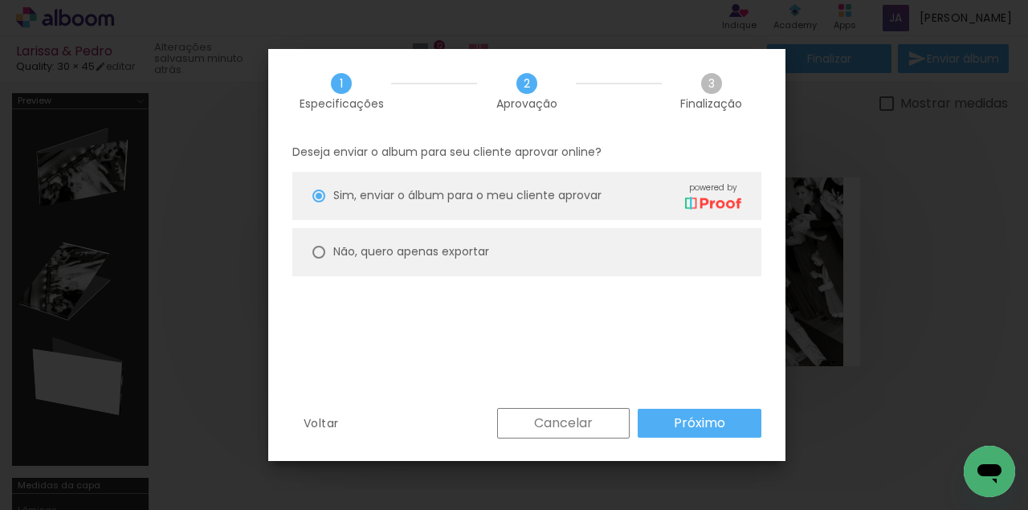
click at [0, 0] on slot "Não, quero apenas exportar" at bounding box center [0, 0] width 0 height 0
type paper-radio-button "on"
click at [0, 0] on slot "Próximo" at bounding box center [0, 0] width 0 height 0
type input "Alta, 300 DPI"
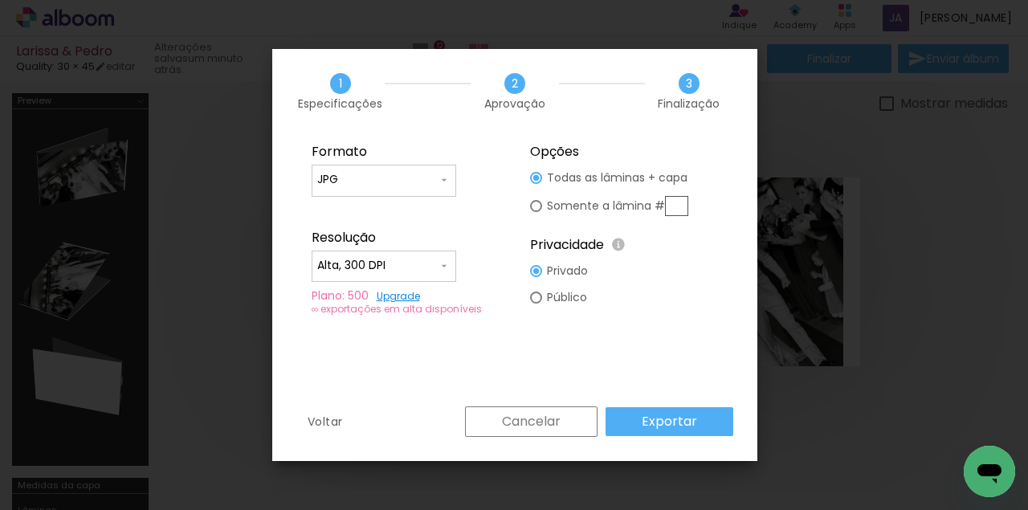
click at [0, 0] on slot "Exportar" at bounding box center [0, 0] width 0 height 0
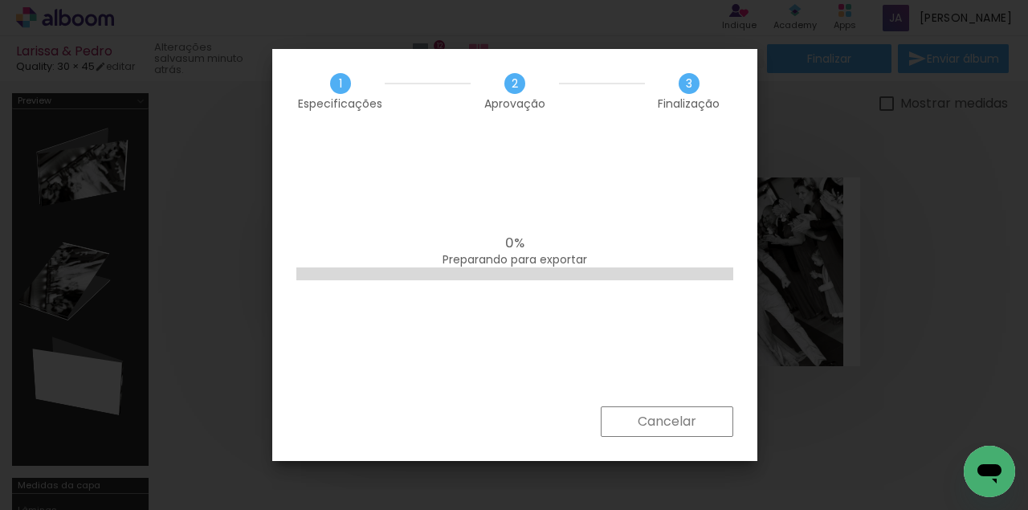
click at [668, 410] on paper-button "Cancelar" at bounding box center [667, 422] width 133 height 31
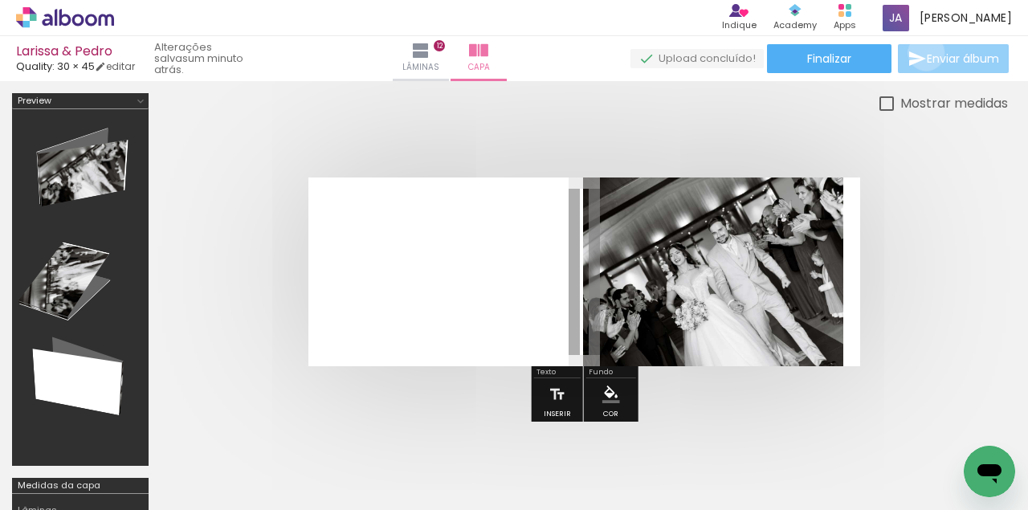
click at [927, 53] on span "Enviar álbum" at bounding box center [963, 58] width 72 height 11
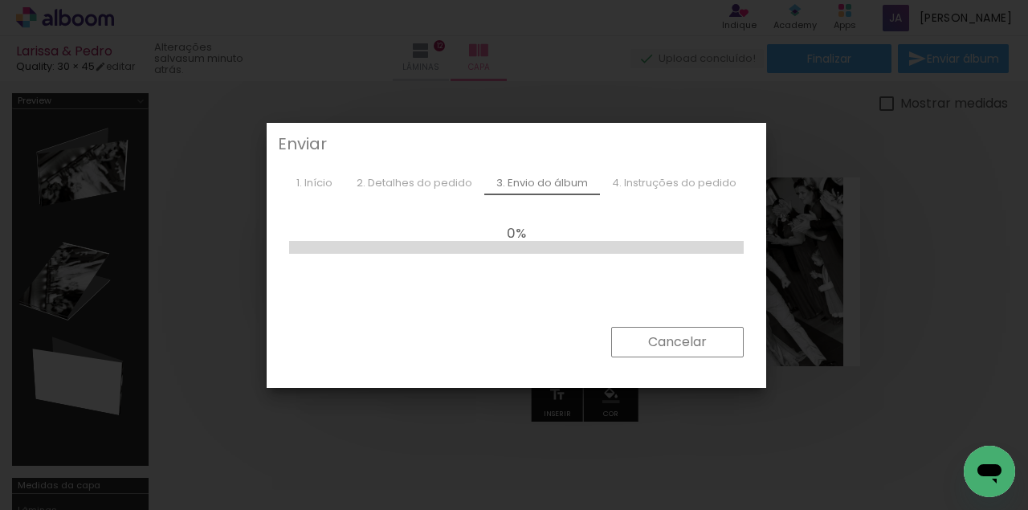
click at [444, 183] on div "2. Detalhes do pedido" at bounding box center [415, 183] width 140 height 24
click at [0, 0] on slot "Cancelar" at bounding box center [0, 0] width 0 height 0
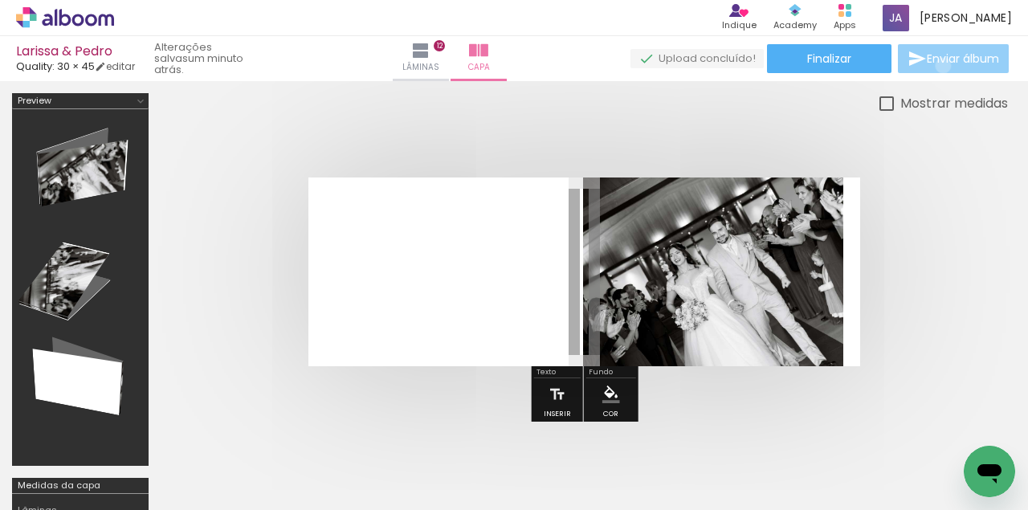
click at [939, 66] on paper-button "Enviar álbum" at bounding box center [953, 58] width 111 height 29
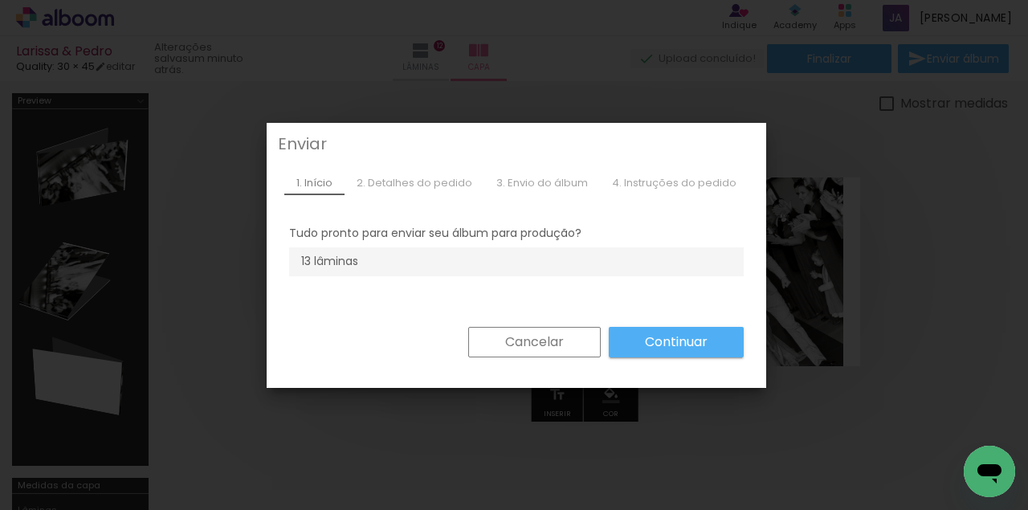
click at [483, 276] on li "13 lâminas" at bounding box center [516, 261] width 455 height 29
click at [652, 331] on paper-button "Continuar" at bounding box center [676, 342] width 135 height 31
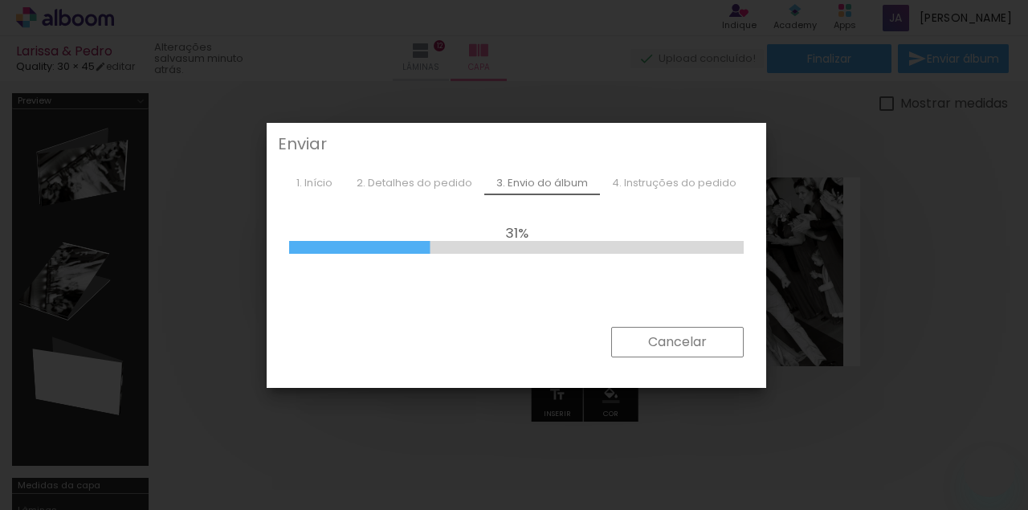
click at [637, 341] on paper-button "Cancelar" at bounding box center [677, 342] width 133 height 31
click at [616, 344] on iron-overlay-backdrop at bounding box center [514, 255] width 1028 height 510
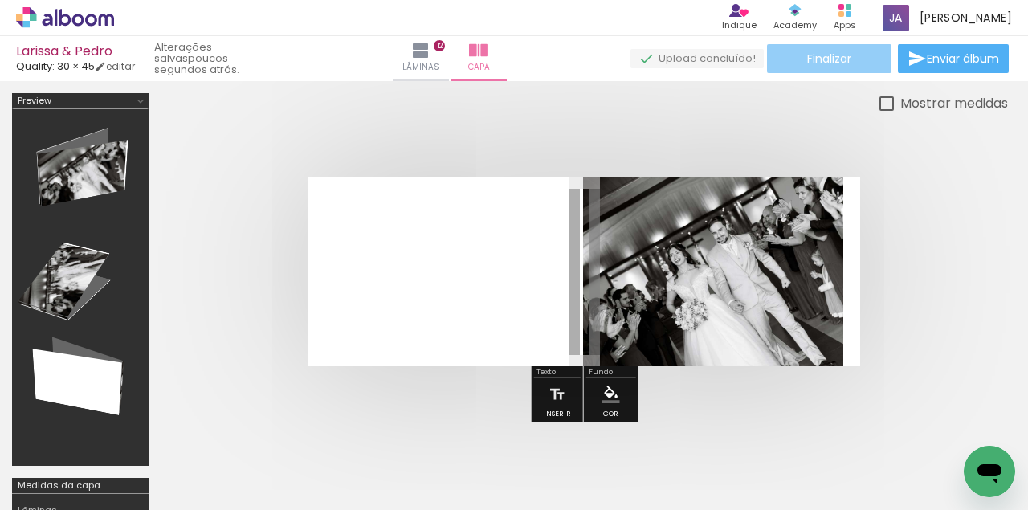
click at [795, 67] on paper-button "Finalizar" at bounding box center [829, 58] width 125 height 29
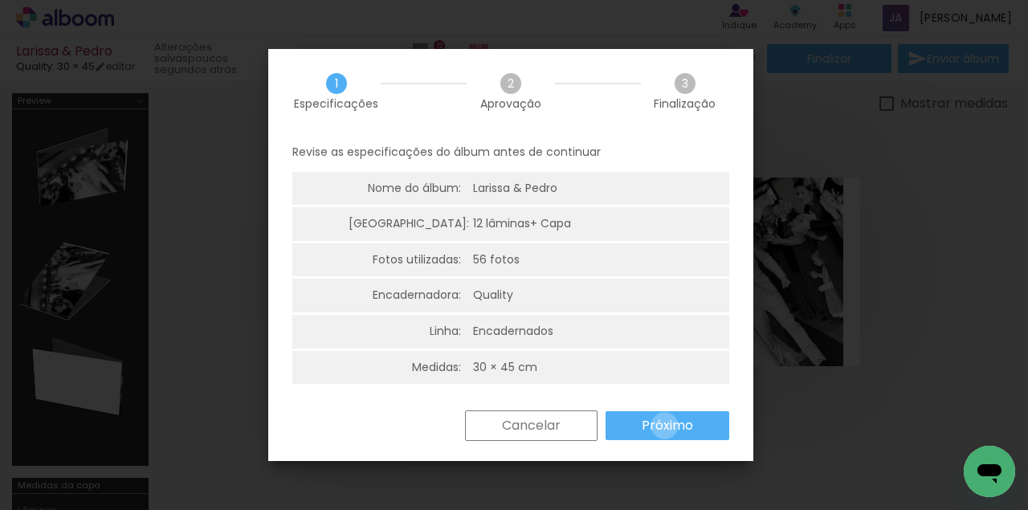
click at [0, 0] on slot "Próximo" at bounding box center [0, 0] width 0 height 0
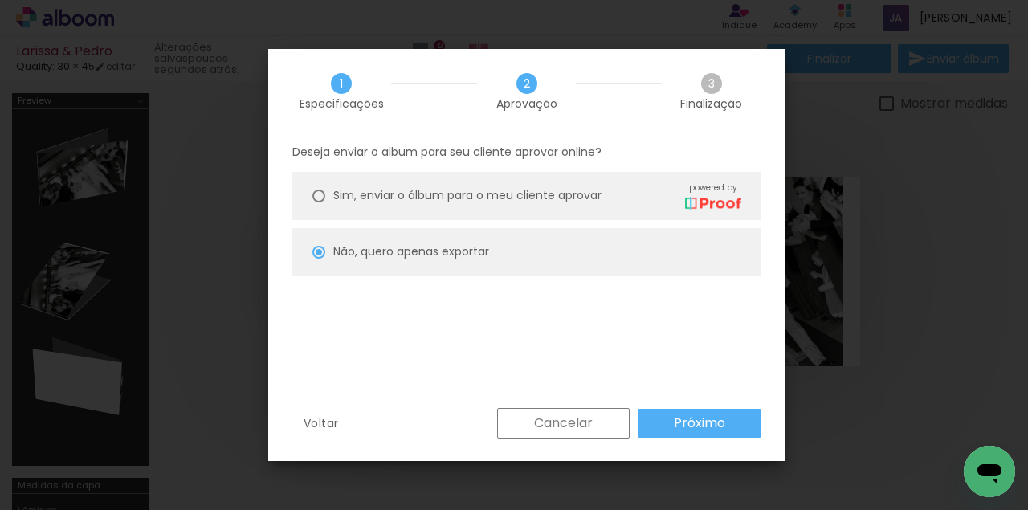
click at [480, 212] on paper-radio-button "Sim, enviar o álbum para o meu cliente aprovar powered by" at bounding box center [526, 196] width 469 height 48
type paper-radio-button "on"
click at [725, 423] on paper-button "Próximo" at bounding box center [700, 423] width 124 height 29
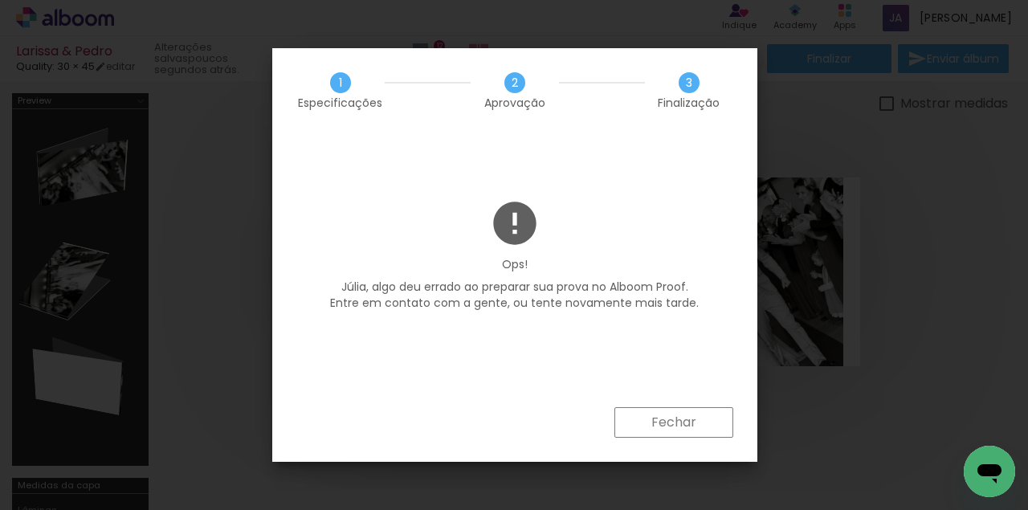
click at [0, 0] on slot "Fechar" at bounding box center [0, 0] width 0 height 0
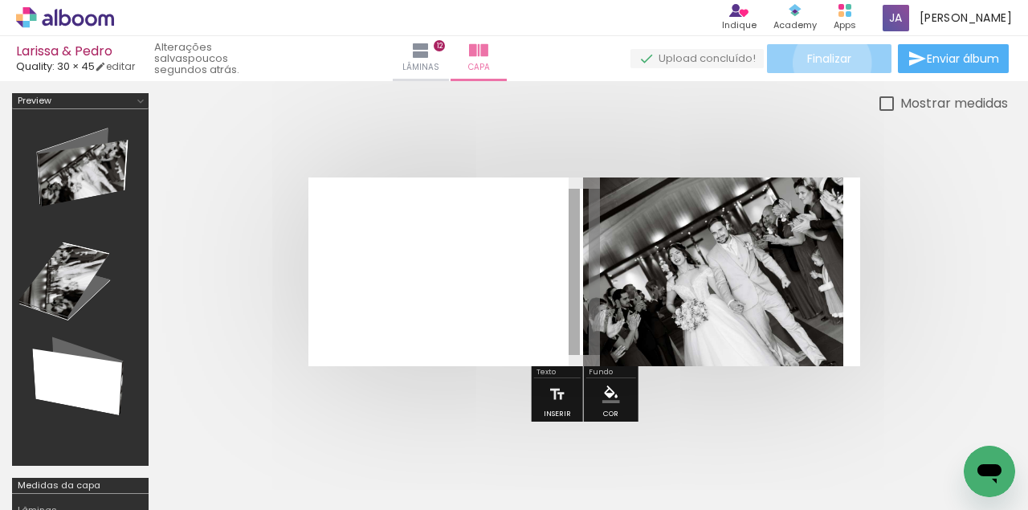
click at [827, 63] on span "Finalizar" at bounding box center [830, 58] width 44 height 11
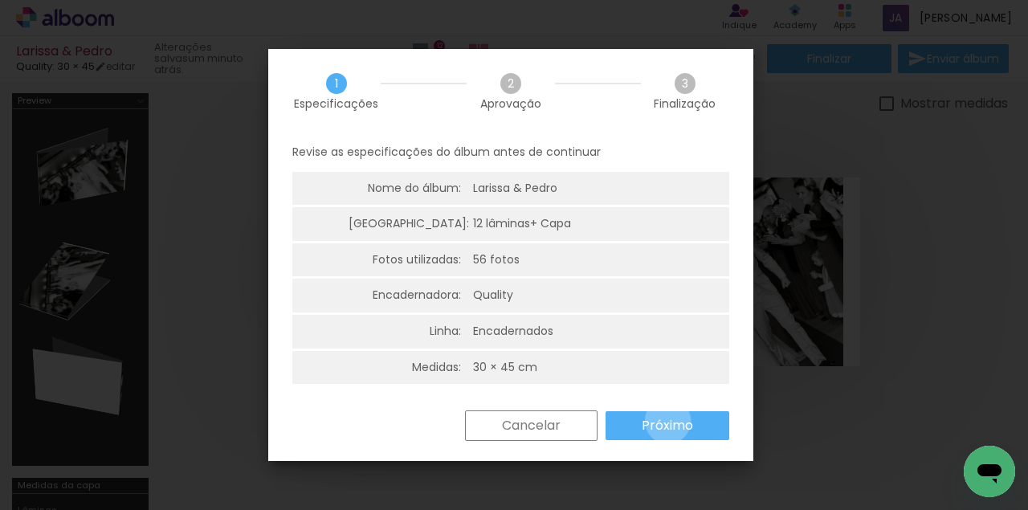
click at [0, 0] on slot "Próximo" at bounding box center [0, 0] width 0 height 0
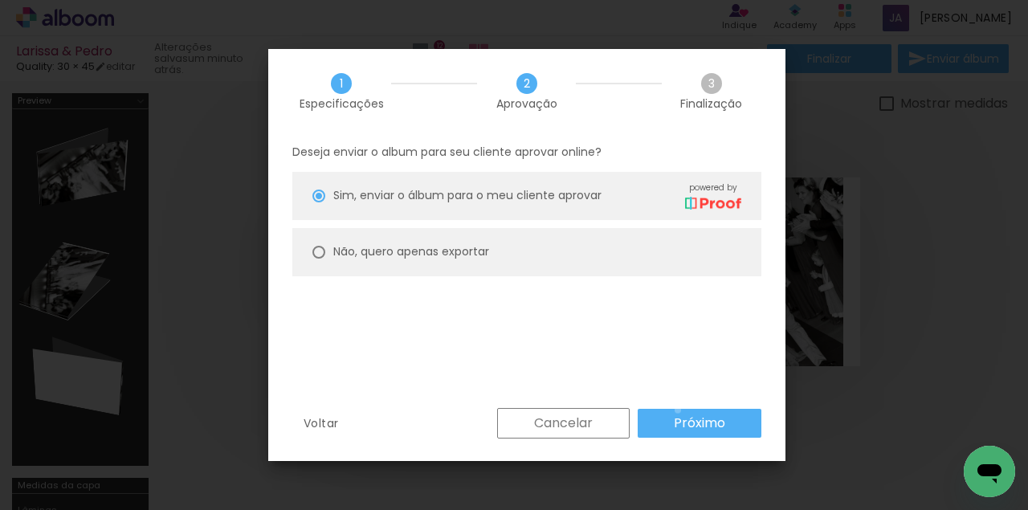
click at [678, 410] on paper-button "Próximo" at bounding box center [700, 423] width 124 height 29
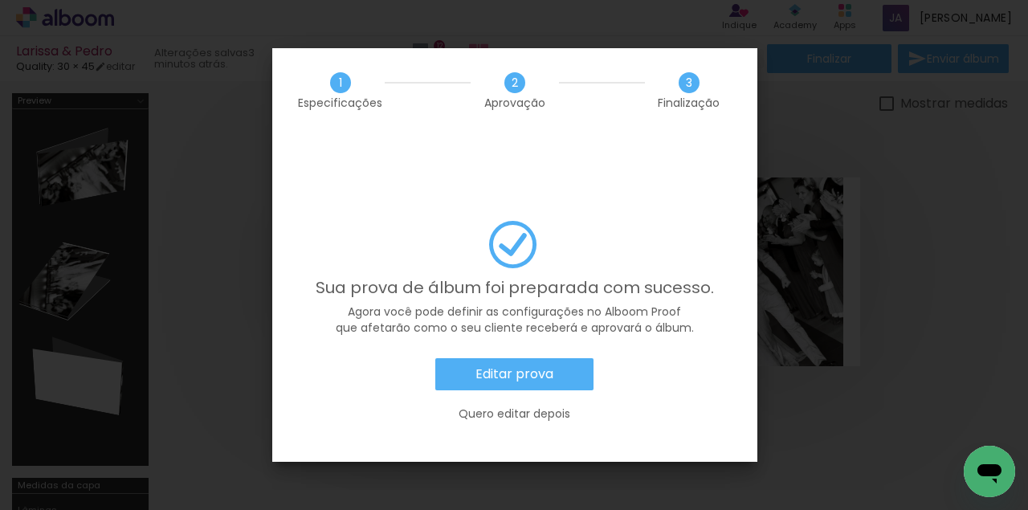
click at [0, 0] on slot "Editar prova" at bounding box center [0, 0] width 0 height 0
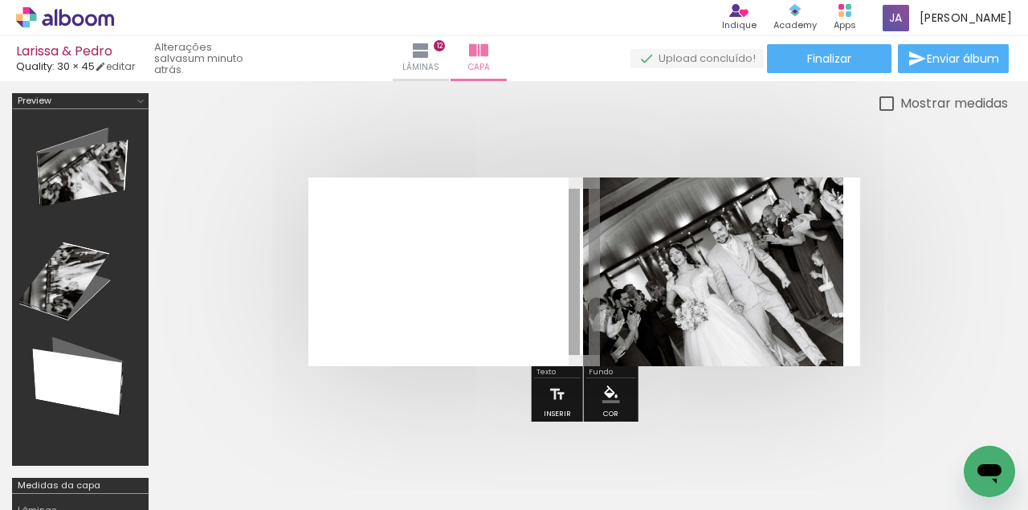
scroll to position [0, 10627]
